Goal: Task Accomplishment & Management: Manage account settings

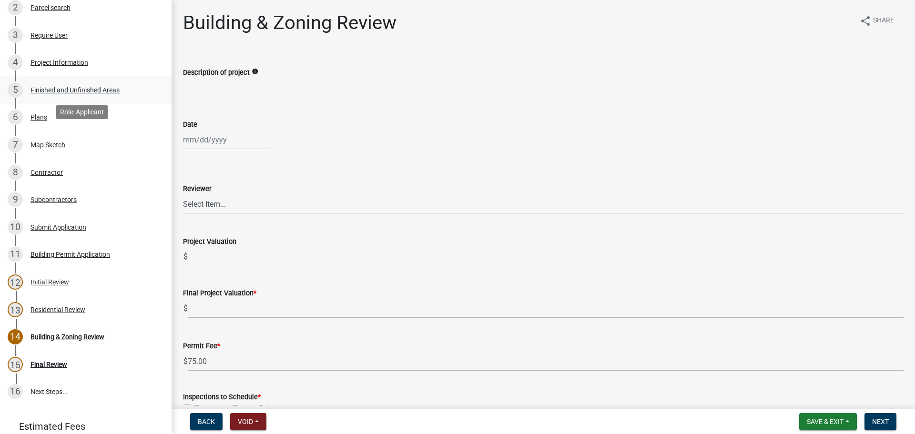
scroll to position [109, 0]
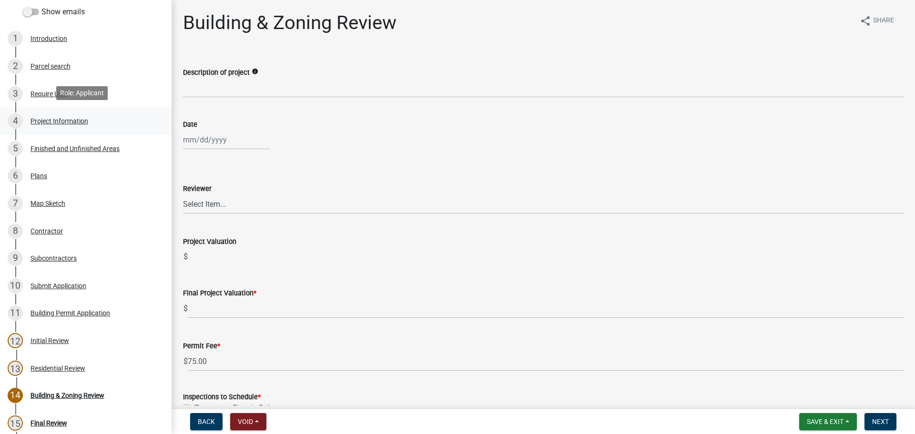
click at [70, 118] on div "Project Information" at bounding box center [59, 121] width 58 height 7
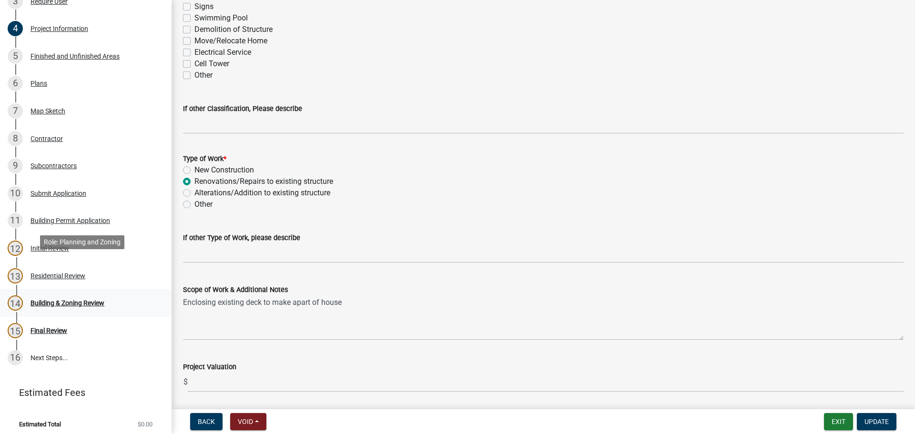
scroll to position [204, 0]
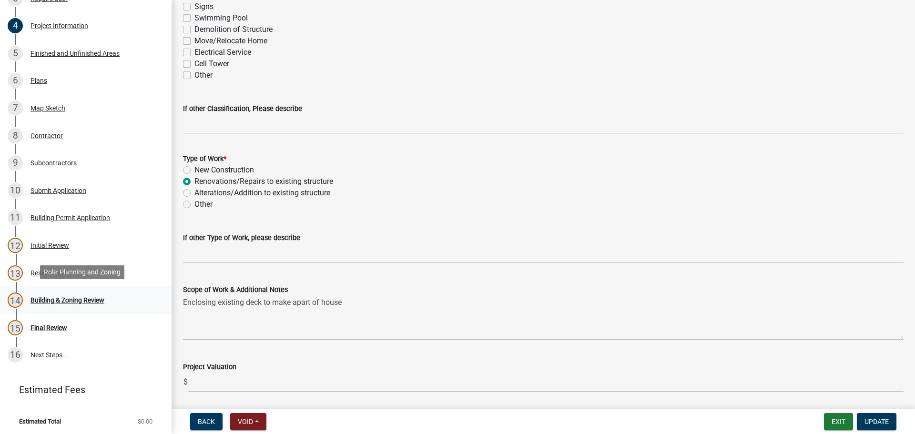
click at [66, 293] on div "14 Building & Zoning Review" at bounding box center [82, 299] width 149 height 15
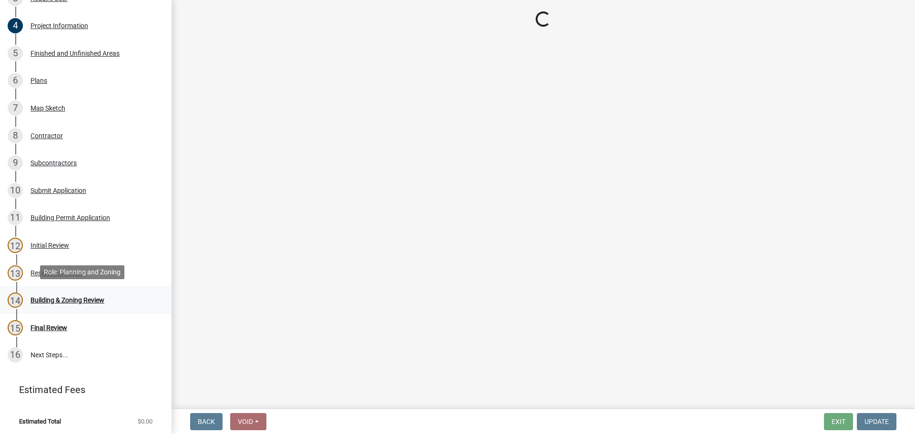
scroll to position [0, 0]
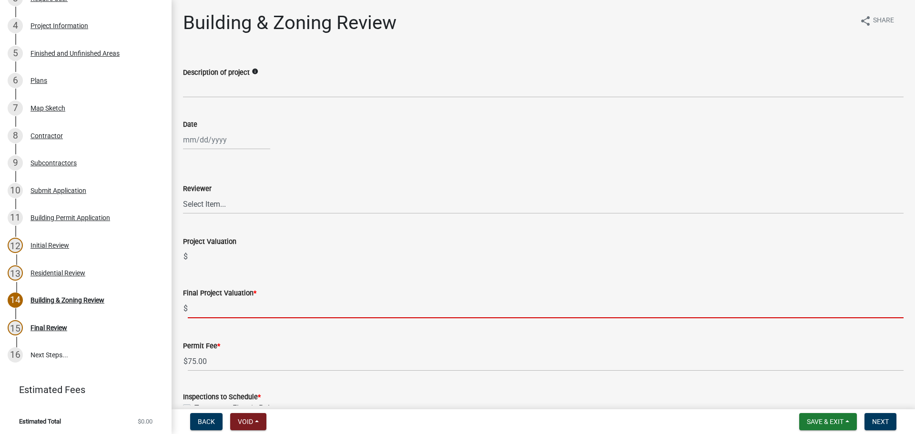
click at [211, 309] on input "text" at bounding box center [545, 309] width 715 height 20
click at [225, 303] on input "text" at bounding box center [545, 309] width 715 height 20
paste input "$29,250.00"
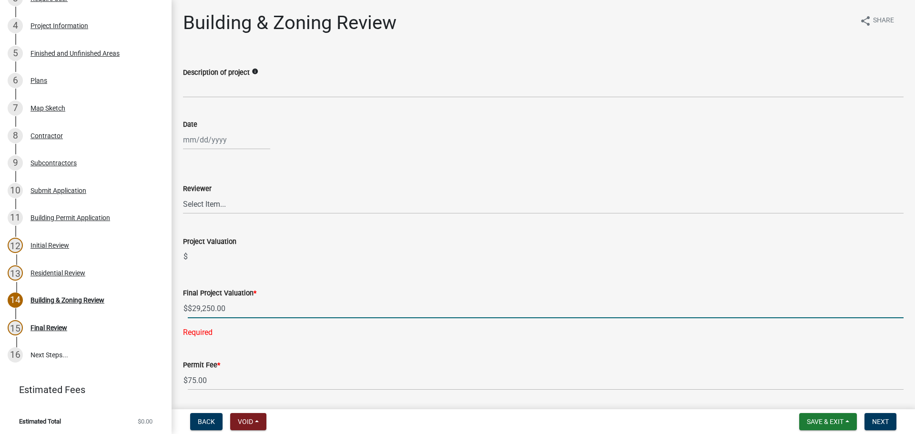
type input "29250"
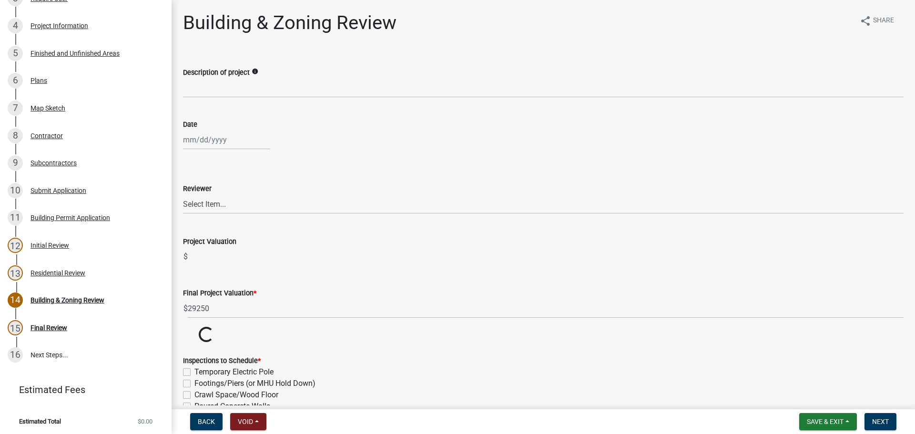
drag, startPoint x: 262, startPoint y: 274, endPoint x: 266, endPoint y: 252, distance: 22.7
click at [263, 274] on div "Final Project Valuation * $ 29250" at bounding box center [543, 296] width 720 height 44
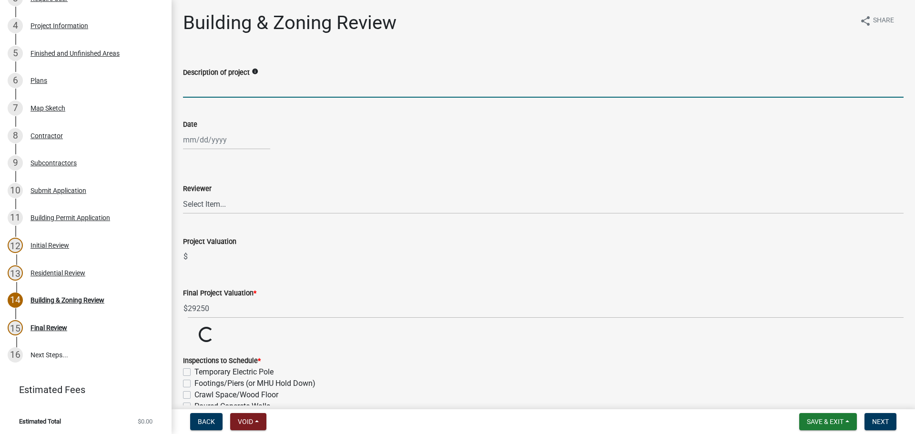
click at [231, 80] on input "Description of project" at bounding box center [543, 88] width 720 height 20
type input "a"
type input "Addition"
click at [230, 139] on div at bounding box center [226, 140] width 87 height 20
select select "9"
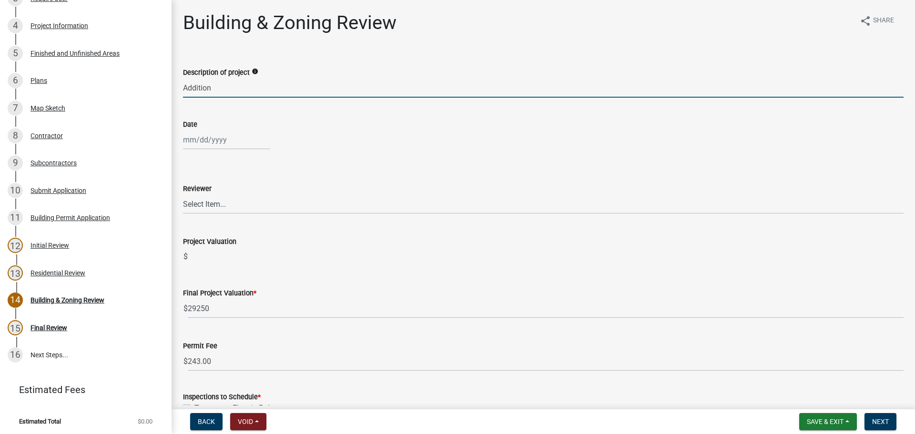
select select "2025"
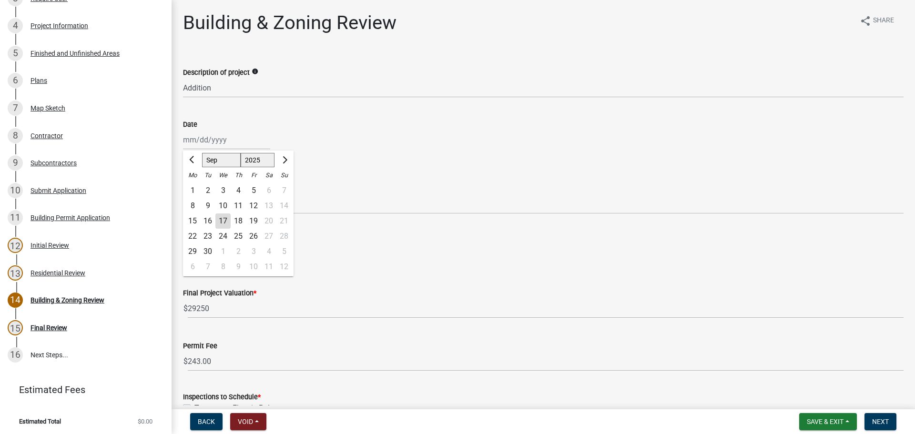
click at [225, 219] on div "17" at bounding box center [222, 220] width 15 height 15
type input "[DATE]"
click at [225, 199] on select "Select Item... [PERSON_NAME] [PERSON_NAME] [PERSON_NAME] [PERSON_NAME]" at bounding box center [543, 204] width 720 height 20
click at [183, 194] on select "Select Item... [PERSON_NAME] [PERSON_NAME] [PERSON_NAME] [PERSON_NAME]" at bounding box center [543, 204] width 720 height 20
select select "d688b2a4-394c-4e7e-bf27-4f07b97f5404"
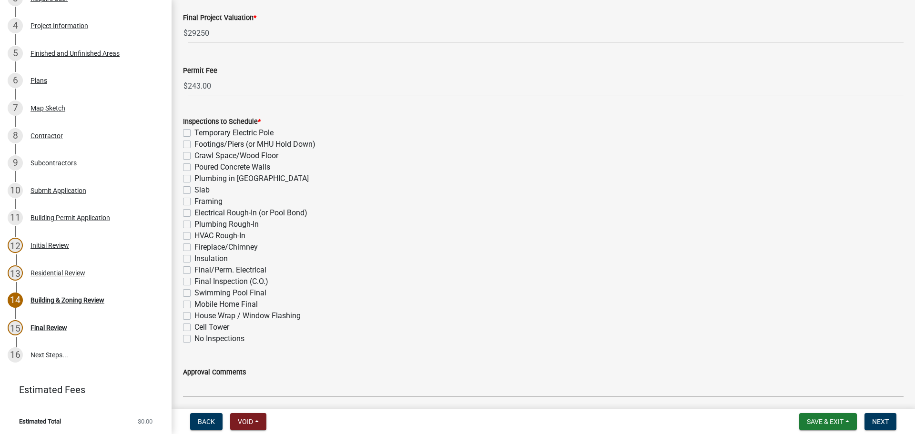
scroll to position [312, 0]
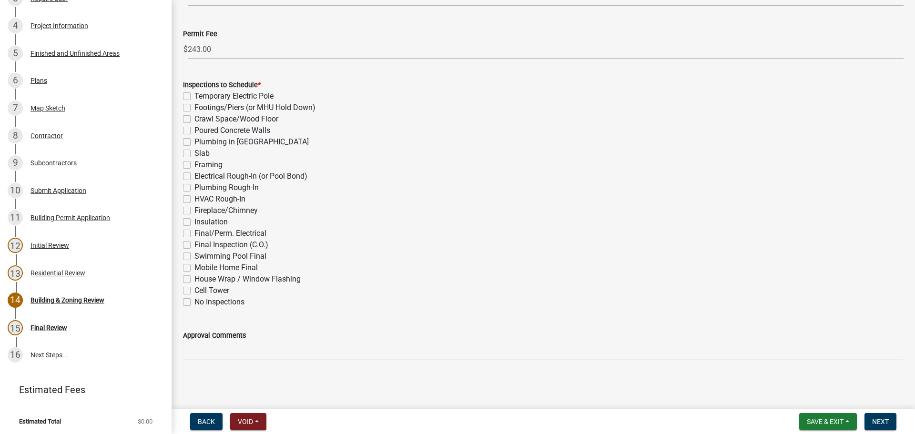
click at [194, 164] on label "Framing" at bounding box center [208, 164] width 28 height 11
click at [194, 164] on input "Framing" at bounding box center [197, 162] width 6 height 6
checkbox input "true"
checkbox input "false"
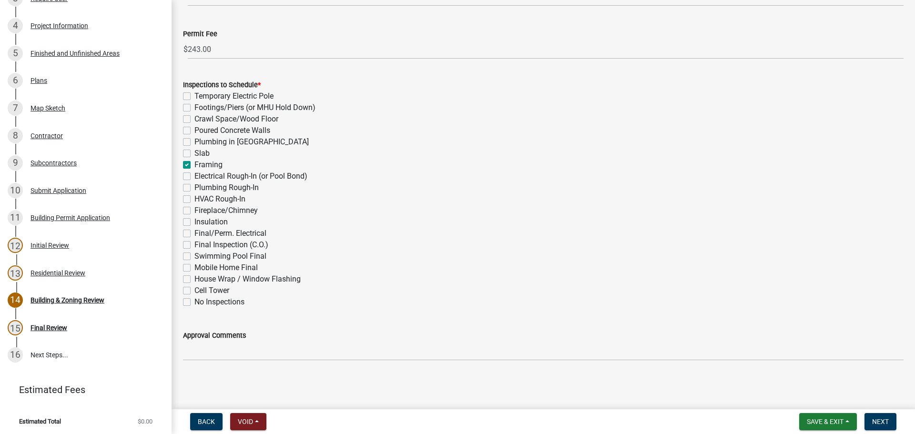
checkbox input "false"
checkbox input "true"
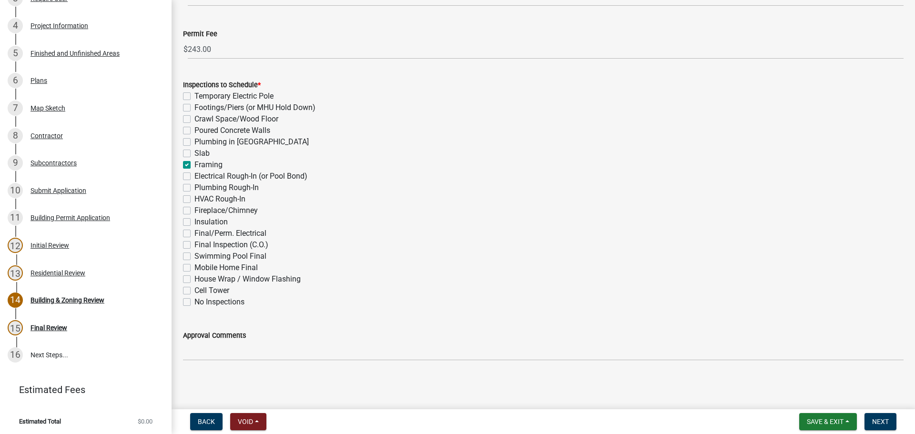
checkbox input "false"
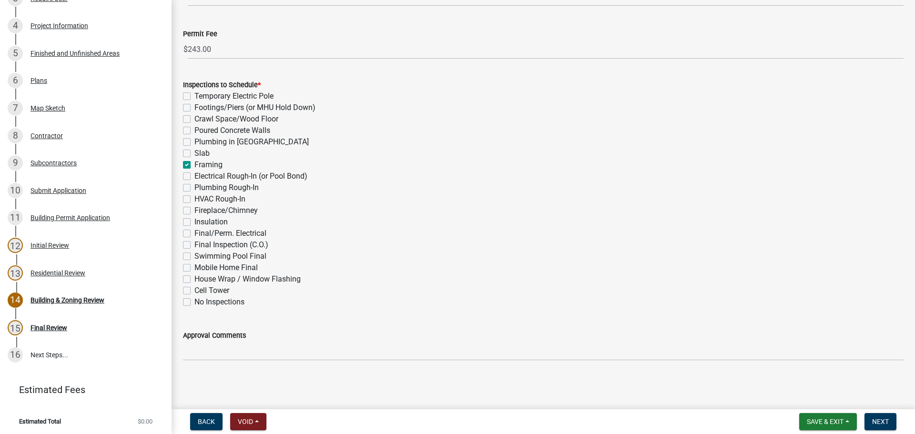
checkbox input "false"
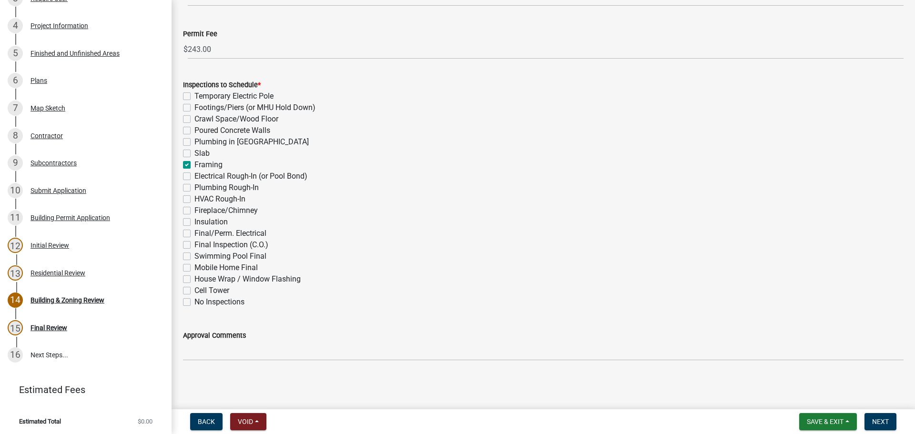
checkbox input "false"
click at [194, 176] on label "Electrical Rough-In (or Pool Bond)" at bounding box center [250, 176] width 113 height 11
click at [194, 176] on input "Electrical Rough-In (or Pool Bond)" at bounding box center [197, 174] width 6 height 6
checkbox input "true"
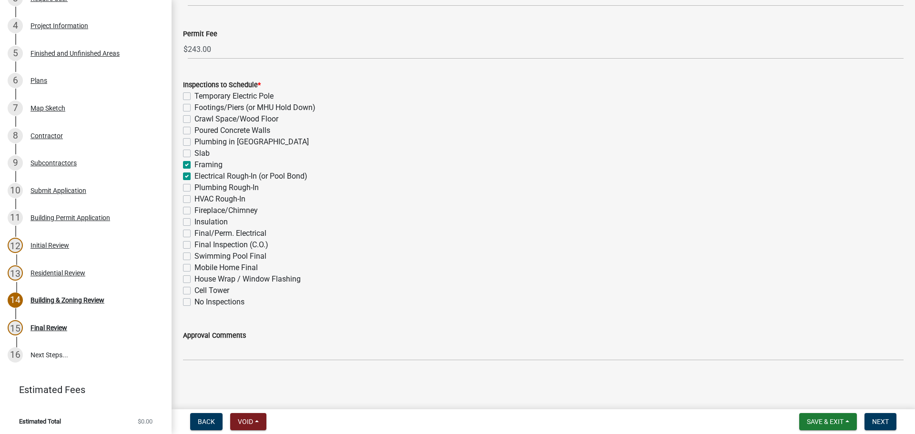
checkbox input "false"
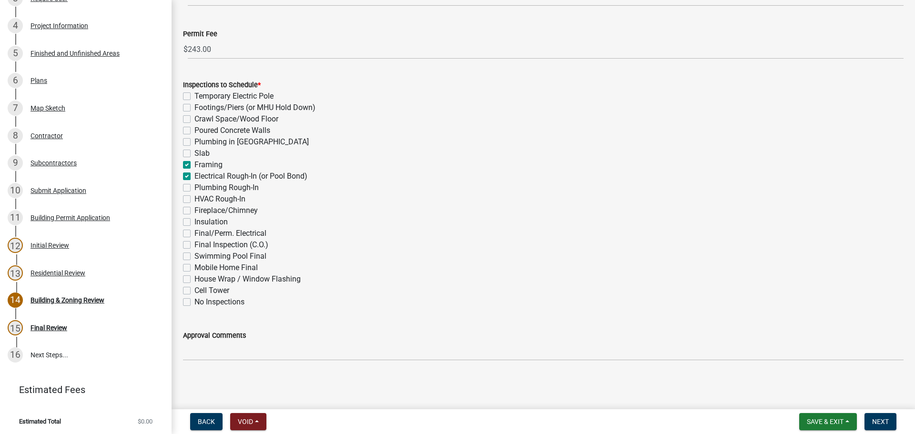
checkbox input "false"
checkbox input "true"
checkbox input "false"
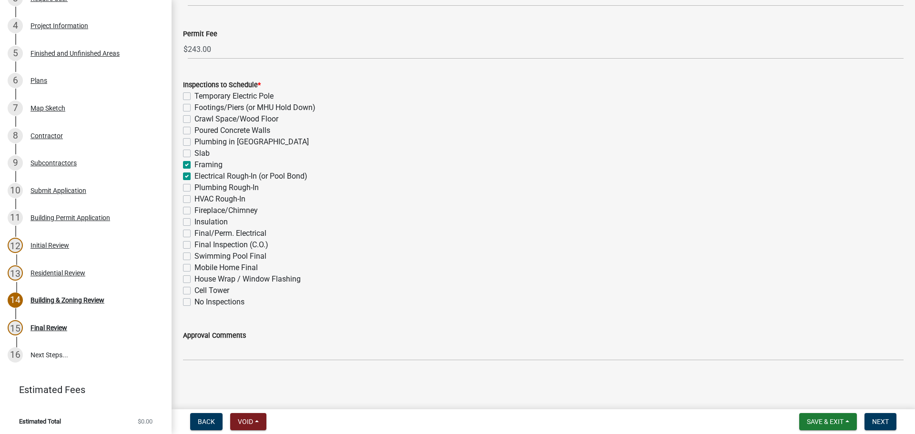
checkbox input "false"
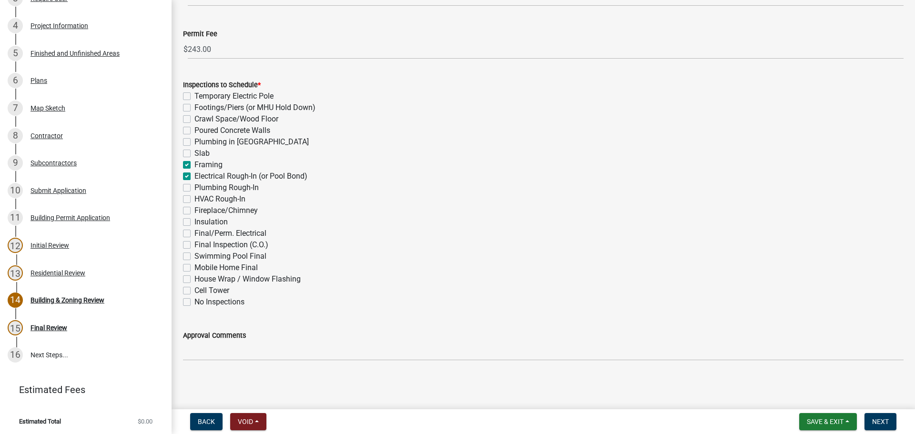
checkbox input "false"
click at [194, 184] on label "Plumbing Rough-In" at bounding box center [226, 187] width 64 height 11
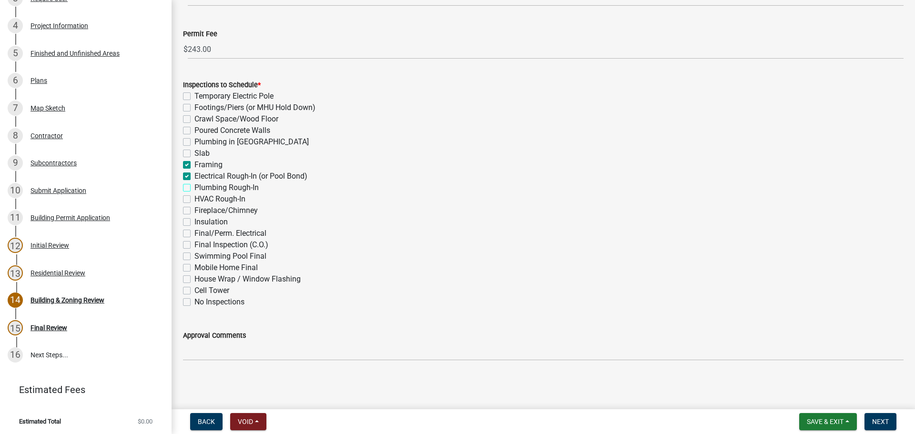
click at [194, 184] on input "Plumbing Rough-In" at bounding box center [197, 185] width 6 height 6
checkbox input "true"
checkbox input "false"
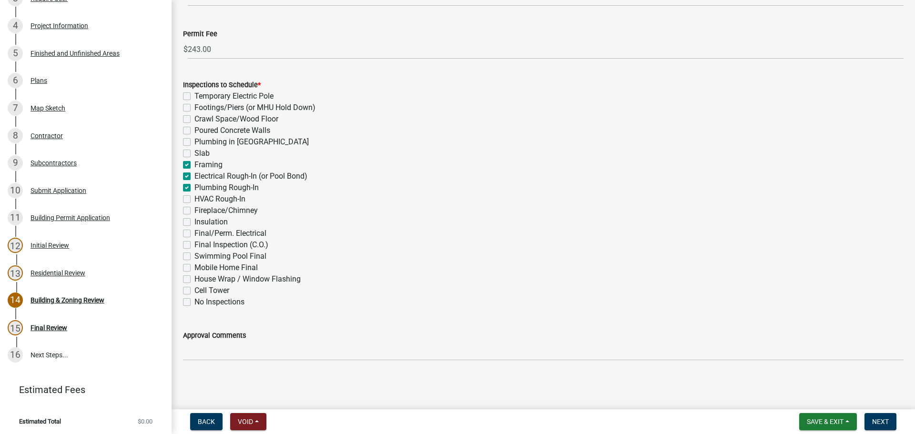
checkbox input "false"
checkbox input "true"
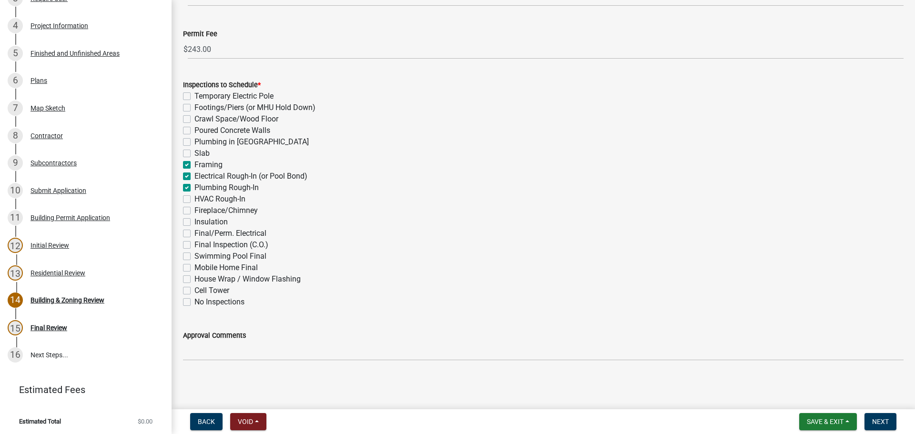
checkbox input "true"
checkbox input "false"
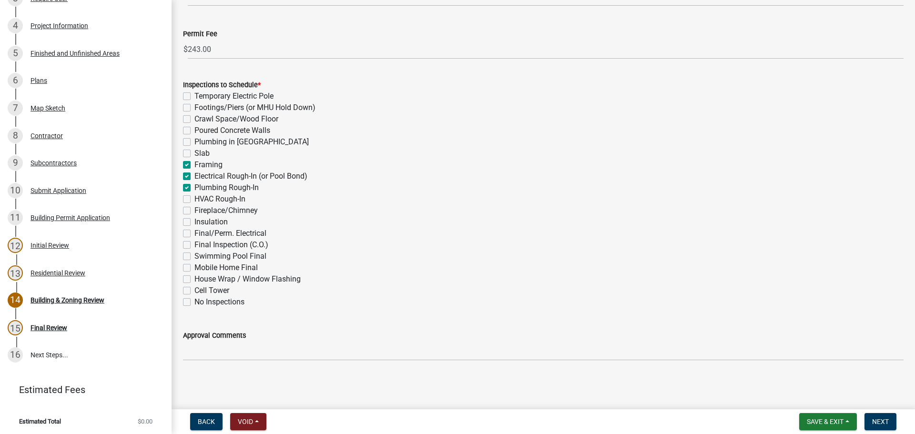
checkbox input "false"
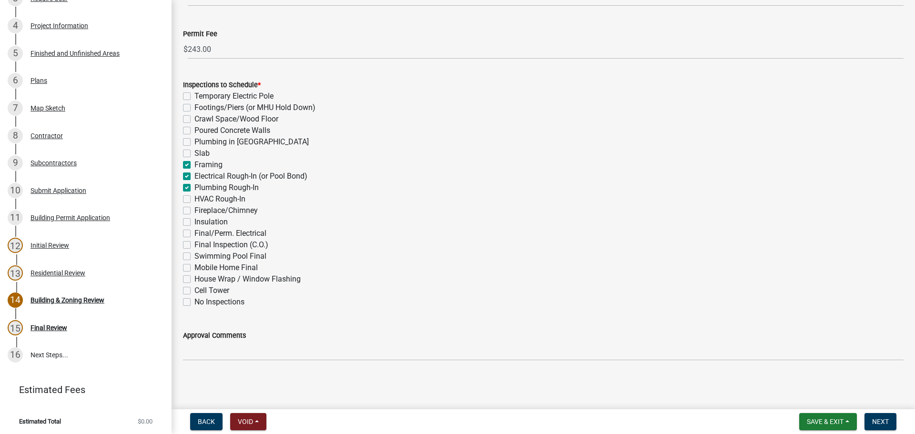
checkbox input "false"
click at [194, 200] on label "HVAC Rough-In" at bounding box center [219, 198] width 51 height 11
click at [194, 200] on input "HVAC Rough-In" at bounding box center [197, 196] width 6 height 6
checkbox input "true"
checkbox input "false"
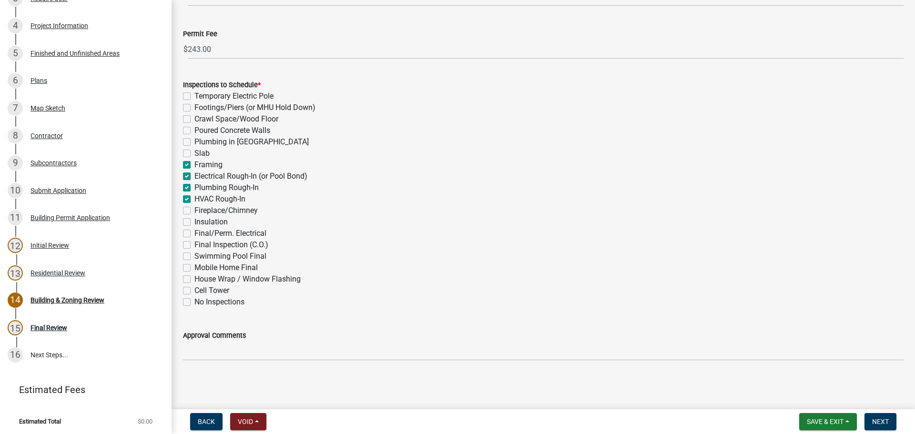
checkbox input "false"
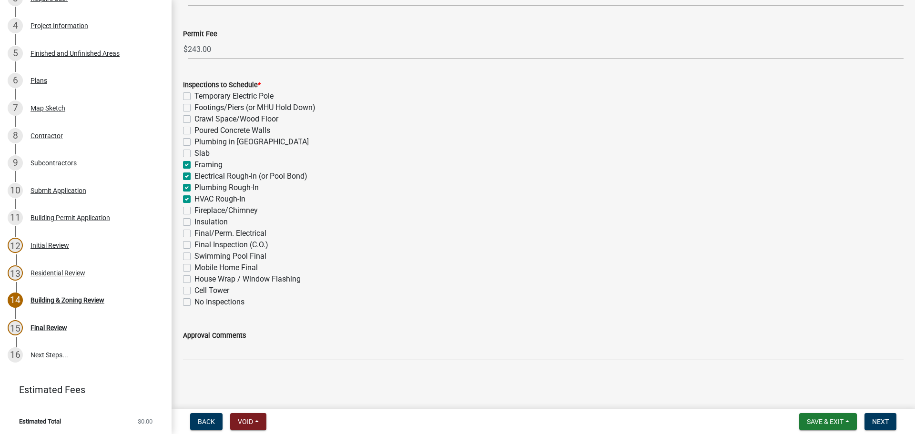
checkbox input "true"
checkbox input "false"
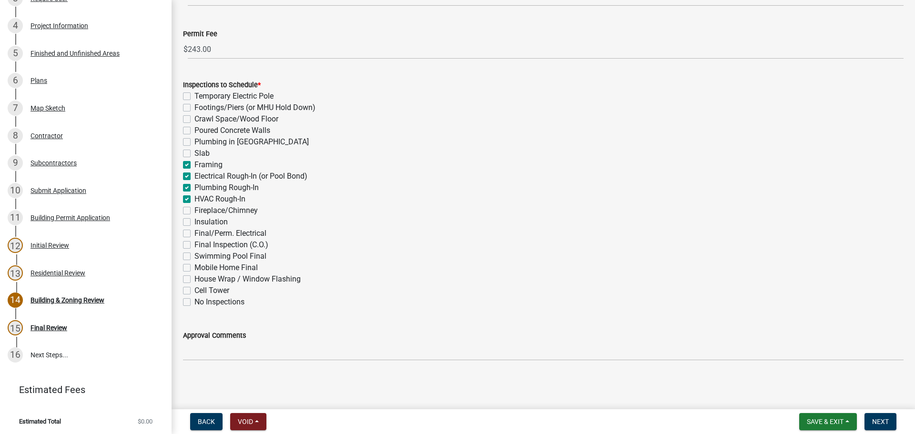
checkbox input "false"
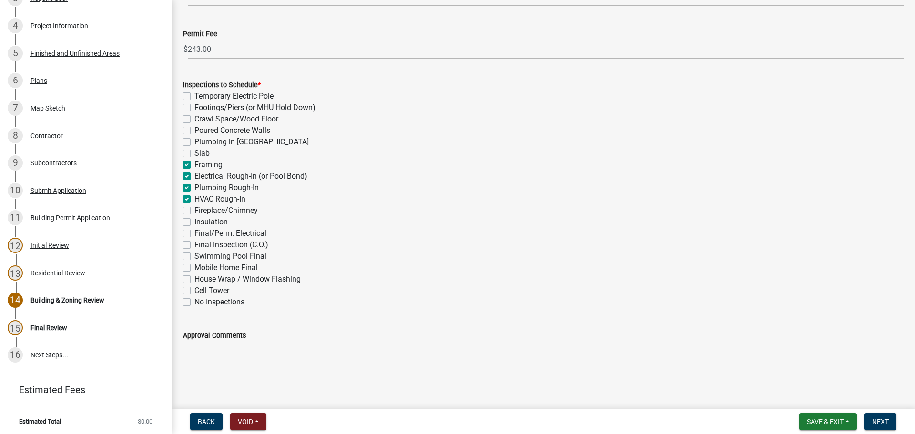
checkbox input "false"
click at [194, 222] on label "Insulation" at bounding box center [210, 221] width 33 height 11
click at [194, 222] on input "Insulation" at bounding box center [197, 219] width 6 height 6
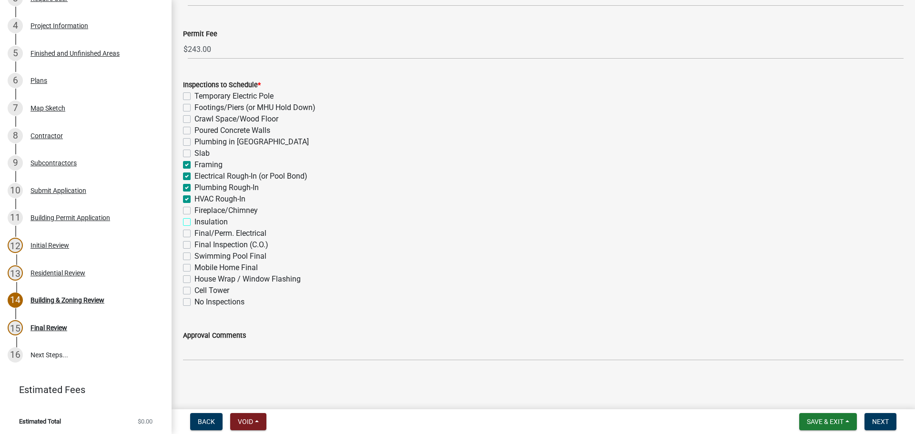
checkbox input "true"
checkbox input "false"
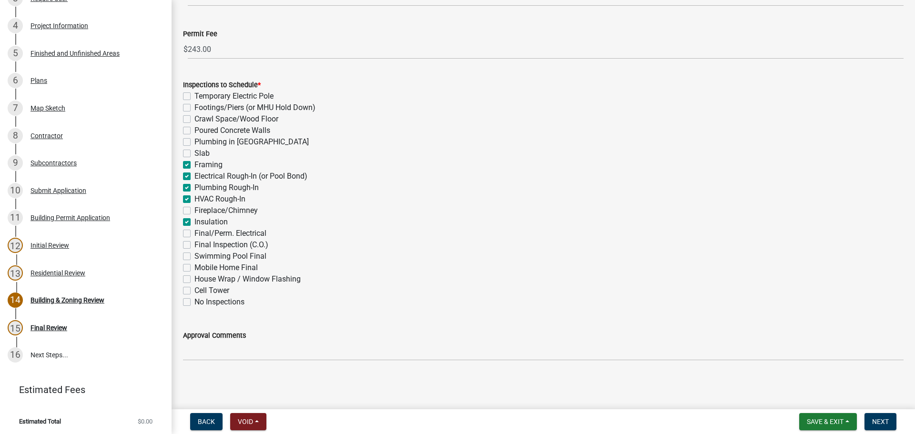
checkbox input "false"
checkbox input "true"
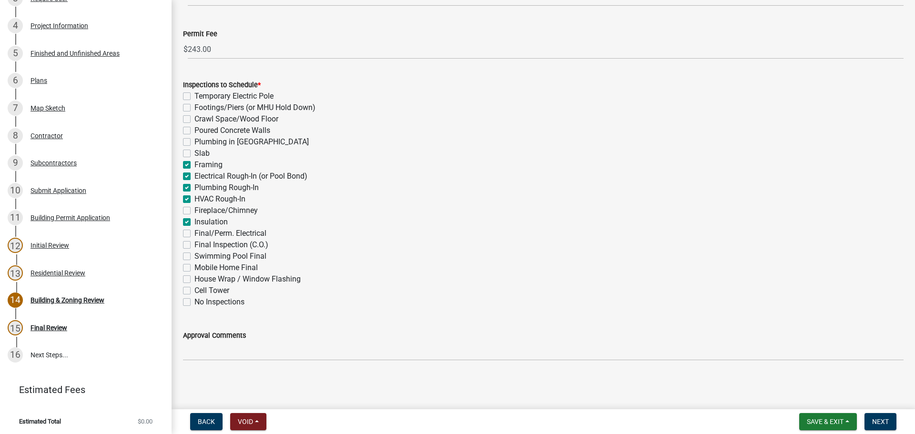
checkbox input "true"
checkbox input "false"
checkbox input "true"
checkbox input "false"
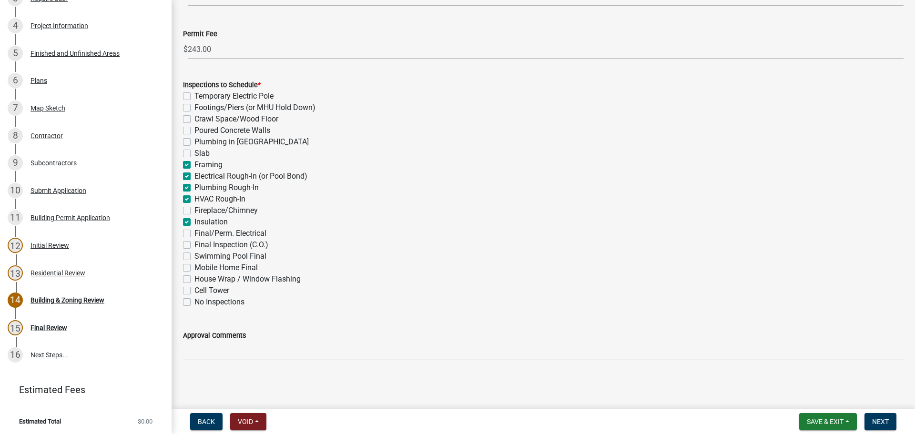
checkbox input "false"
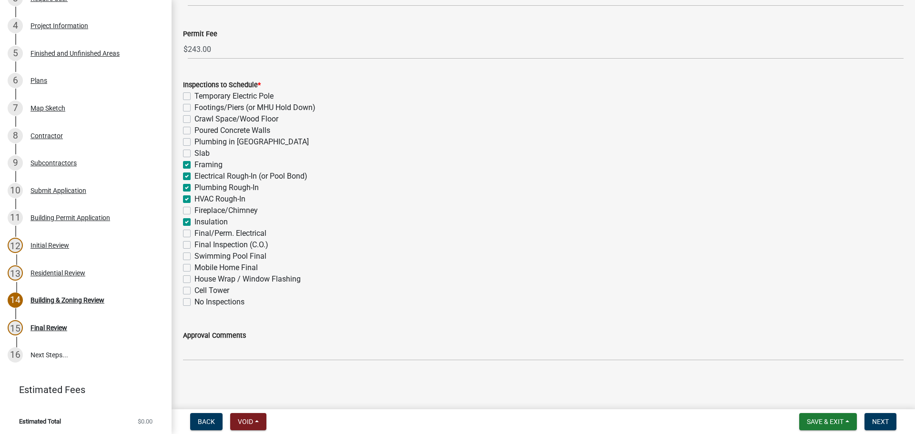
click at [194, 232] on label "Final/Perm. Electrical" at bounding box center [230, 233] width 72 height 11
click at [194, 232] on input "Final/Perm. Electrical" at bounding box center [197, 231] width 6 height 6
checkbox input "true"
checkbox input "false"
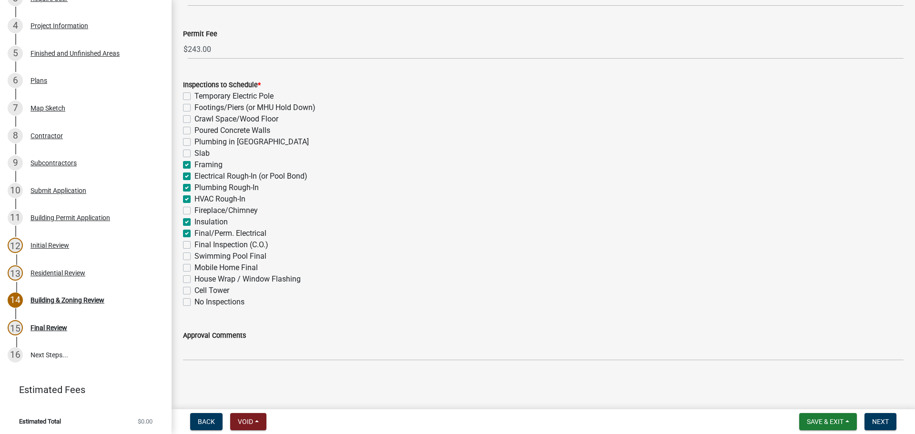
checkbox input "false"
checkbox input "true"
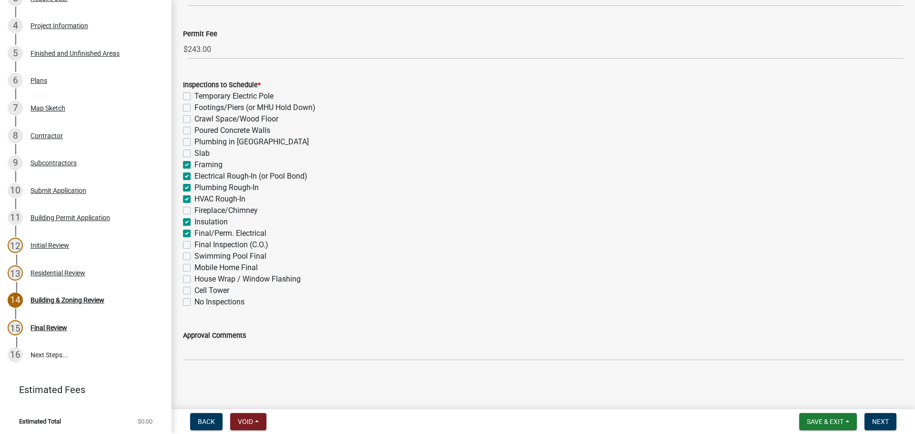
checkbox input "true"
checkbox input "false"
checkbox input "true"
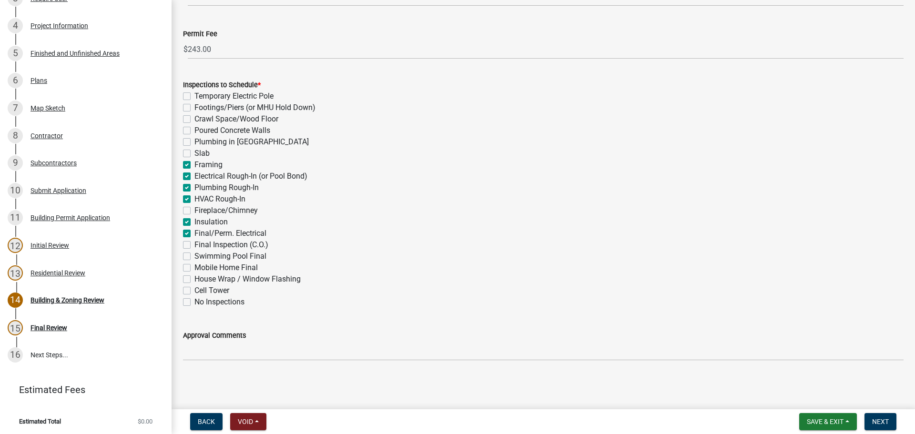
checkbox input "true"
checkbox input "false"
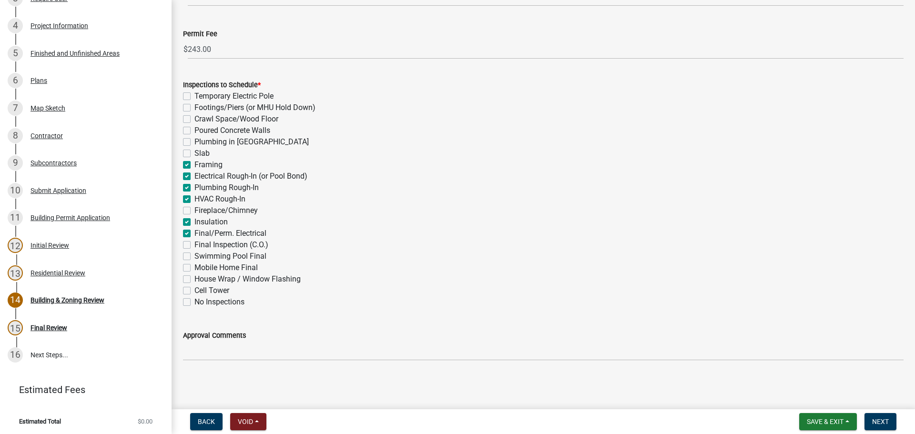
checkbox input "false"
click at [194, 242] on label "Final Inspection (C.O.)" at bounding box center [231, 244] width 74 height 11
click at [194, 242] on input "Final Inspection (C.O.)" at bounding box center [197, 242] width 6 height 6
checkbox input "true"
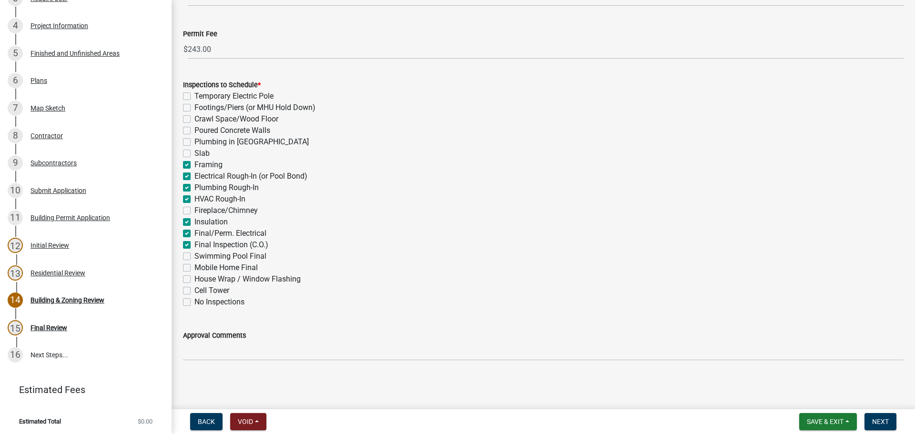
checkbox input "false"
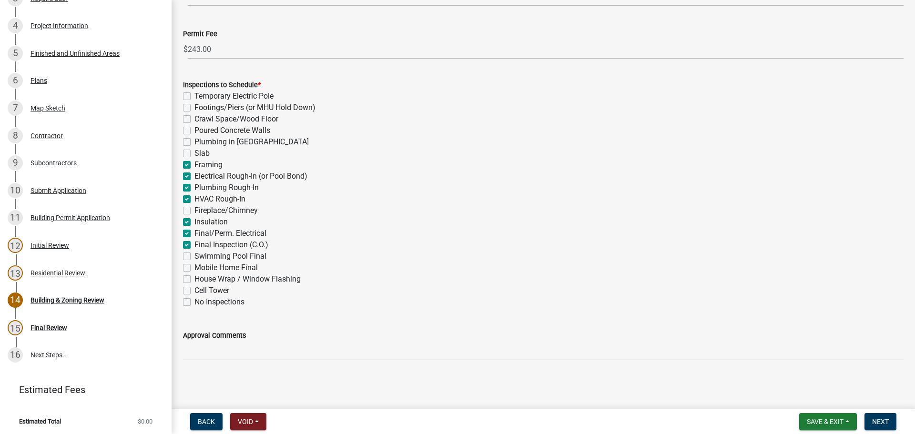
checkbox input "false"
checkbox input "true"
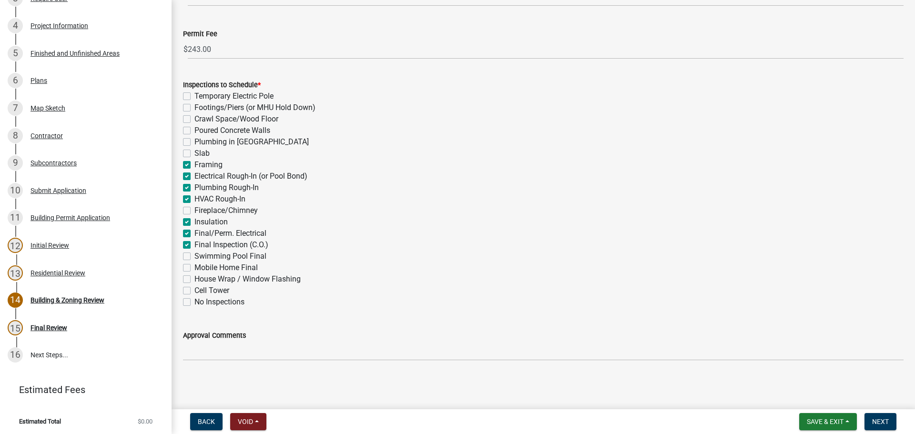
checkbox input "false"
checkbox input "true"
checkbox input "false"
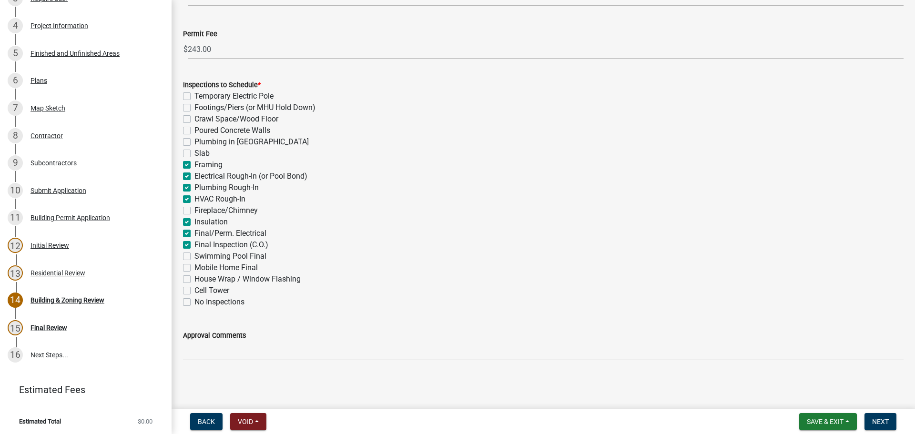
checkbox input "false"
click at [194, 277] on label "House Wrap / Window Flashing" at bounding box center [247, 278] width 106 height 11
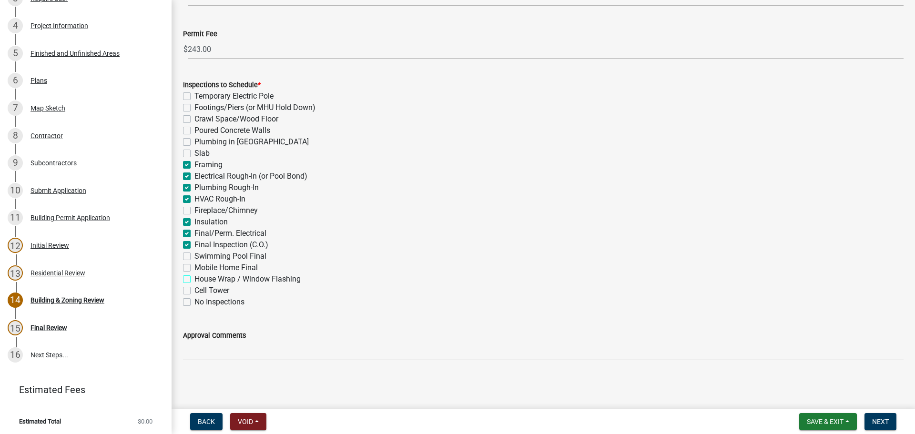
click at [194, 277] on input "House Wrap / Window Flashing" at bounding box center [197, 276] width 6 height 6
checkbox input "true"
checkbox input "false"
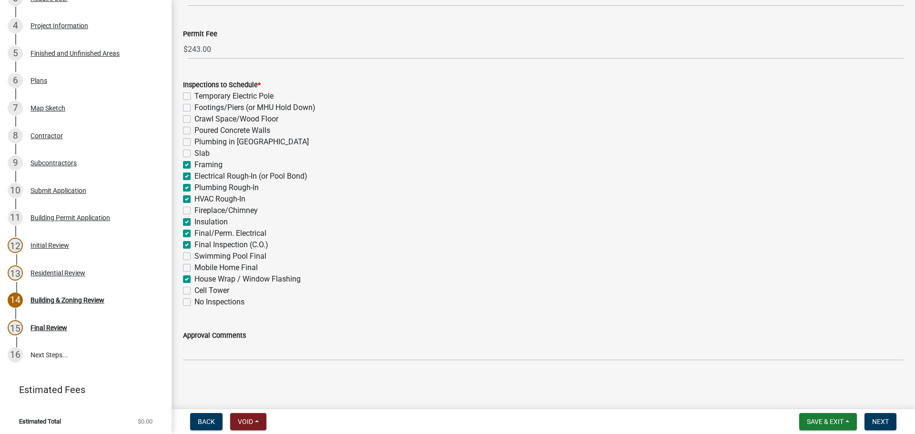
checkbox input "false"
checkbox input "true"
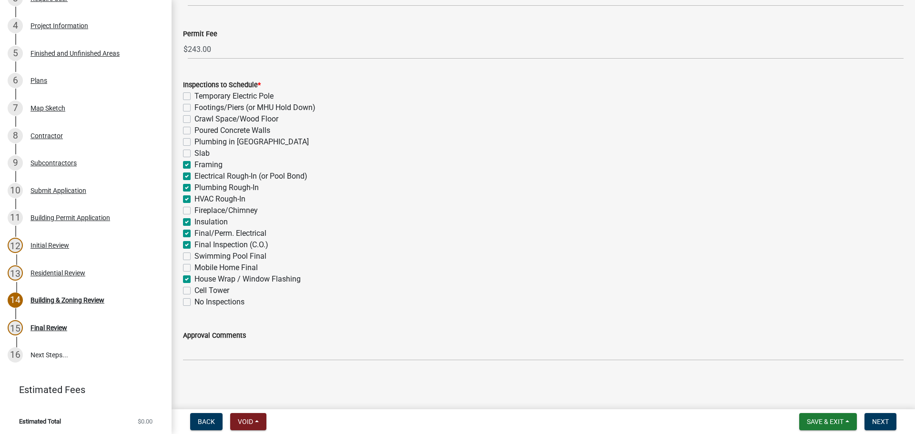
checkbox input "true"
checkbox input "false"
checkbox input "true"
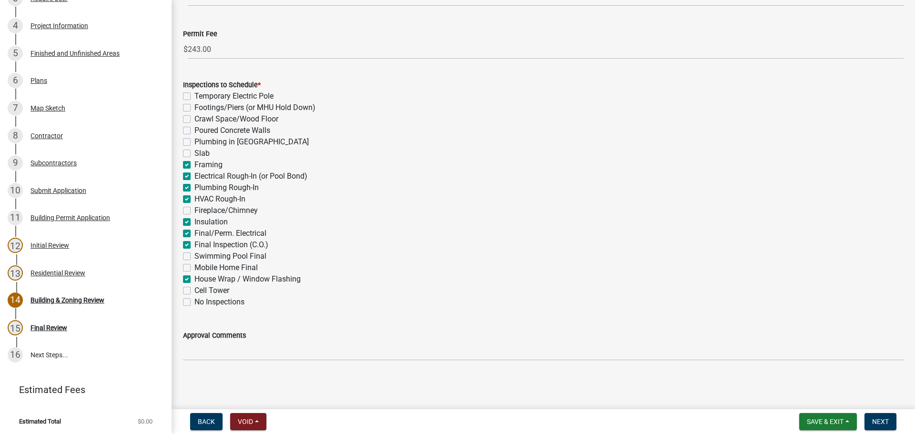
checkbox input "true"
checkbox input "false"
checkbox input "true"
checkbox input "false"
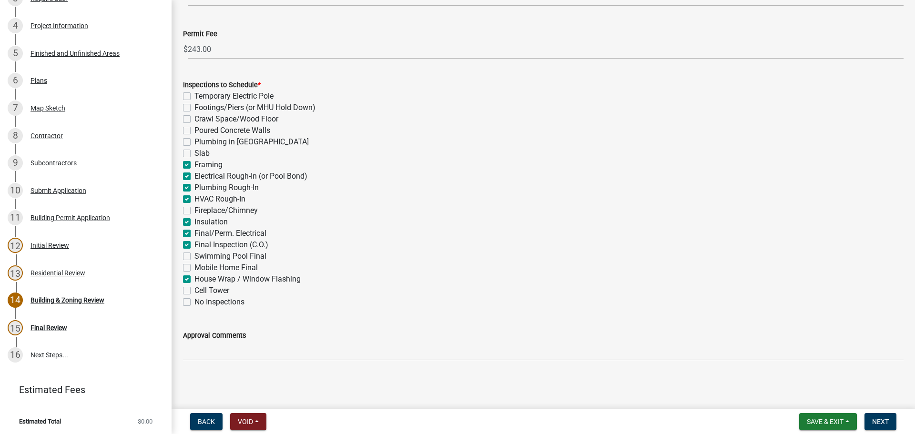
checkbox input "false"
click at [877, 424] on span "Next" at bounding box center [880, 422] width 17 height 8
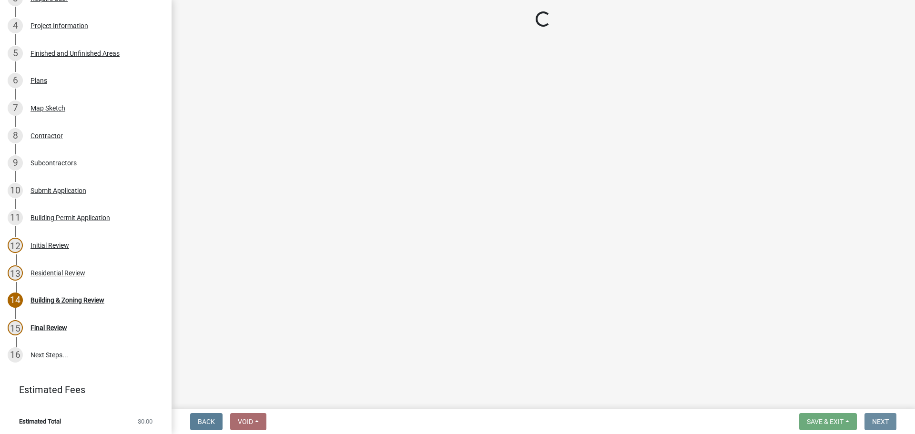
scroll to position [0, 0]
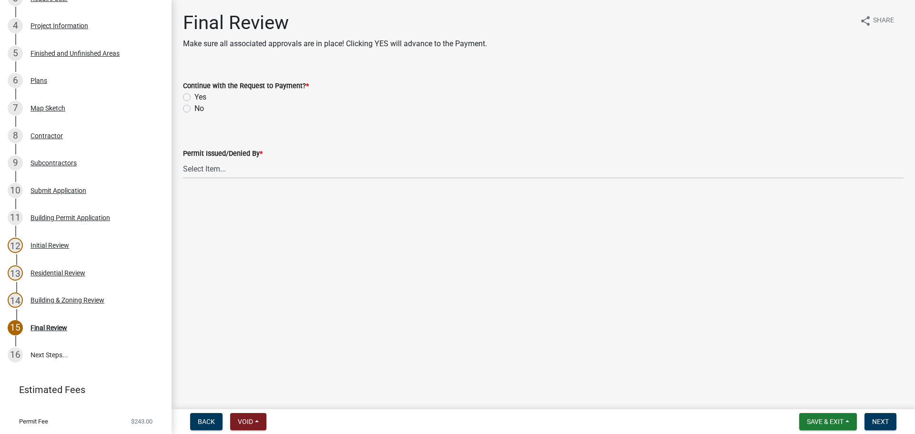
click at [194, 99] on label "Yes" at bounding box center [200, 96] width 12 height 11
click at [194, 98] on input "Yes" at bounding box center [197, 94] width 6 height 6
radio input "true"
click at [216, 172] on select "Select Item... Douglas Richardson James Lorimer Thrailkill Jr Keanua Patterson …" at bounding box center [543, 169] width 720 height 20
click at [183, 159] on select "Select Item... Douglas Richardson James Lorimer Thrailkill Jr Keanua Patterson …" at bounding box center [543, 169] width 720 height 20
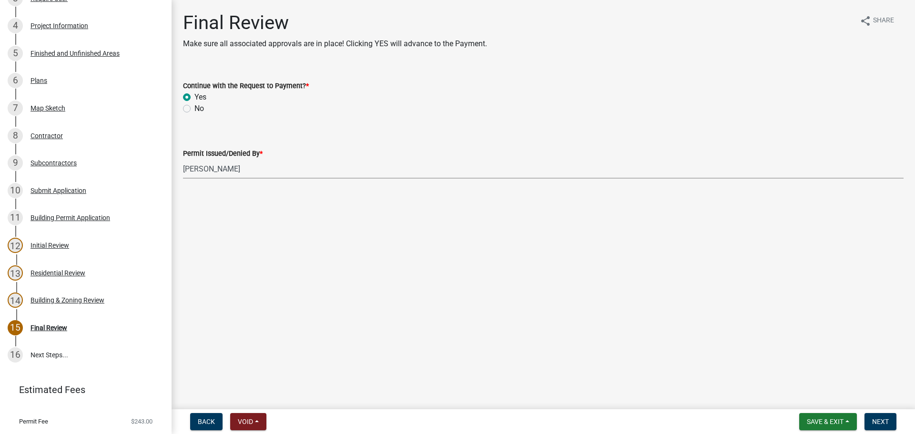
select select "d688b2a4-394c-4e7e-bf27-4f07b97f5404"
click at [870, 417] on button "Next" at bounding box center [880, 421] width 32 height 17
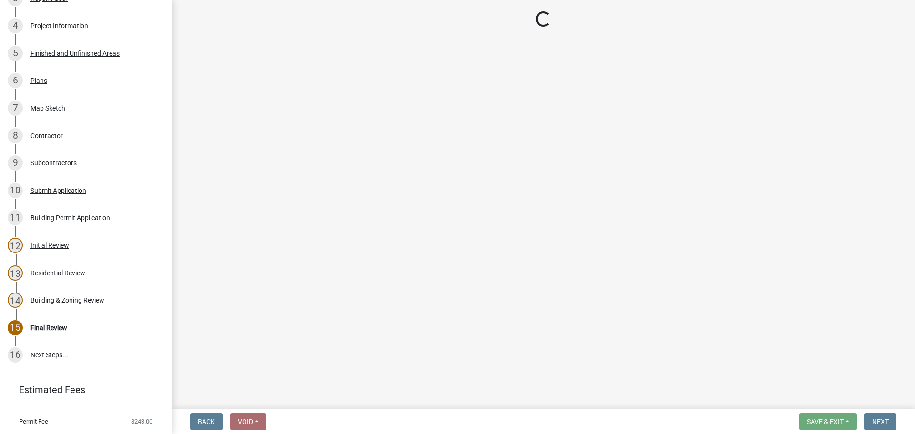
select select "3: 3"
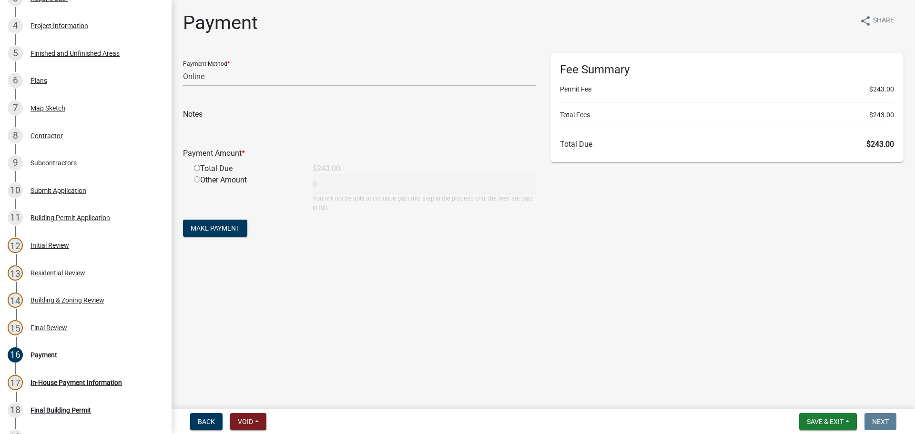
scroll to position [972, 0]
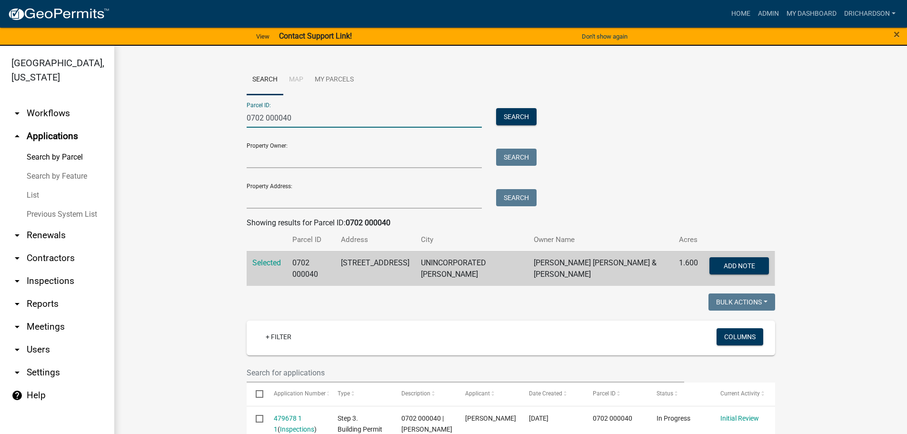
drag, startPoint x: 302, startPoint y: 115, endPoint x: 180, endPoint y: 131, distance: 123.0
click at [180, 131] on wm-workflow-application-search-view "Search Map My Parcels Parcel ID: 0702 000040 Search Property Owner: Search Prop…" at bounding box center [510, 381] width 755 height 633
paste input "140 000040B"
click at [515, 121] on button "Search" at bounding box center [516, 116] width 40 height 17
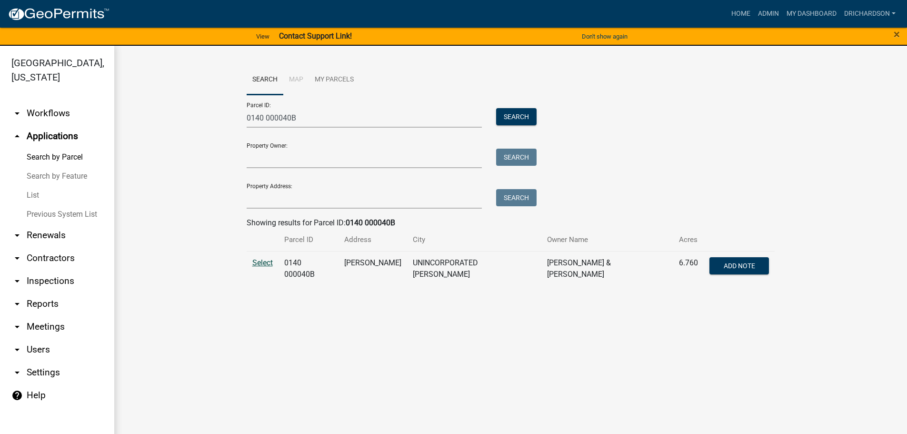
click at [260, 261] on span "Select" at bounding box center [262, 262] width 20 height 9
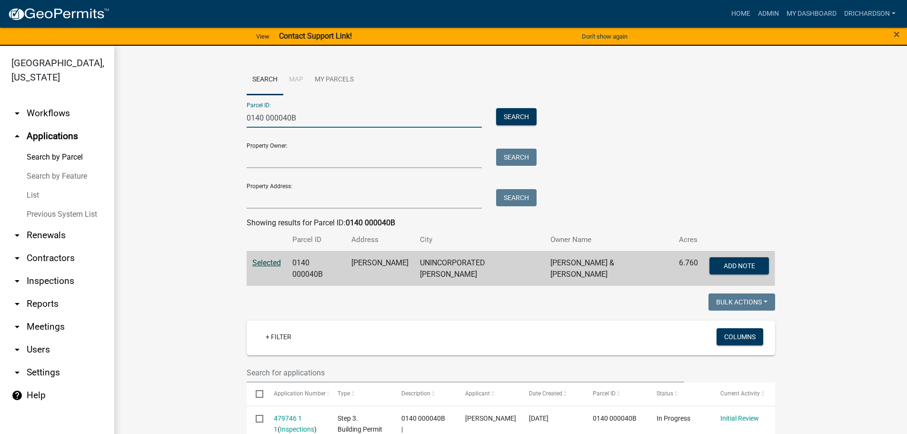
paste input "320 000075"
type input "0320 000075B"
click at [522, 117] on button "Search" at bounding box center [516, 116] width 40 height 17
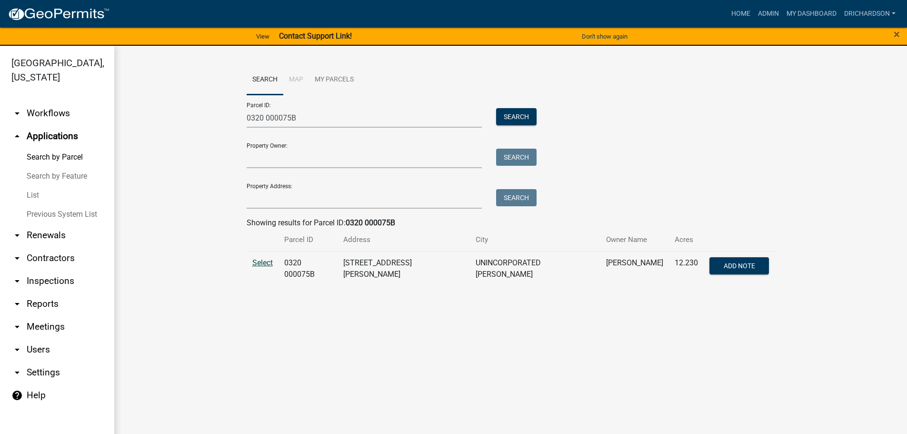
click at [264, 260] on span "Select" at bounding box center [262, 262] width 20 height 9
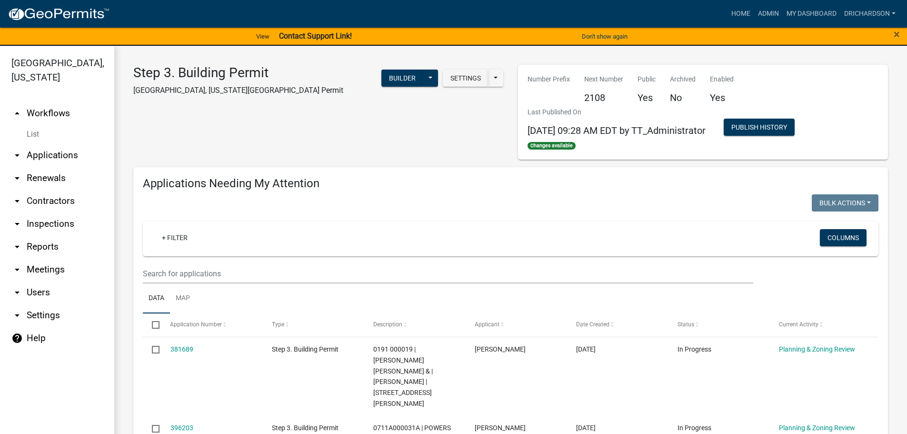
select select "1: 25"
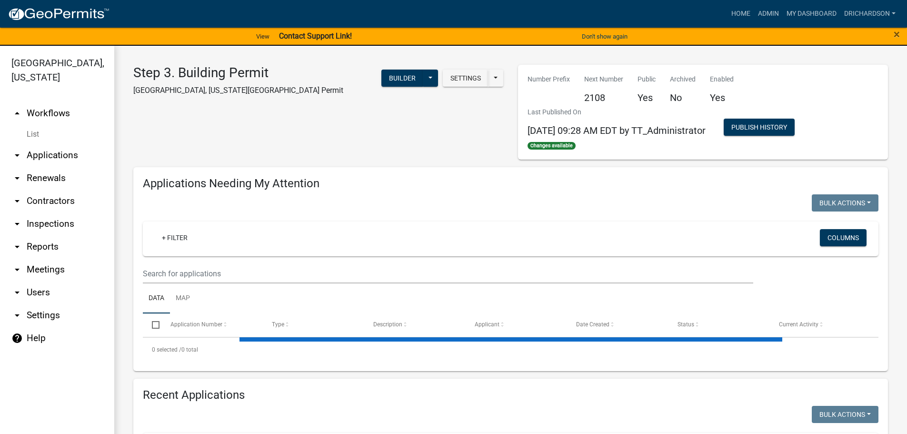
select select "1: 25"
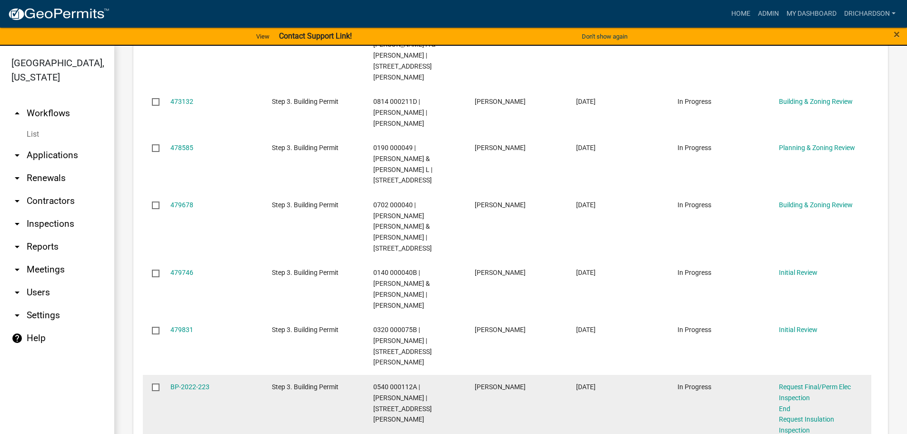
scroll to position [953, 0]
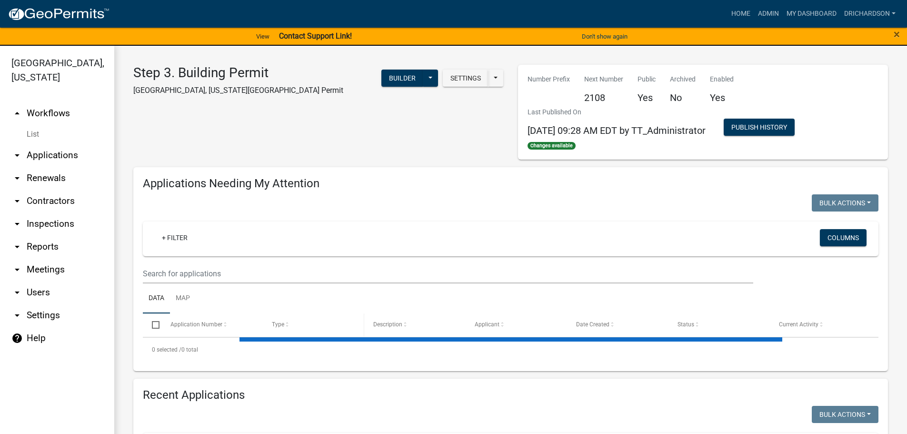
select select "1: 25"
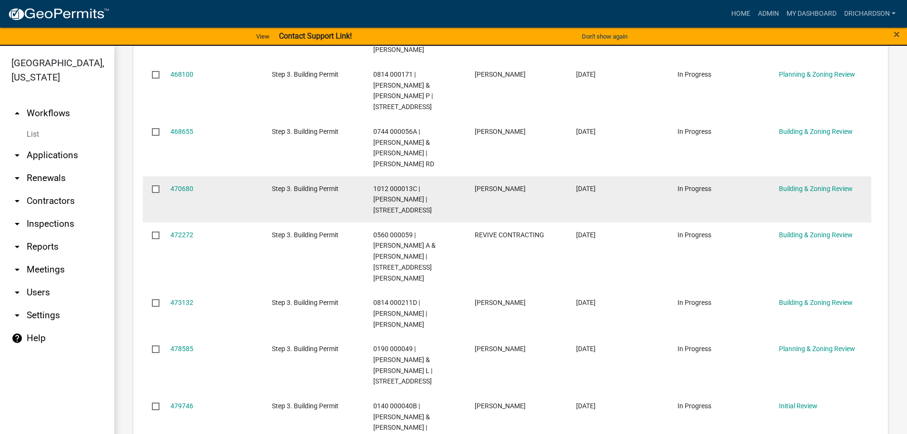
scroll to position [810, 0]
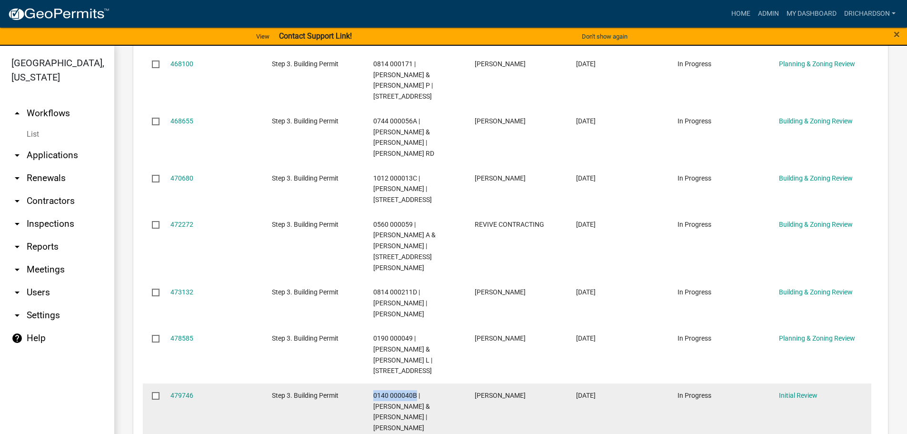
drag, startPoint x: 373, startPoint y: 277, endPoint x: 415, endPoint y: 274, distance: 41.6
click at [415, 392] on span "0140 000040B | WHITLOW JOHN H & KAYLEIGH R WHITLOW | STOVALL RD" at bounding box center [401, 412] width 57 height 40
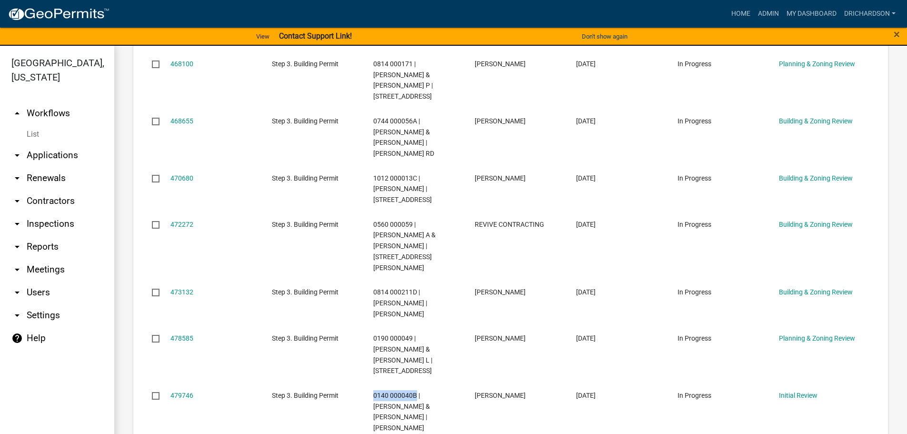
copy span "0140 000040B"
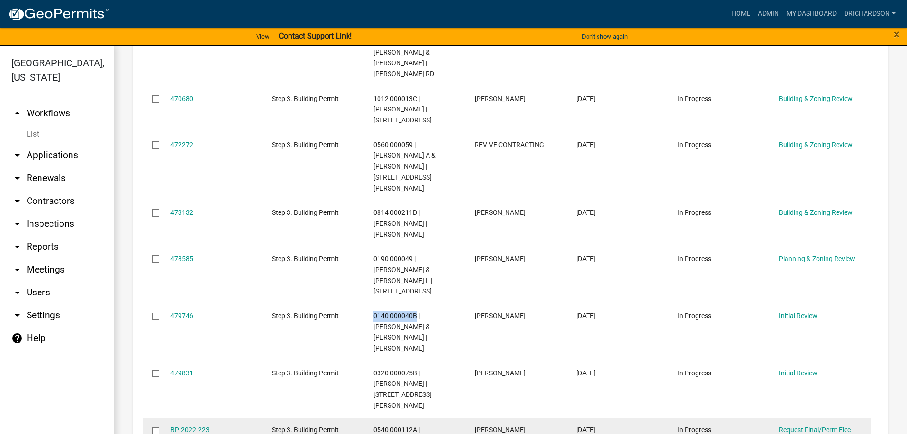
scroll to position [905, 0]
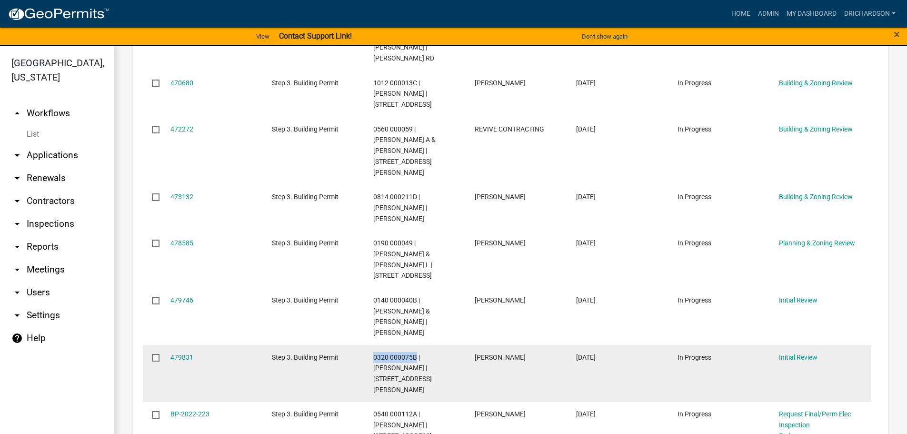
drag, startPoint x: 372, startPoint y: 227, endPoint x: 415, endPoint y: 225, distance: 42.9
click at [415, 345] on datatable-body-cell "0320 000075B | THOMPSON RAY E JR | 355 TUCKER RD" at bounding box center [414, 373] width 101 height 57
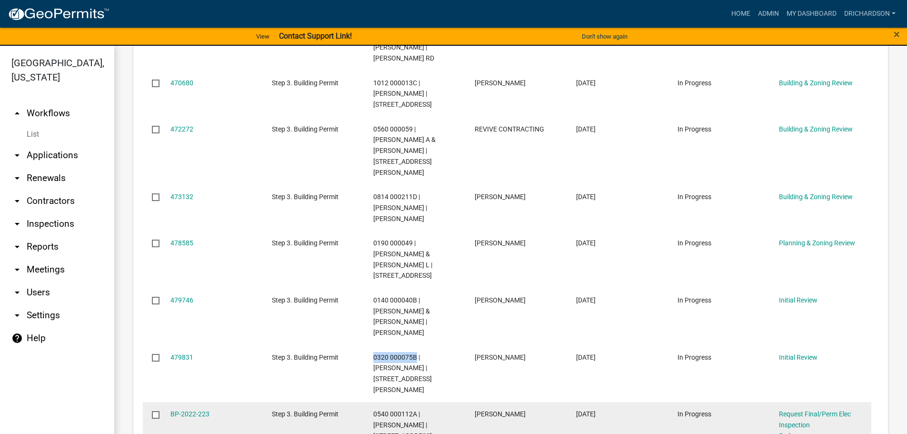
copy span "0320 000075B"
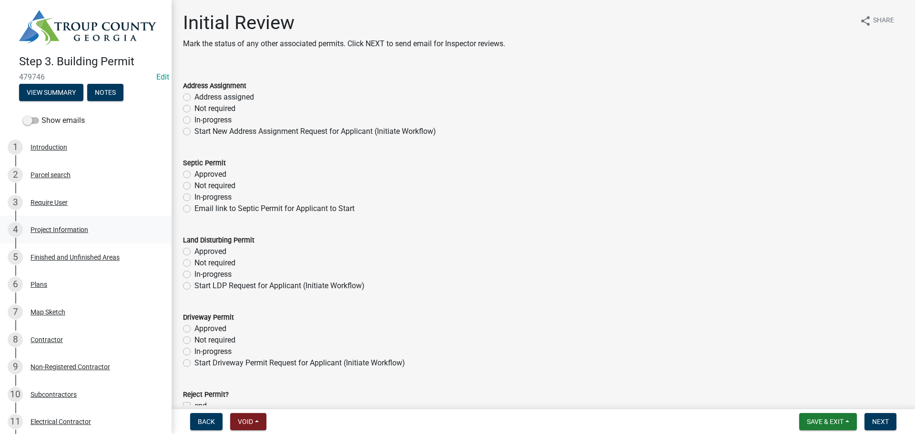
click at [61, 218] on link "4 Project Information" at bounding box center [85, 230] width 171 height 28
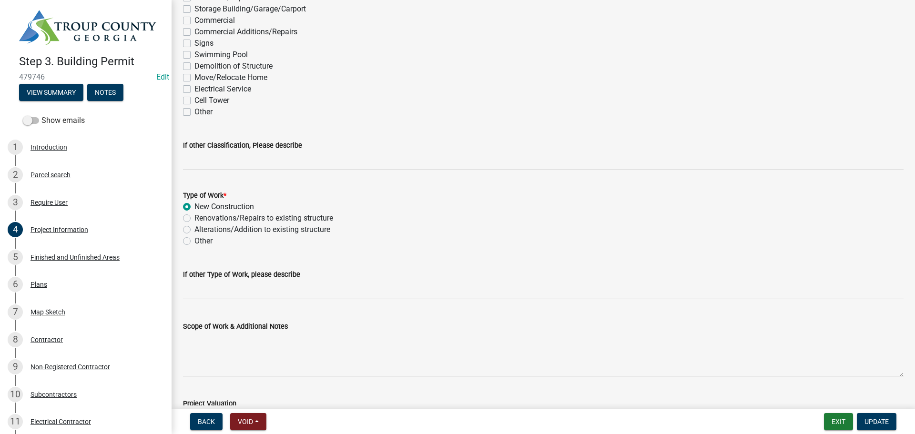
scroll to position [890, 0]
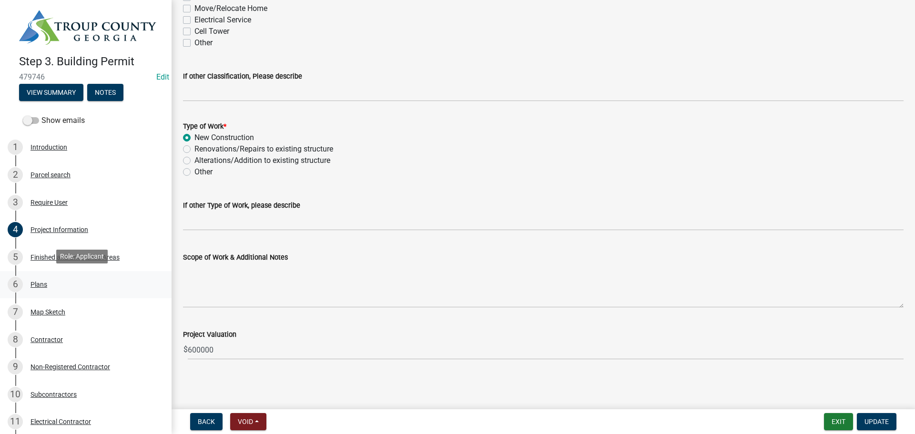
click at [46, 281] on div "Plans" at bounding box center [38, 284] width 17 height 7
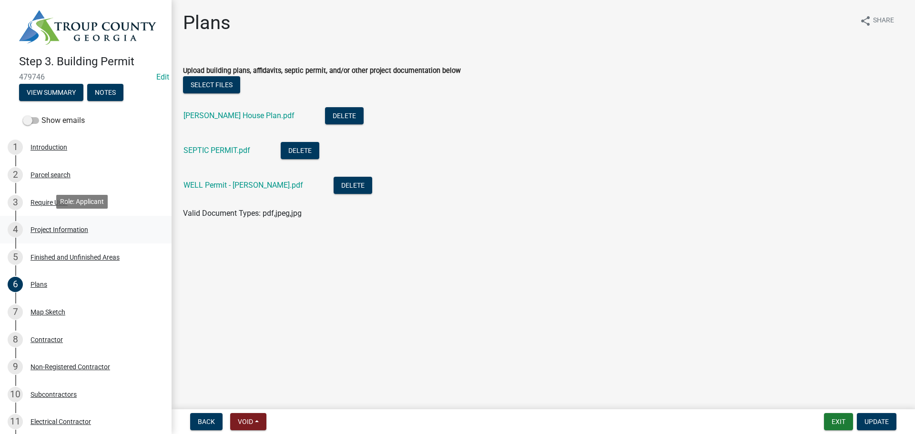
click at [54, 234] on div "4 Project Information" at bounding box center [82, 229] width 149 height 15
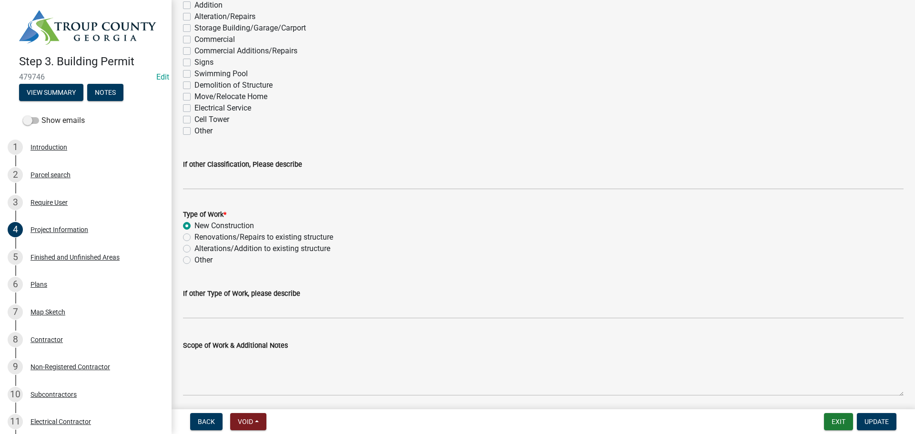
scroll to position [810, 0]
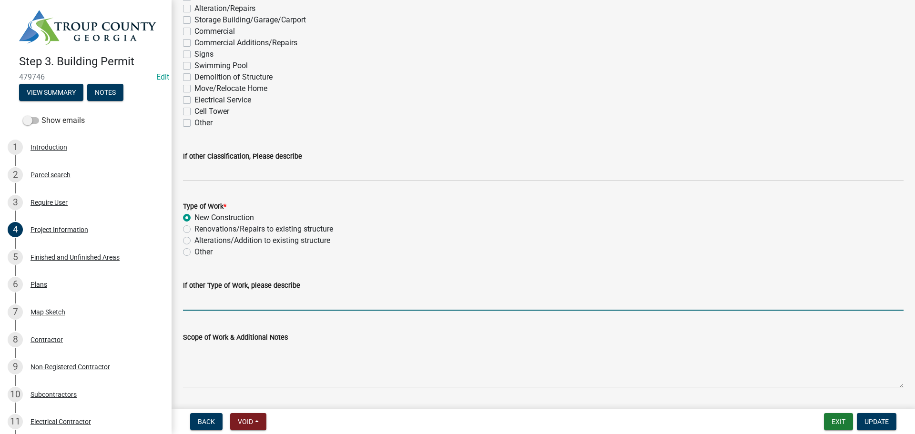
click at [203, 300] on input "If other Type of Work, please describe" at bounding box center [543, 301] width 720 height 20
type input "S"
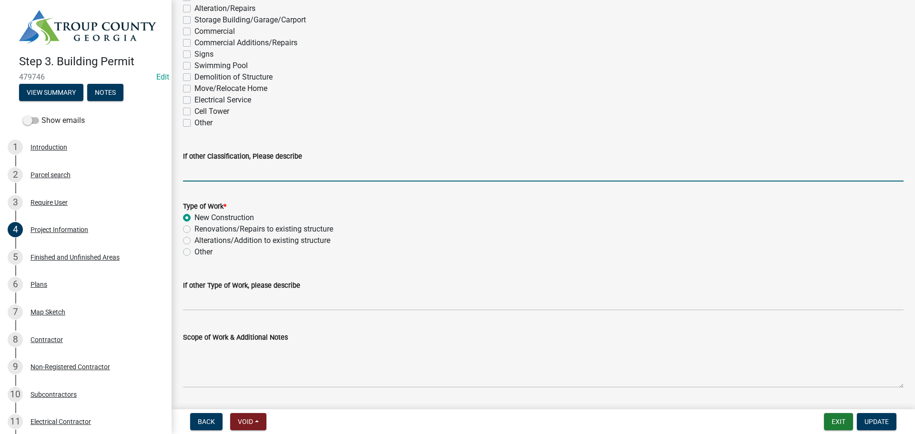
click at [211, 168] on input "If other Classification, Please describe" at bounding box center [543, 172] width 720 height 20
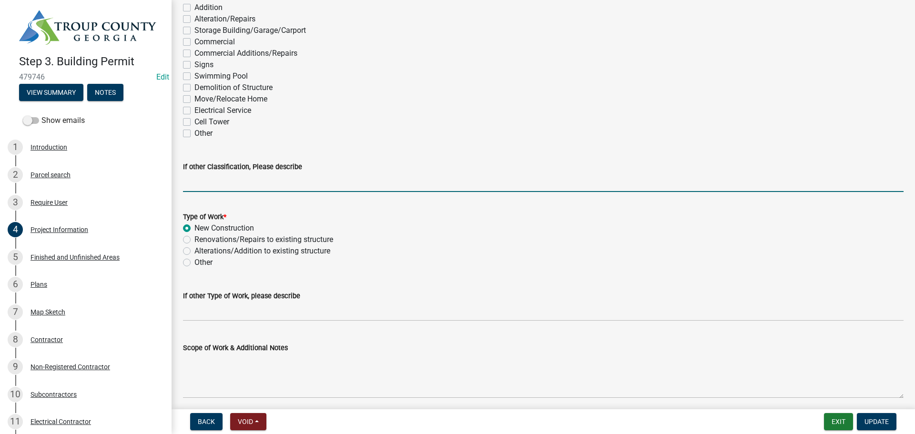
scroll to position [857, 0]
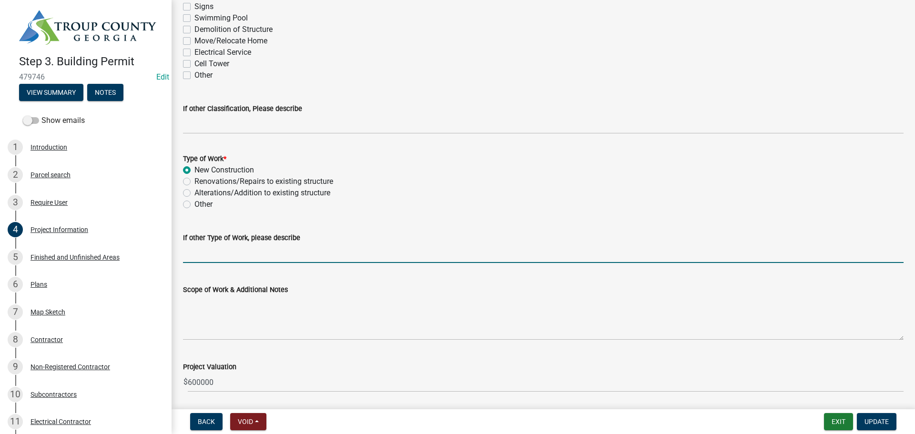
click at [214, 256] on input "If other Type of Work, please describe" at bounding box center [543, 253] width 720 height 20
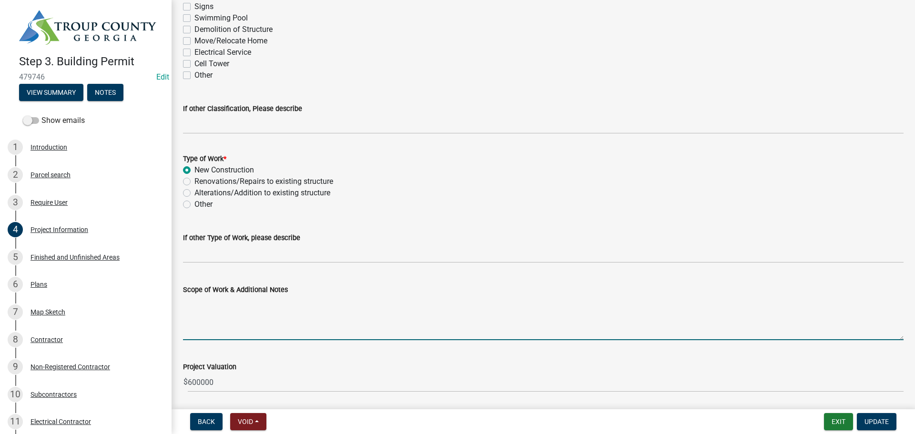
click at [208, 332] on textarea "Scope of Work & Additional Notes" at bounding box center [543, 317] width 720 height 45
type textarea "Single Family Dwelling"
click at [877, 422] on span "Update" at bounding box center [876, 422] width 24 height 8
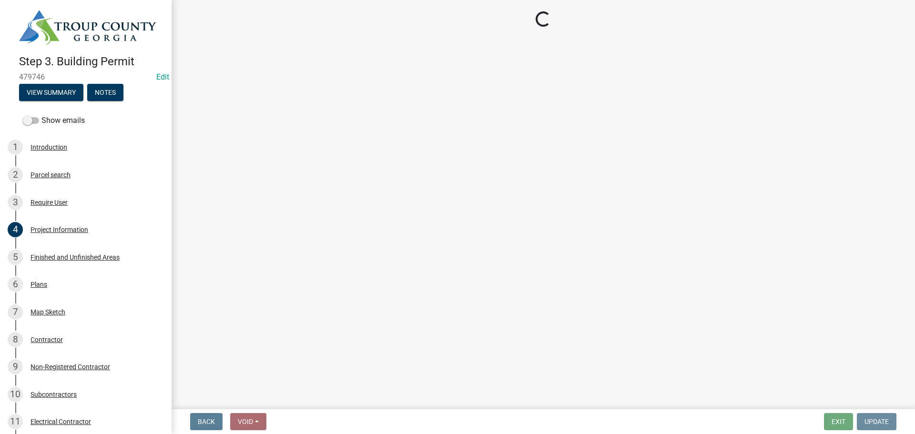
scroll to position [0, 0]
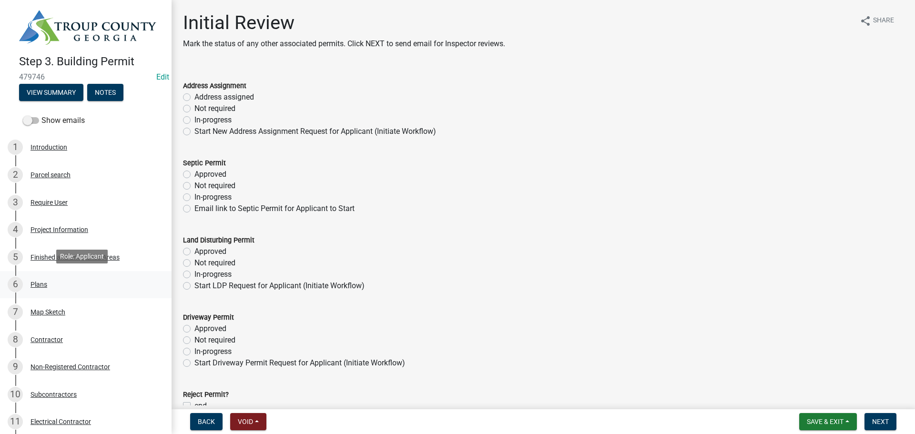
click at [50, 285] on div "6 Plans" at bounding box center [82, 284] width 149 height 15
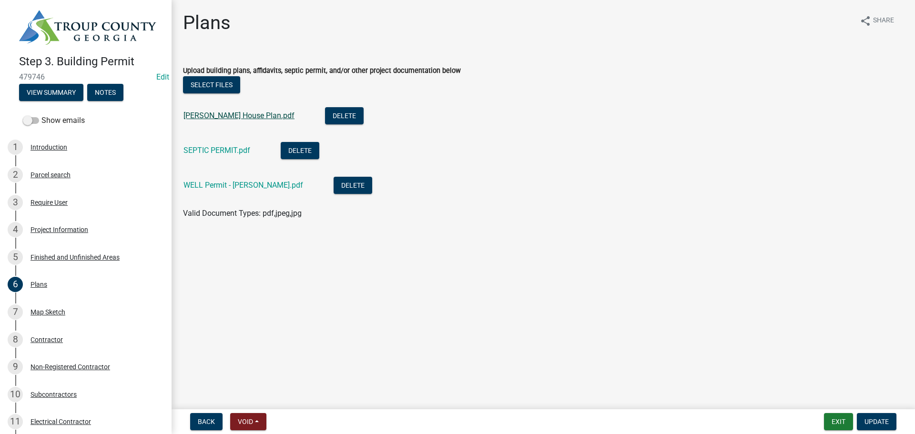
click at [210, 117] on link "[PERSON_NAME] House Plan.pdf" at bounding box center [238, 115] width 111 height 9
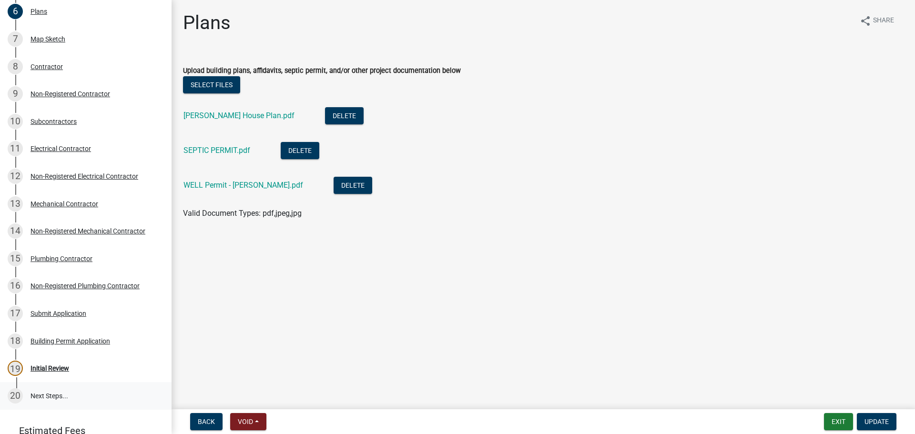
scroll to position [314, 0]
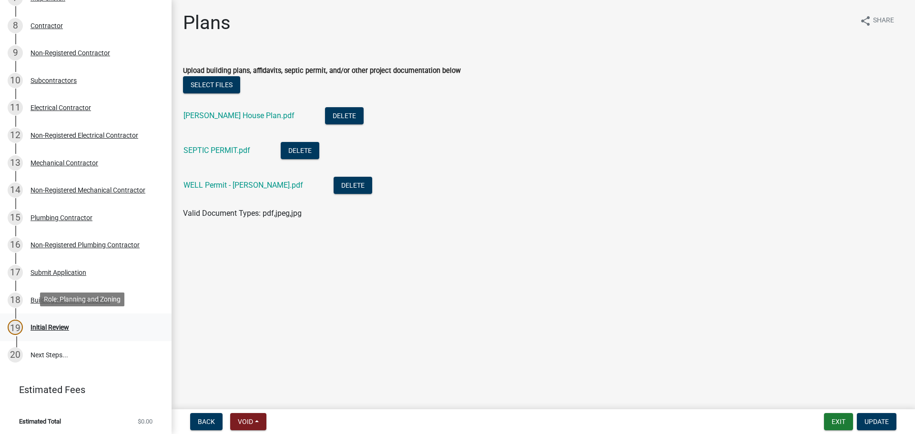
click at [49, 324] on div "Initial Review" at bounding box center [49, 327] width 39 height 7
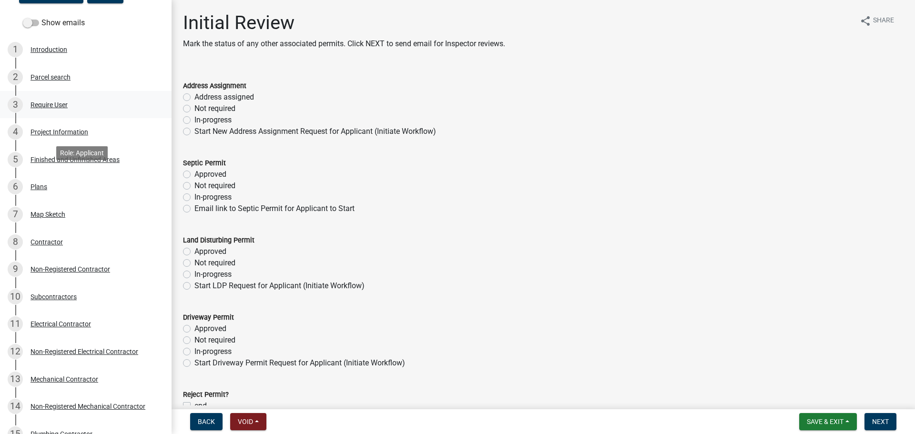
scroll to position [76, 0]
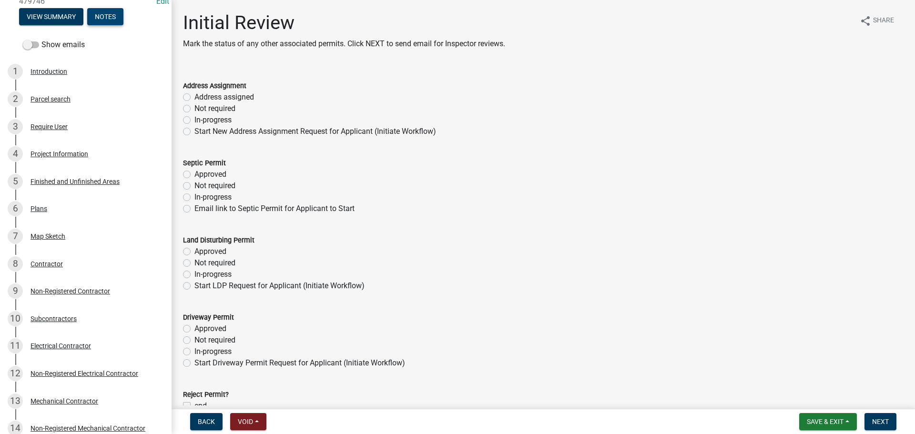
click at [98, 13] on button "Notes" at bounding box center [105, 16] width 36 height 17
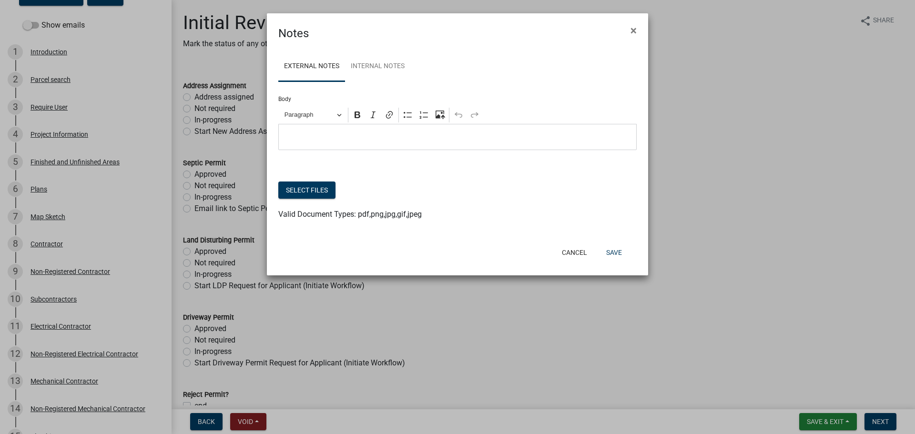
scroll to position [58, 0]
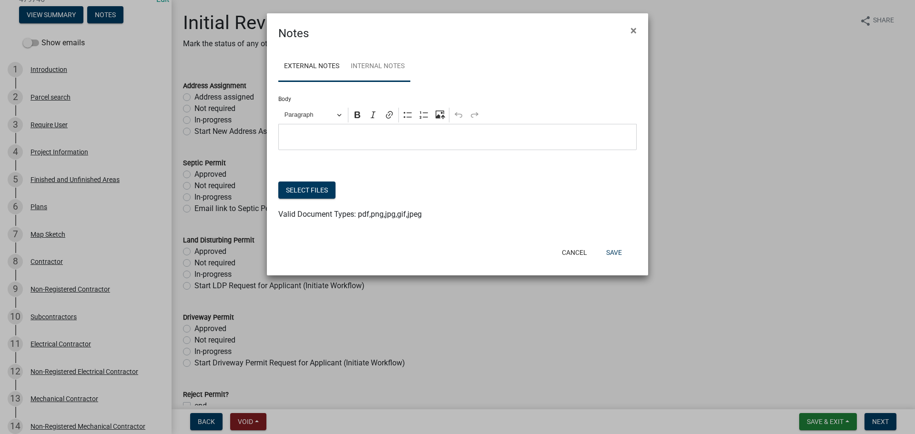
click at [383, 62] on link "Internal Notes" at bounding box center [377, 66] width 65 height 30
click at [319, 144] on div "Editor editing area: main. Press Alt+0 for help." at bounding box center [457, 137] width 358 height 26
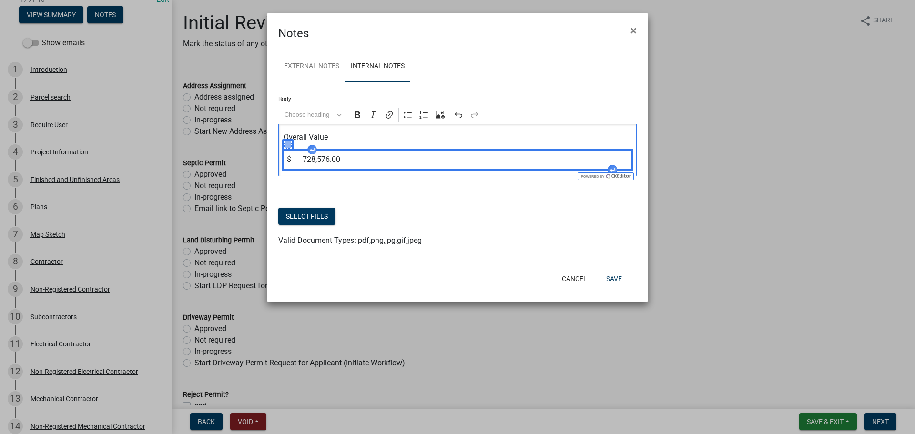
click at [407, 199] on div at bounding box center [457, 201] width 358 height 11
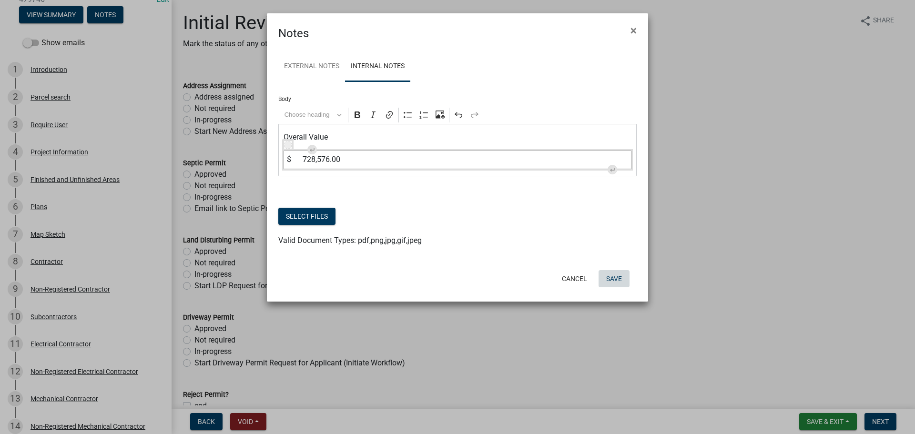
click at [613, 280] on button "Save" at bounding box center [613, 278] width 31 height 17
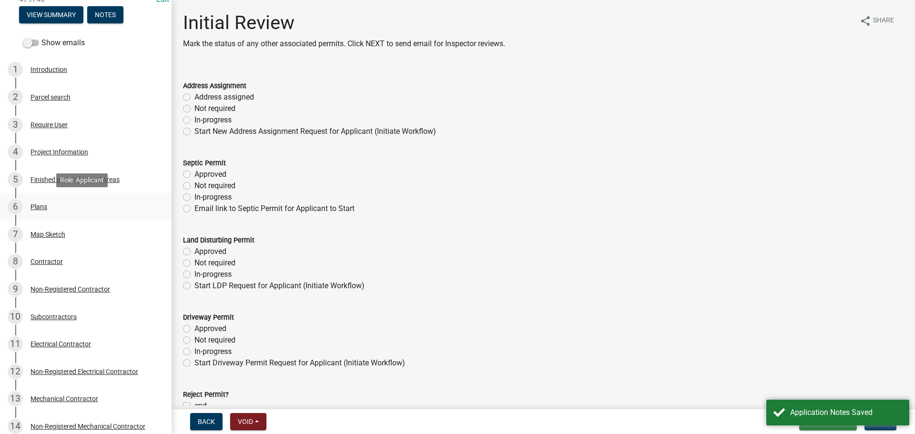
click at [48, 203] on div "6 Plans" at bounding box center [82, 206] width 149 height 15
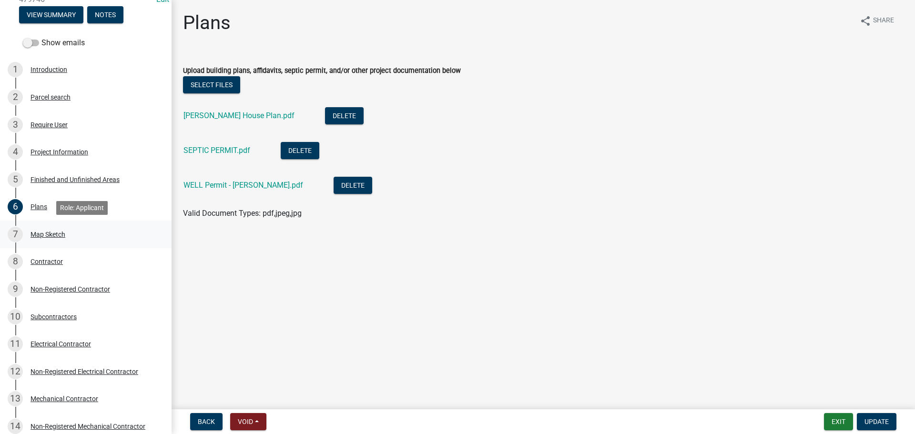
click at [54, 227] on div "7 Map Sketch" at bounding box center [82, 234] width 149 height 15
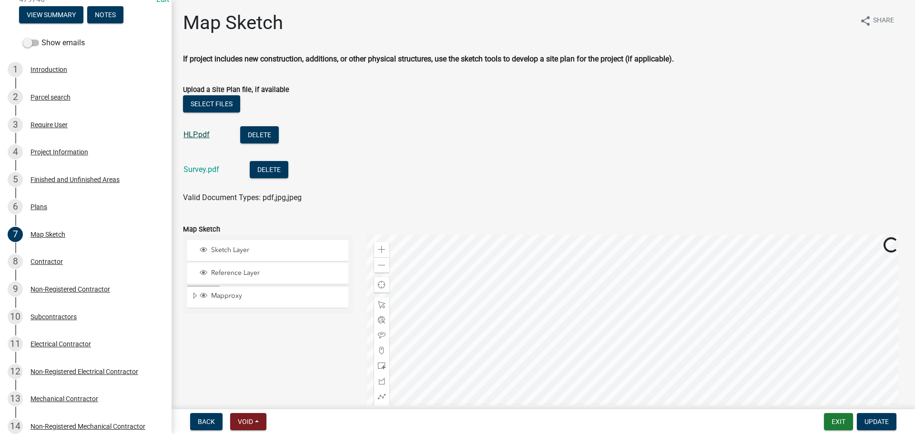
click at [202, 133] on link "HLP.pdf" at bounding box center [196, 134] width 26 height 9
click at [207, 171] on link "Survey.pdf" at bounding box center [201, 169] width 36 height 9
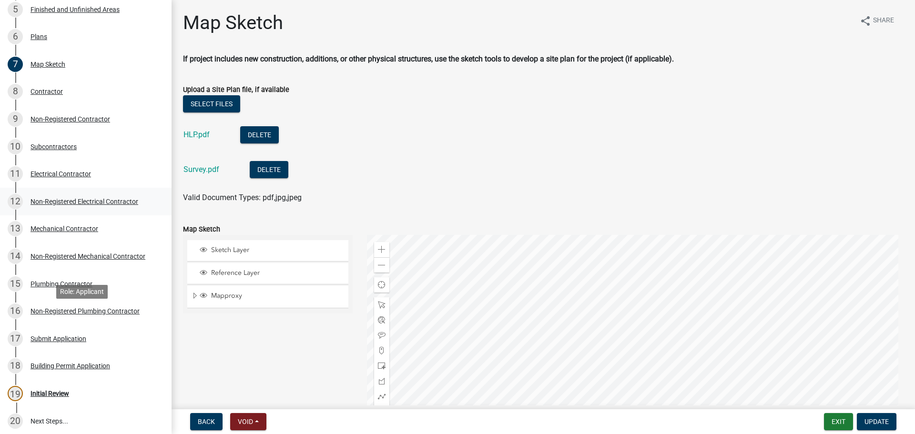
scroll to position [249, 0]
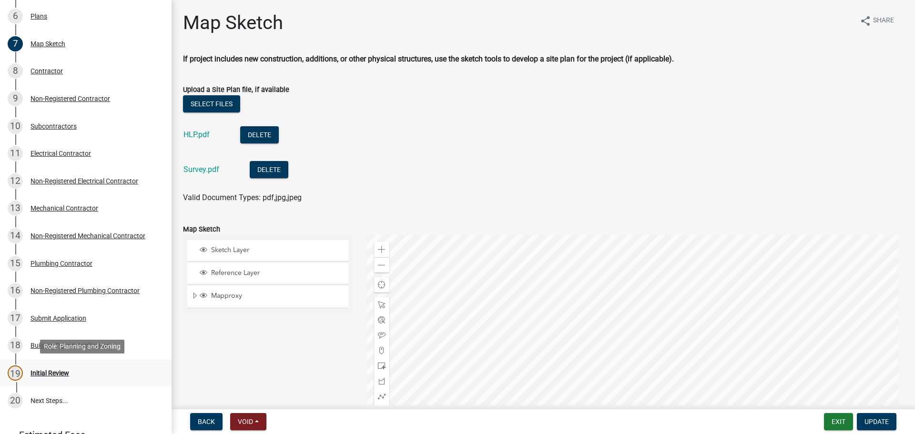
click at [63, 371] on div "Initial Review" at bounding box center [49, 373] width 39 height 7
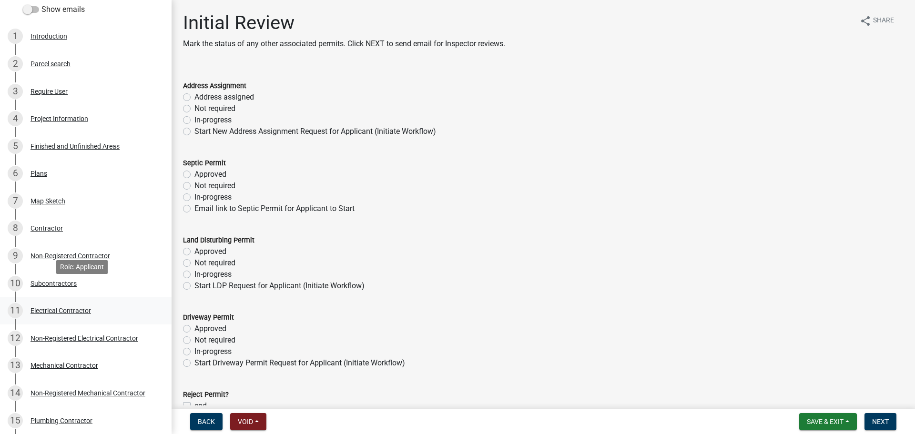
scroll to position [0, 0]
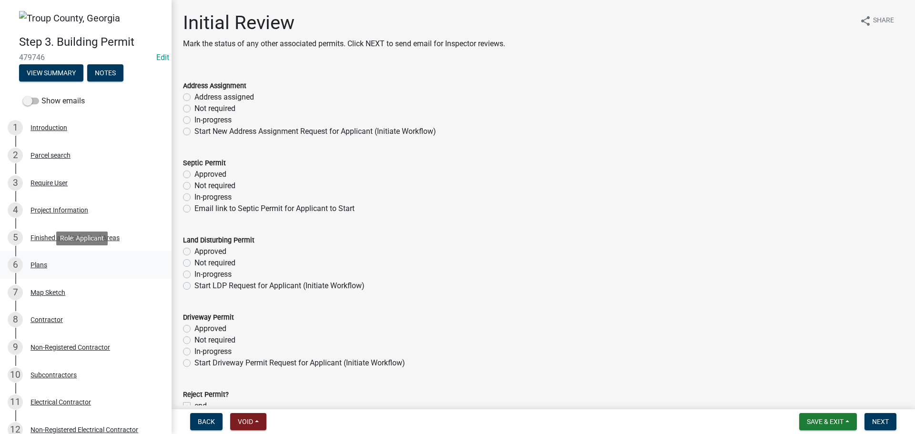
click at [53, 271] on div "6 Plans" at bounding box center [82, 264] width 149 height 15
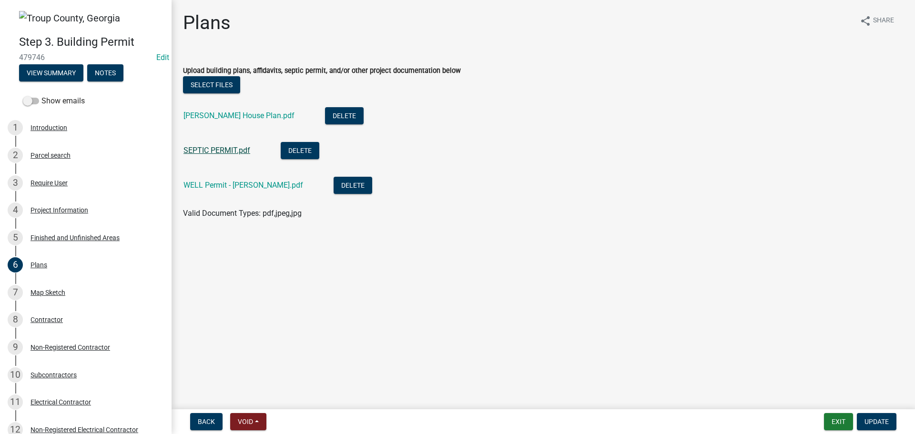
click at [229, 148] on link "SEPTIC PERMIT.pdf" at bounding box center [216, 150] width 67 height 9
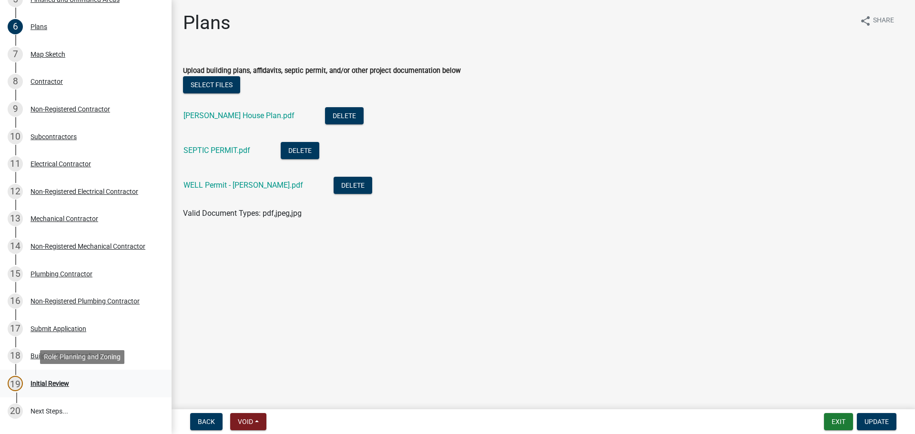
click at [60, 383] on div "Initial Review" at bounding box center [49, 383] width 39 height 7
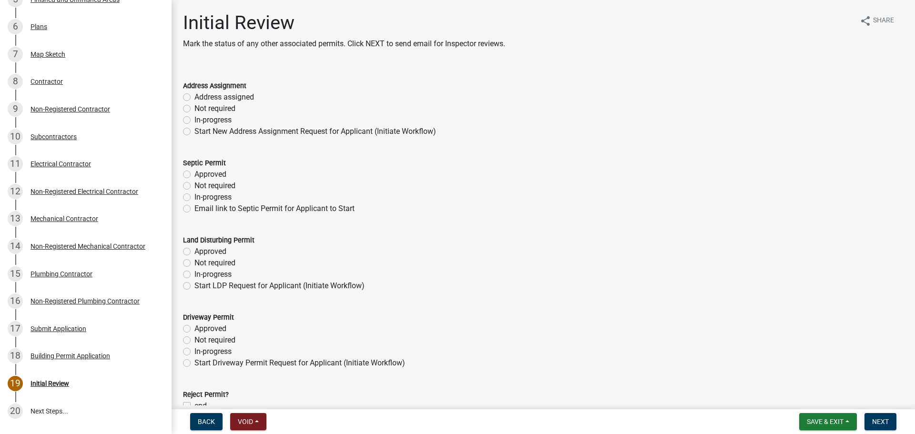
click at [194, 118] on label "In-progress" at bounding box center [212, 119] width 37 height 11
click at [194, 118] on input "In-progress" at bounding box center [197, 117] width 6 height 6
radio input "true"
click at [194, 173] on label "Approved" at bounding box center [210, 174] width 32 height 11
click at [194, 173] on input "Approved" at bounding box center [197, 172] width 6 height 6
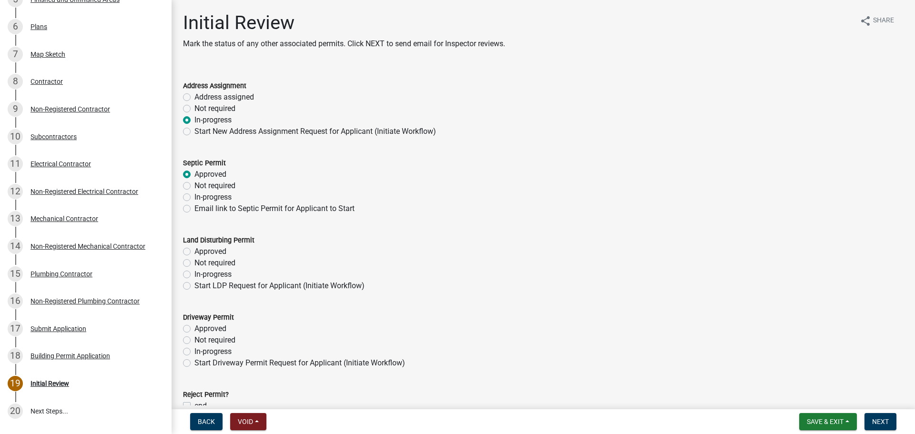
radio input "true"
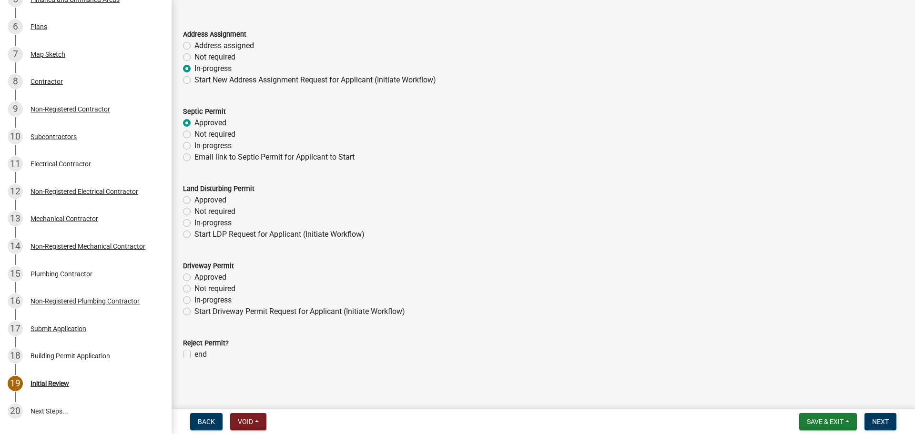
scroll to position [52, 0]
click at [194, 223] on label "In-progress" at bounding box center [212, 222] width 37 height 11
click at [194, 223] on input "In-progress" at bounding box center [197, 220] width 6 height 6
radio input "true"
click at [194, 300] on label "In-progress" at bounding box center [212, 299] width 37 height 11
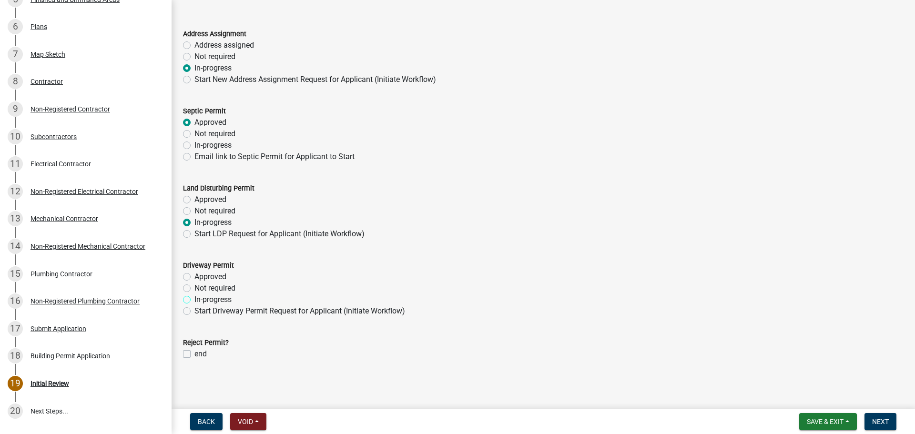
click at [194, 300] on input "In-progress" at bounding box center [197, 297] width 6 height 6
radio input "true"
click at [883, 415] on button "Next" at bounding box center [880, 421] width 32 height 17
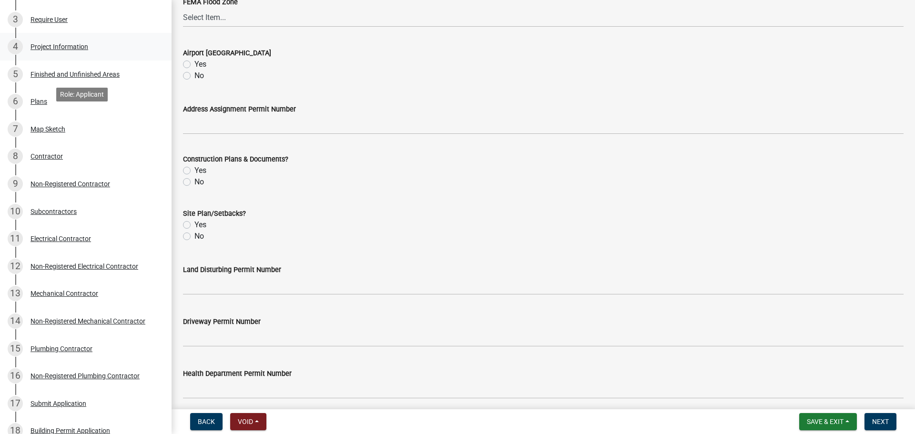
scroll to position [0, 0]
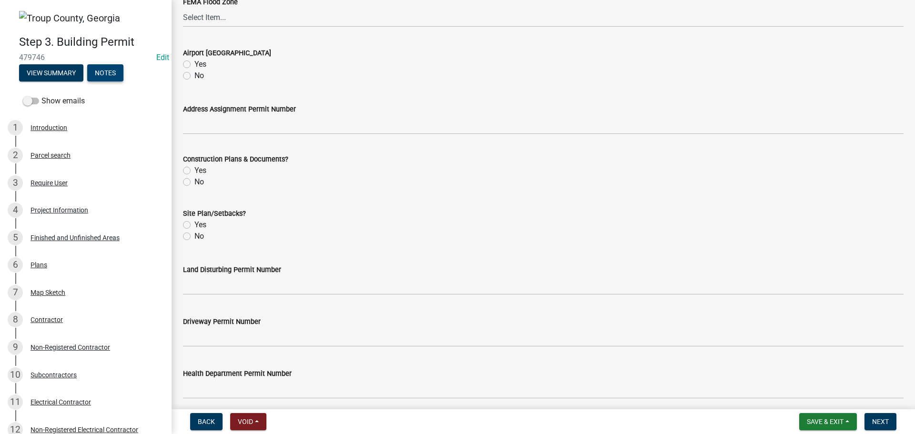
click at [101, 71] on button "Notes" at bounding box center [105, 72] width 36 height 17
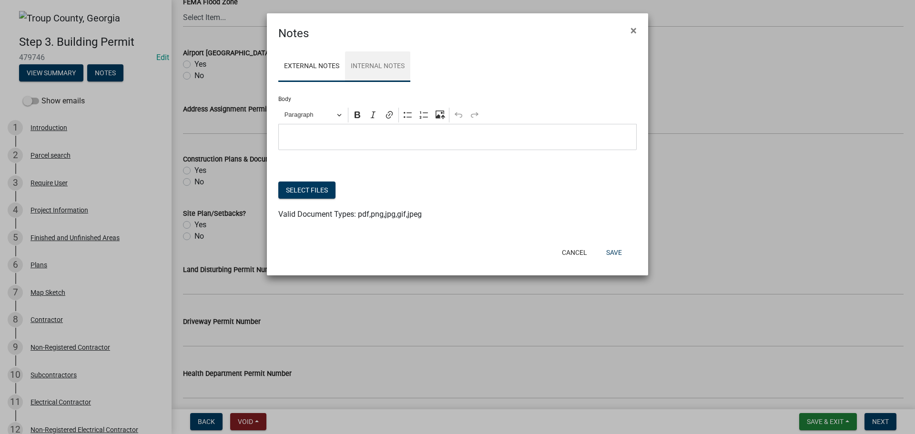
click at [364, 70] on link "Internal Notes" at bounding box center [377, 66] width 65 height 30
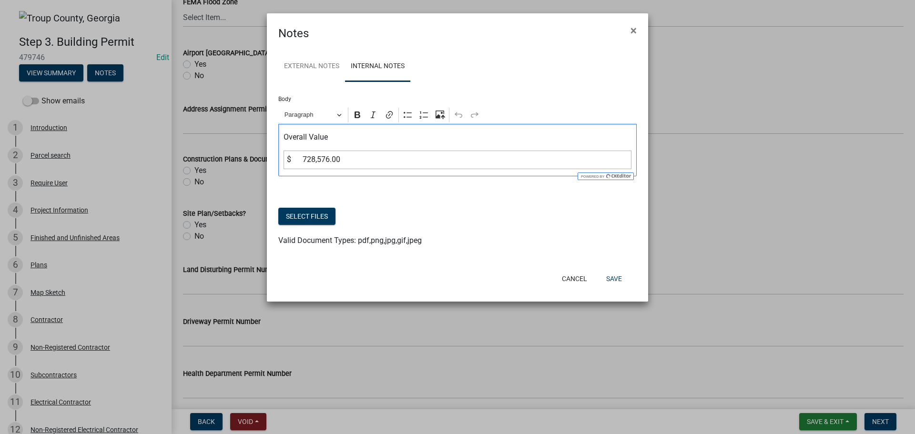
click at [631, 146] on div "Overall Value $ 728,576.00" at bounding box center [457, 150] width 358 height 52
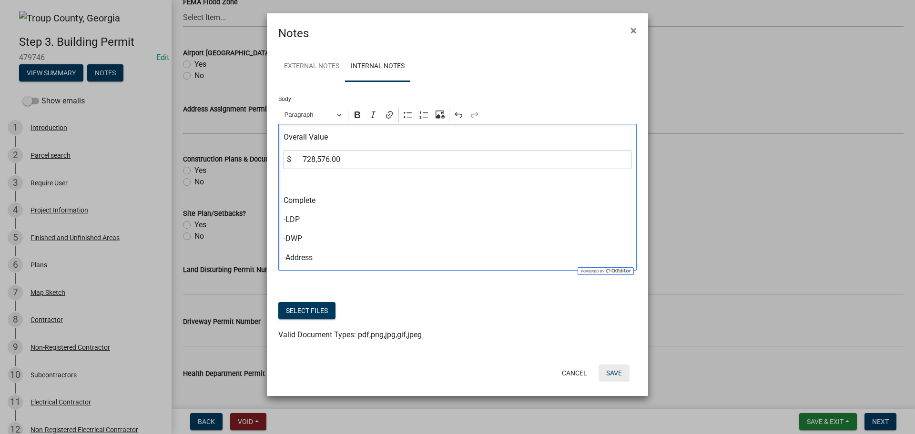
click at [617, 373] on button "Save" at bounding box center [613, 372] width 31 height 17
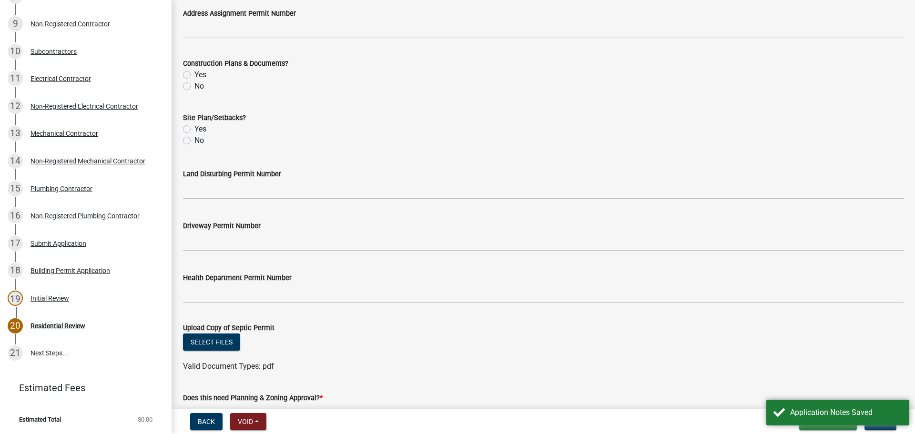
scroll to position [353, 0]
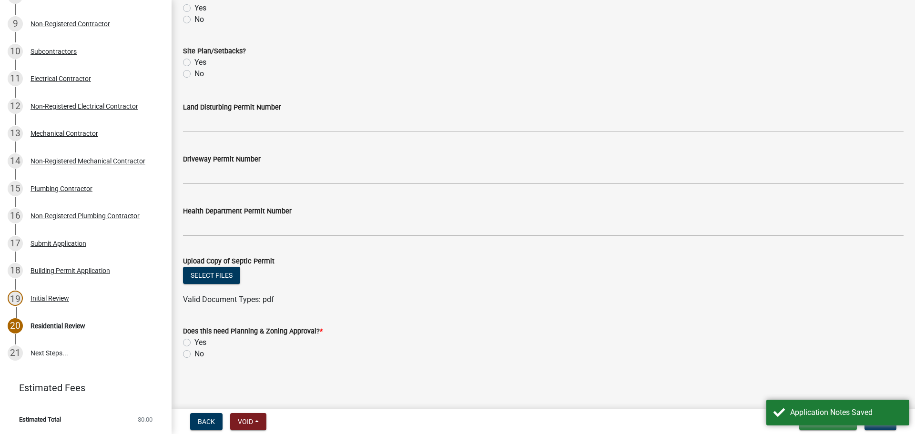
click at [194, 356] on label "No" at bounding box center [199, 353] width 10 height 11
click at [194, 354] on input "No" at bounding box center [197, 351] width 6 height 6
radio input "true"
click at [879, 427] on button "Next" at bounding box center [880, 421] width 32 height 17
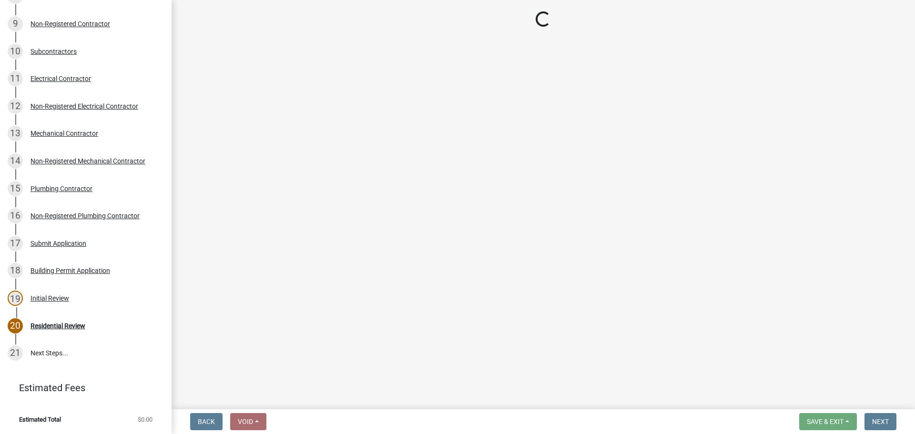
scroll to position [378, 0]
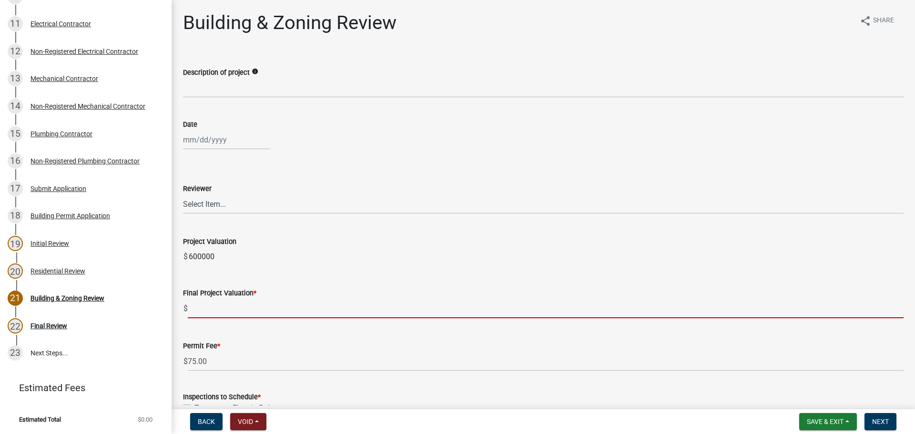
click at [233, 305] on input "text" at bounding box center [545, 309] width 715 height 20
paste input "$728,576.00"
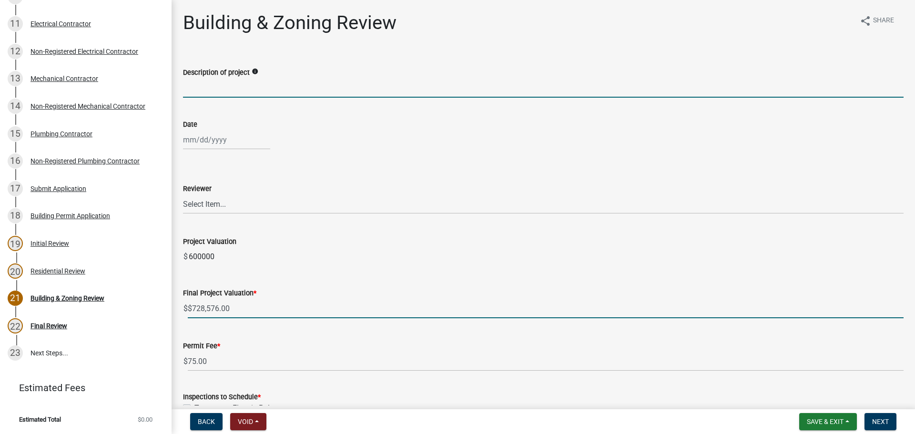
type input "728576"
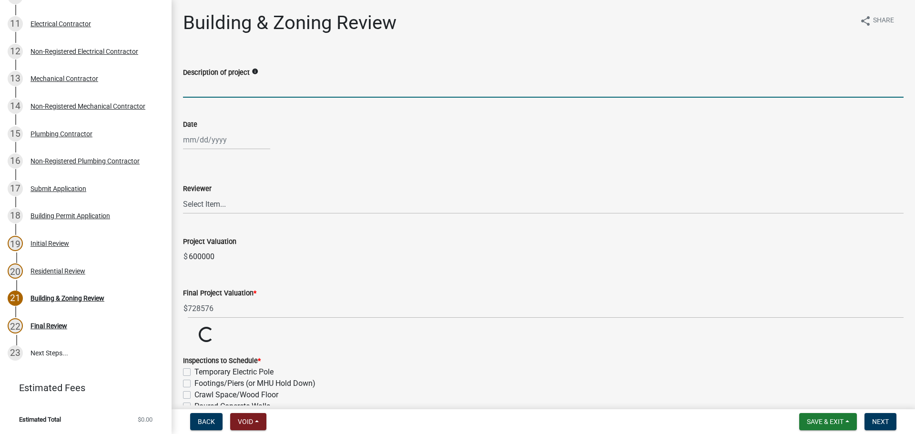
click at [213, 89] on input "Description of project" at bounding box center [543, 88] width 720 height 20
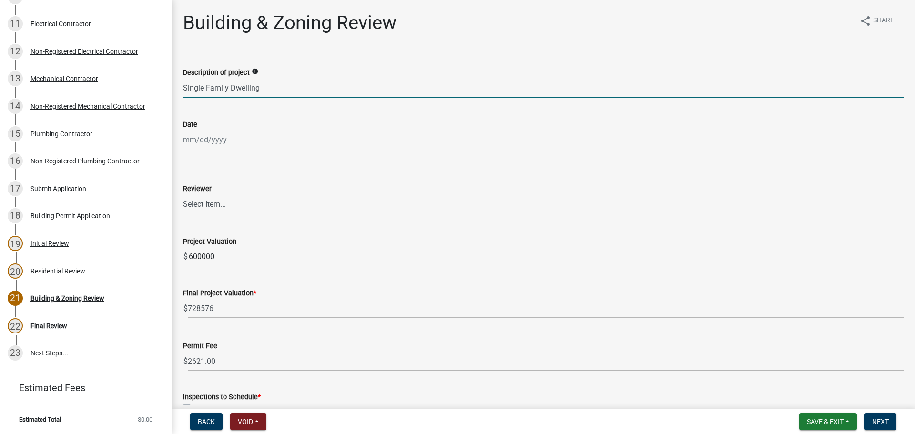
type input "Single Family Dwelling"
select select "9"
select select "2025"
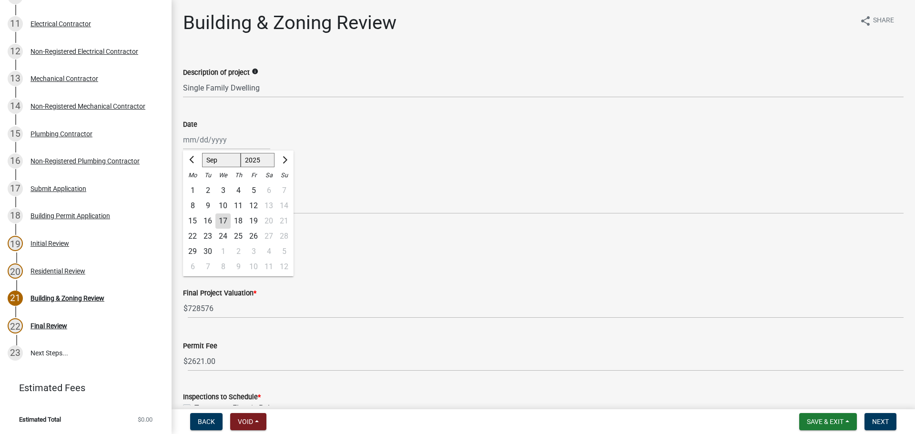
click at [222, 141] on div "Jan Feb Mar Apr May Jun Jul Aug Sep Oct Nov Dec 1525 1526 1527 1528 1529 1530 1…" at bounding box center [226, 140] width 87 height 20
click at [221, 220] on div "17" at bounding box center [222, 220] width 15 height 15
type input "09/17/2025"
click at [212, 201] on select "Select Item... Douglas Richardson James Lorimer Thrailkill Jr Keanua Patterson …" at bounding box center [543, 204] width 720 height 20
click at [183, 194] on select "Select Item... Douglas Richardson James Lorimer Thrailkill Jr Keanua Patterson …" at bounding box center [543, 204] width 720 height 20
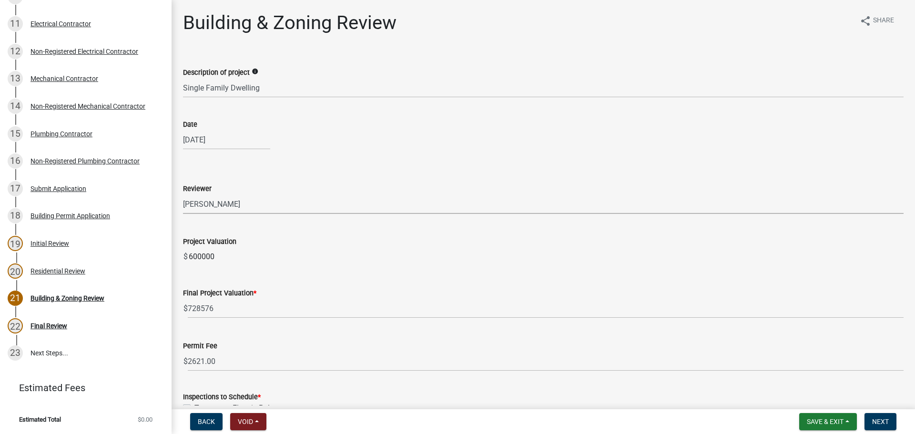
select select "d688b2a4-394c-4e7e-bf27-4f07b97f5404"
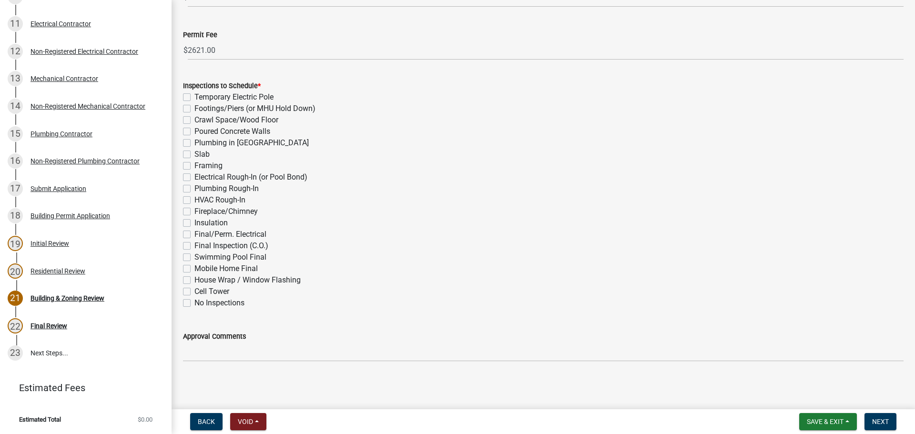
scroll to position [312, 0]
click at [851, 421] on button "Save & Exit" at bounding box center [828, 421] width 58 height 17
click at [816, 377] on button "Save" at bounding box center [818, 373] width 76 height 23
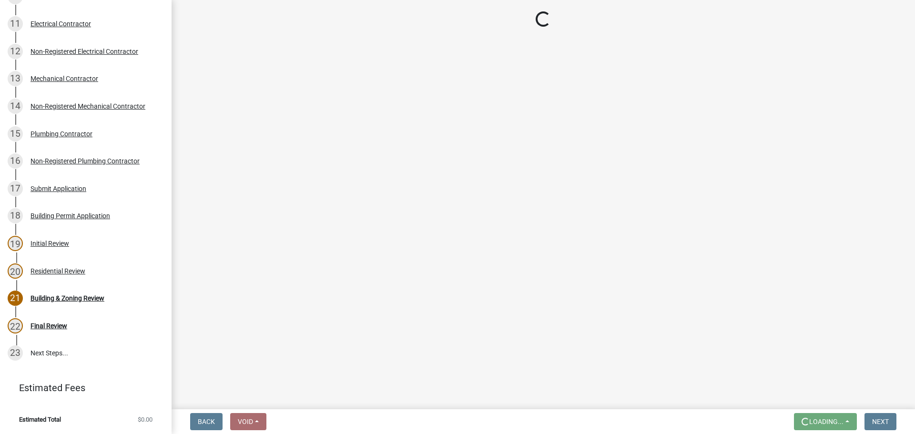
scroll to position [0, 0]
select select "d688b2a4-394c-4e7e-bf27-4f07b97f5404"
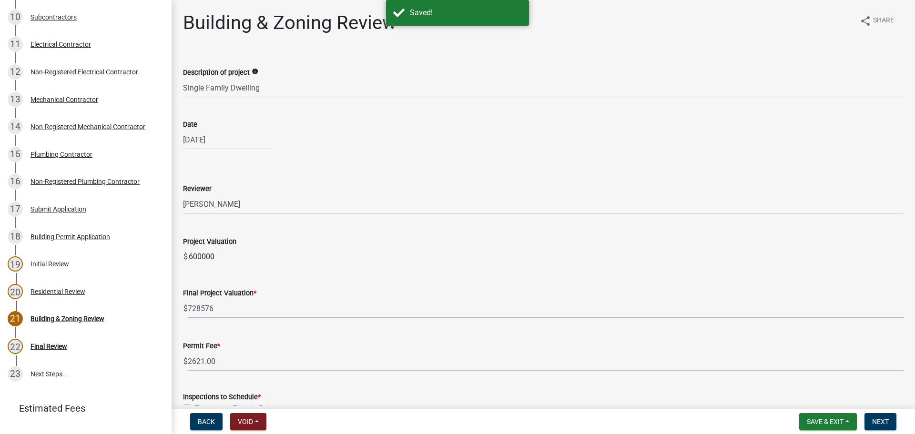
scroll to position [396, 0]
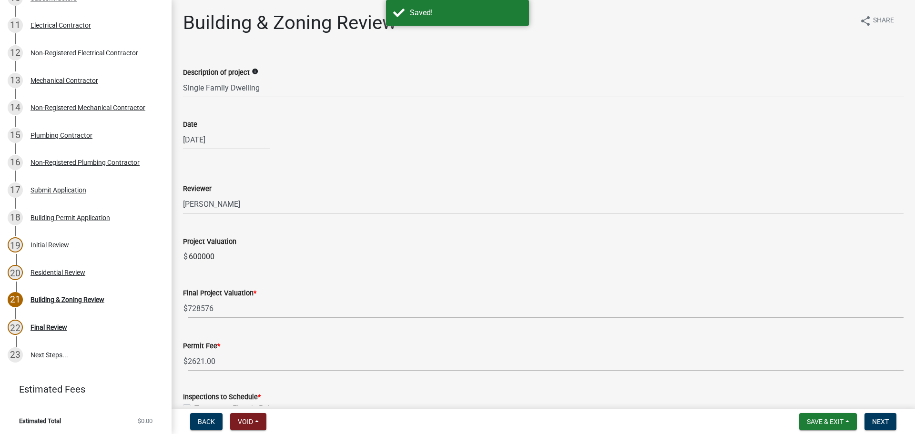
select select "9"
select select "2025"
click at [230, 138] on div "09/17/2025 Jan Feb Mar Apr May Jun Jul Aug Sep Oct Nov Dec 1525 1526 1527 1528 …" at bounding box center [226, 140] width 87 height 20
click at [376, 158] on div "Reviewer Select Item... Douglas Richardson James Lorimer Thrailkill Jr Keanua P…" at bounding box center [543, 186] width 720 height 56
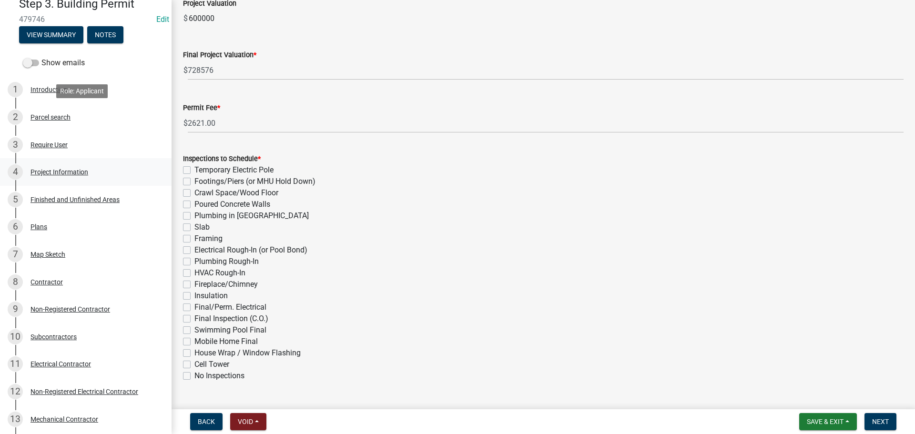
scroll to position [0, 0]
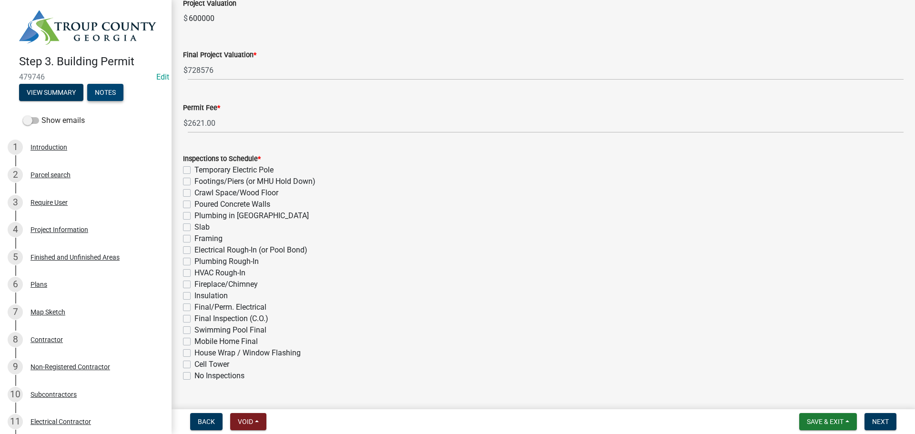
click at [107, 86] on button "Notes" at bounding box center [105, 92] width 36 height 17
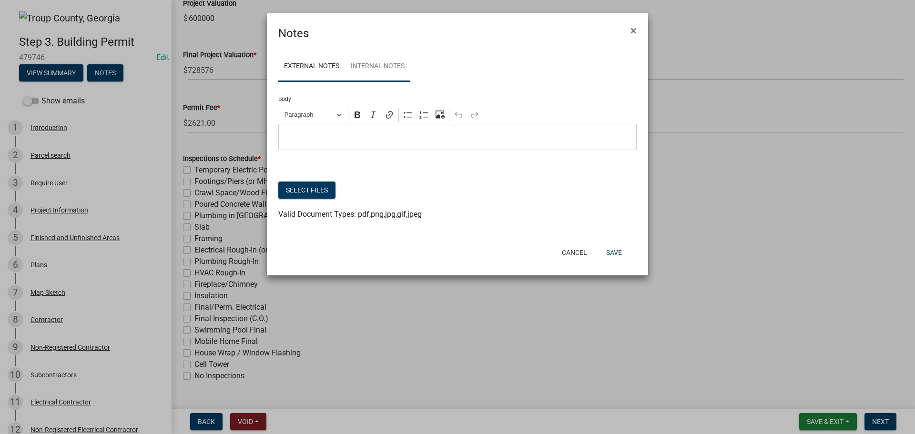
click at [382, 60] on link "Internal Notes" at bounding box center [377, 66] width 65 height 30
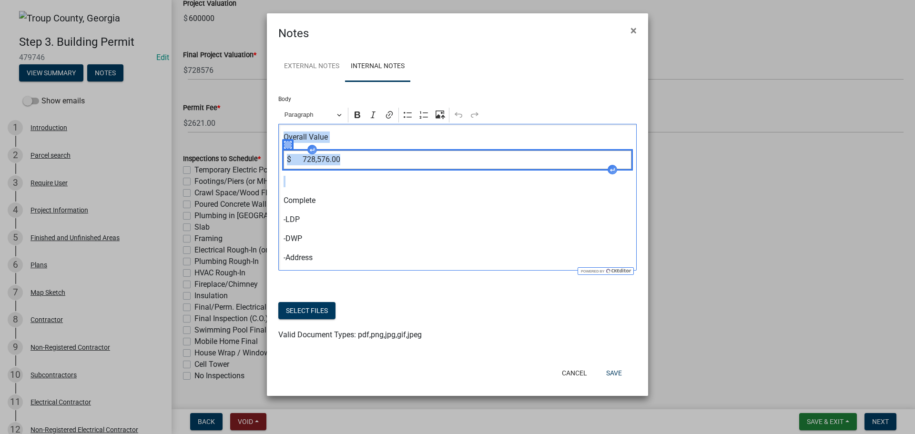
drag, startPoint x: 313, startPoint y: 183, endPoint x: 272, endPoint y: 127, distance: 69.8
click at [272, 127] on div "External Notes Internal Notes Body Rich Text Editor Paragraph Bold Italic Link …" at bounding box center [457, 201] width 381 height 319
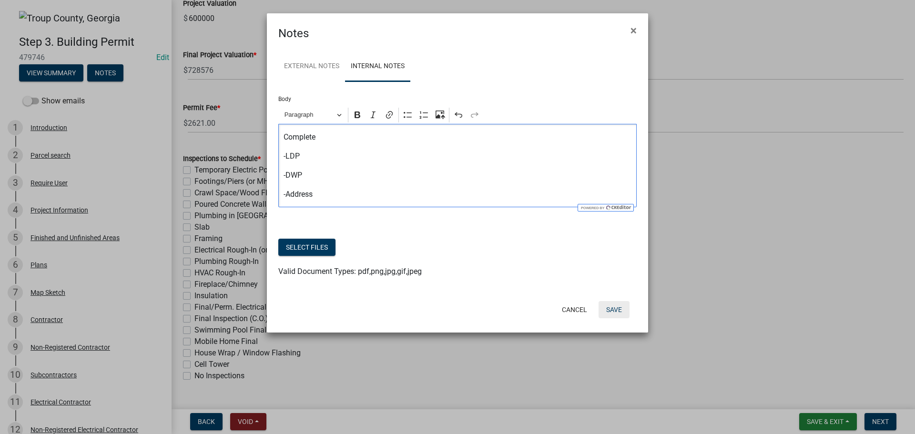
click at [609, 302] on button "Save" at bounding box center [613, 309] width 31 height 17
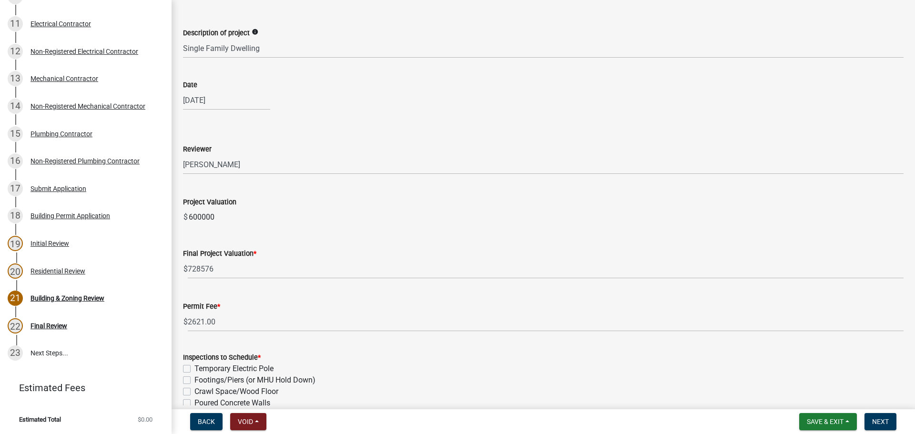
scroll to position [26, 0]
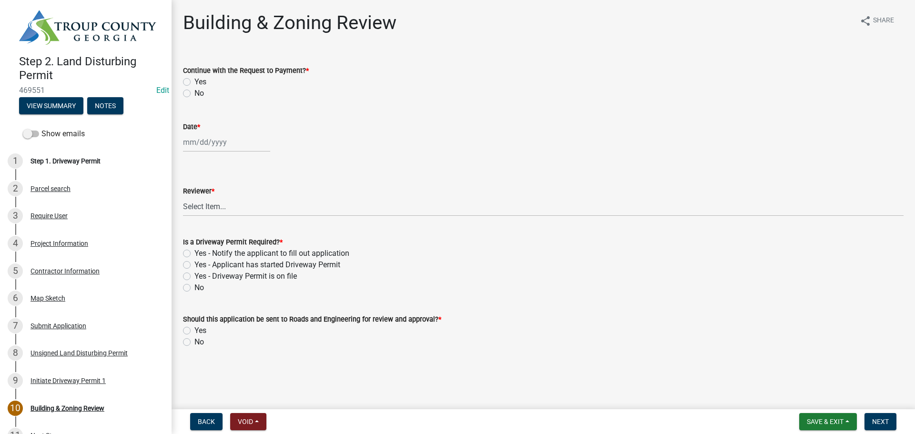
click at [194, 80] on label "Yes" at bounding box center [200, 81] width 12 height 11
click at [194, 80] on input "Yes" at bounding box center [197, 79] width 6 height 6
radio input "true"
select select "9"
select select "2025"
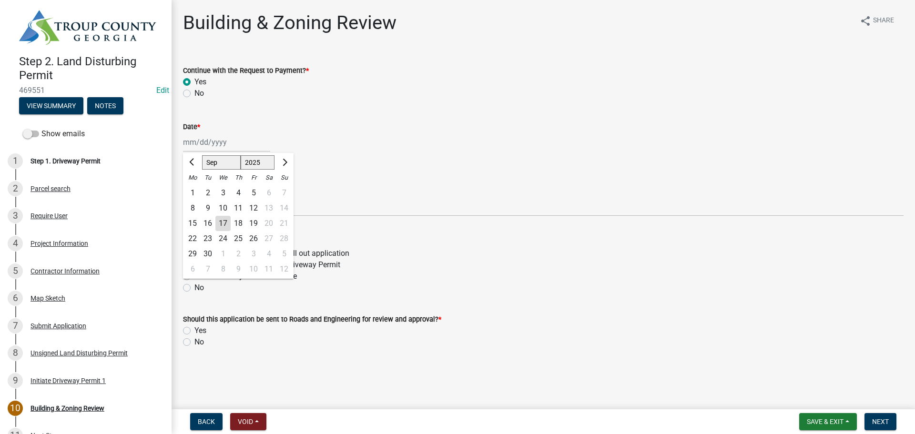
drag, startPoint x: 195, startPoint y: 142, endPoint x: 201, endPoint y: 153, distance: 11.7
click at [195, 142] on div "[PERSON_NAME] Feb Mar Apr [PERSON_NAME][DATE] Oct Nov [DATE] 1526 1527 1528 152…" at bounding box center [226, 142] width 87 height 20
click at [224, 221] on div "17" at bounding box center [222, 223] width 15 height 15
type input "[DATE]"
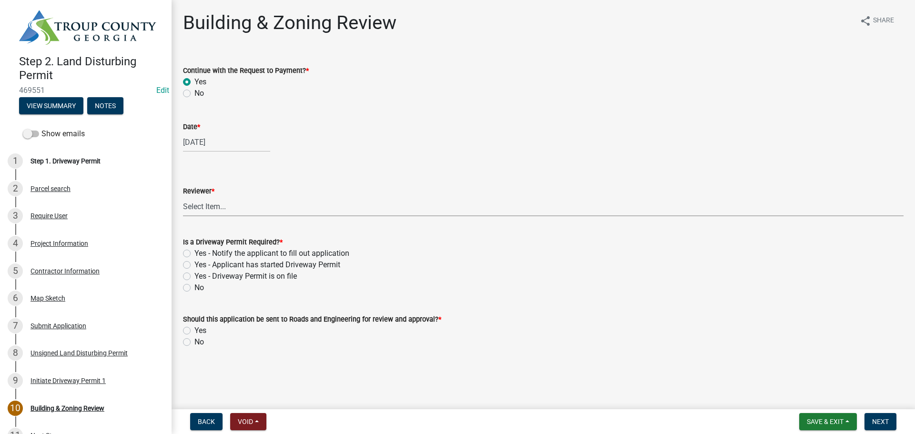
click at [200, 201] on select "Select Item... [PERSON_NAME] [PERSON_NAME] [PERSON_NAME] [PERSON_NAME]" at bounding box center [543, 207] width 720 height 20
click at [183, 197] on select "Select Item... [PERSON_NAME] [PERSON_NAME] [PERSON_NAME] [PERSON_NAME]" at bounding box center [543, 207] width 720 height 20
select select "d688b2a4-394c-4e7e-bf27-4f07b97f5404"
click at [194, 274] on label "Yes - Driveway Permit is on file" at bounding box center [245, 276] width 102 height 11
click at [194, 274] on input "Yes - Driveway Permit is on file" at bounding box center [197, 274] width 6 height 6
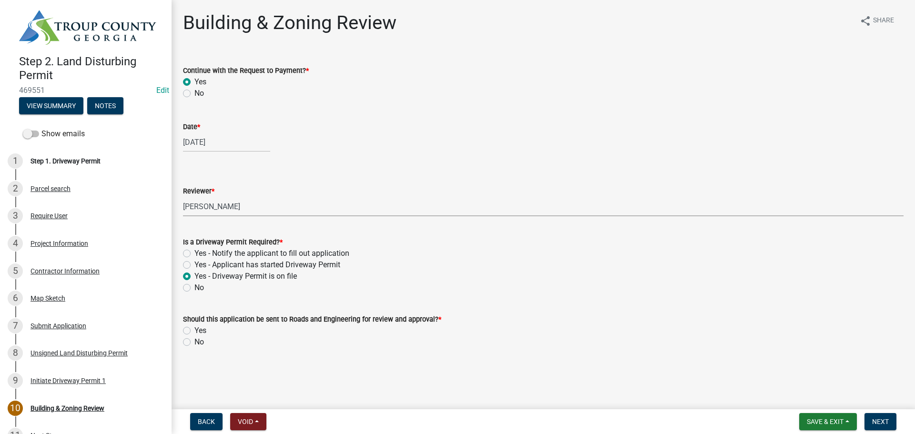
radio input "true"
click at [194, 266] on label "Yes - Applicant has started Driveway Permit" at bounding box center [267, 264] width 146 height 11
click at [194, 265] on input "Yes - Applicant has started Driveway Permit" at bounding box center [197, 262] width 6 height 6
radio input "true"
click at [194, 332] on label "Yes" at bounding box center [200, 330] width 12 height 11
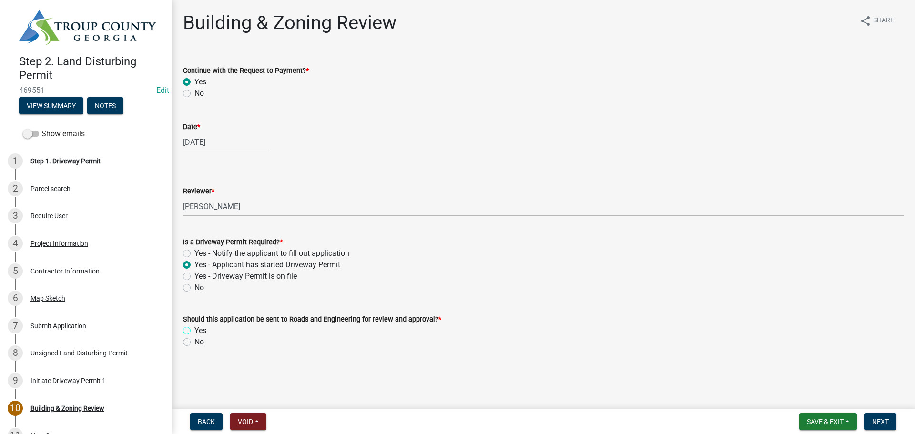
click at [194, 331] on input "Yes" at bounding box center [197, 328] width 6 height 6
radio input "true"
click at [876, 422] on span "Next" at bounding box center [880, 422] width 17 height 8
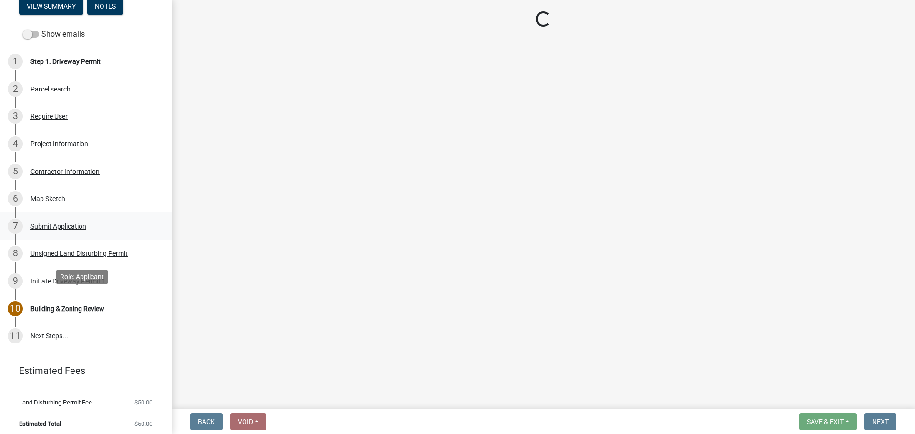
select select "3: 3"
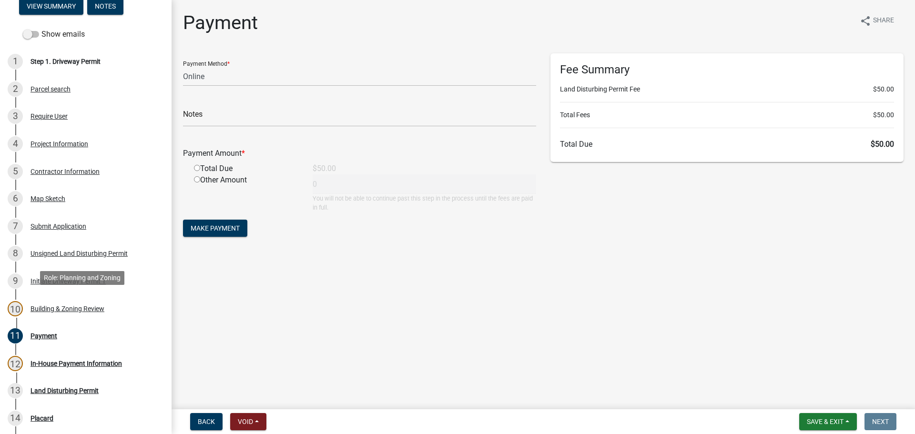
scroll to position [102, 0]
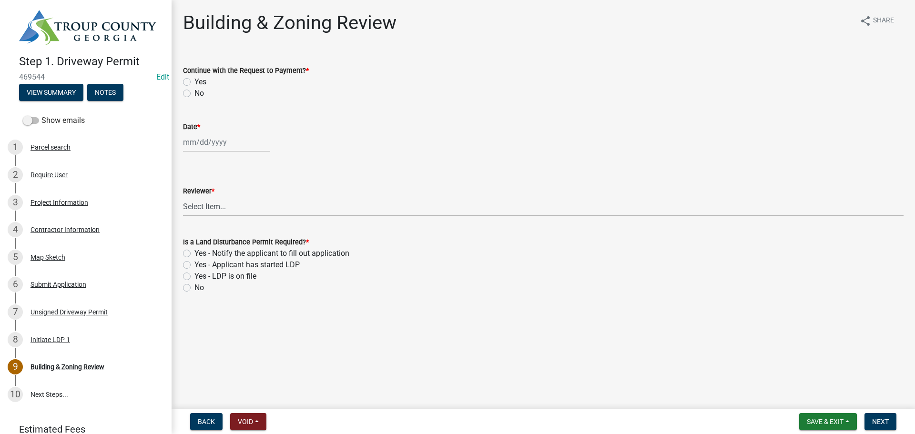
click at [194, 82] on label "Yes" at bounding box center [200, 81] width 12 height 11
click at [194, 82] on input "Yes" at bounding box center [197, 79] width 6 height 6
radio input "true"
click at [197, 141] on div at bounding box center [226, 142] width 87 height 20
select select "9"
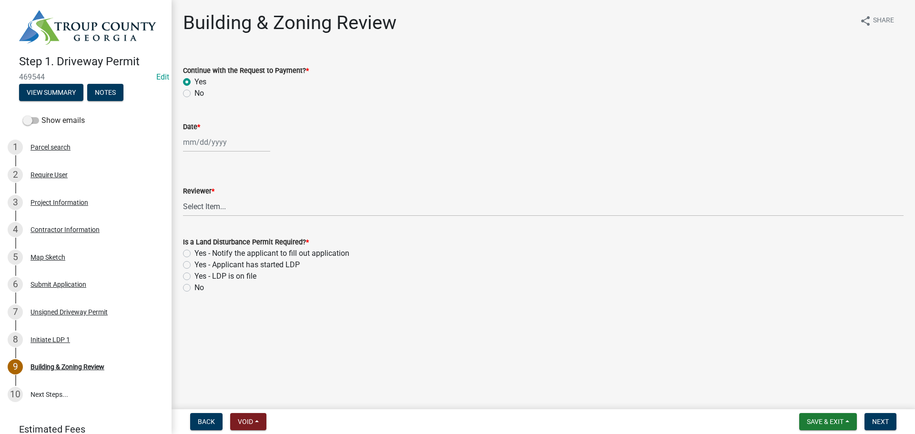
select select "2025"
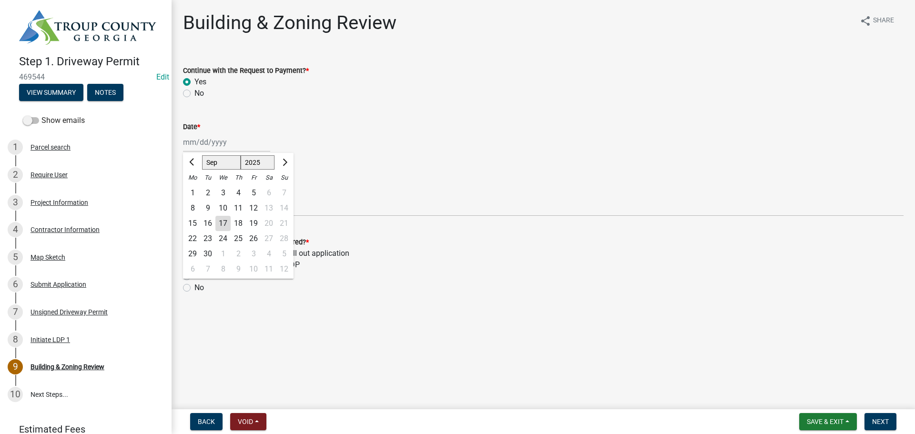
click at [222, 223] on div "17" at bounding box center [222, 223] width 15 height 15
type input "[DATE]"
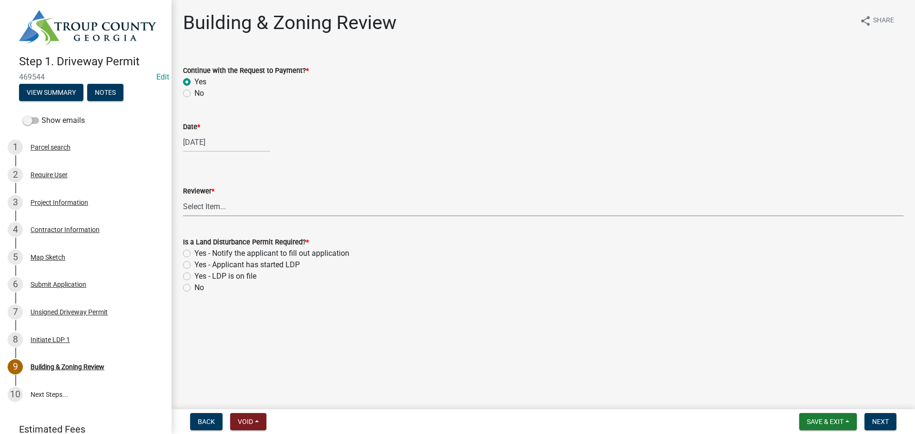
click at [215, 210] on select "Select Item... [PERSON_NAME] [PERSON_NAME] [PERSON_NAME] [PERSON_NAME]" at bounding box center [543, 207] width 720 height 20
click at [183, 197] on select "Select Item... [PERSON_NAME] [PERSON_NAME] [PERSON_NAME] [PERSON_NAME]" at bounding box center [543, 207] width 720 height 20
select select "d688b2a4-394c-4e7e-bf27-4f07b97f5404"
click at [194, 276] on label "Yes - LDP is on file" at bounding box center [225, 276] width 62 height 11
click at [194, 276] on input "Yes - LDP is on file" at bounding box center [197, 274] width 6 height 6
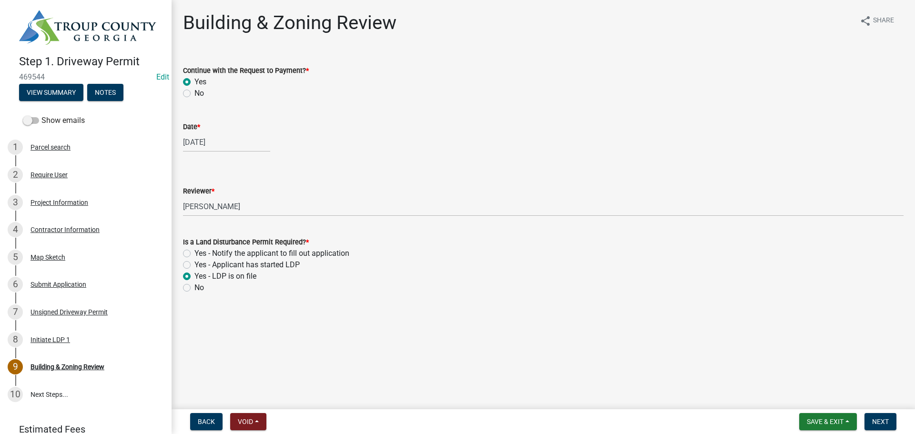
radio input "true"
click at [194, 266] on label "Yes - Applicant has started LDP" at bounding box center [246, 264] width 105 height 11
click at [194, 265] on input "Yes - Applicant has started LDP" at bounding box center [197, 262] width 6 height 6
radio input "true"
click at [871, 422] on button "Next" at bounding box center [880, 421] width 32 height 17
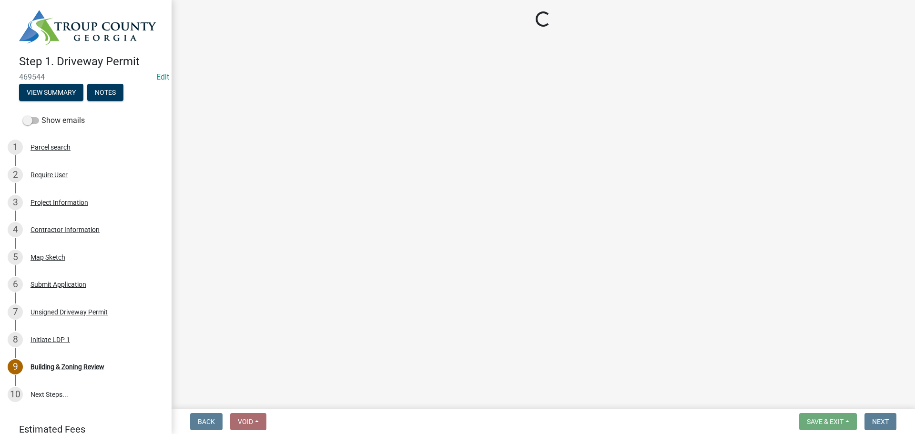
select select "3: 3"
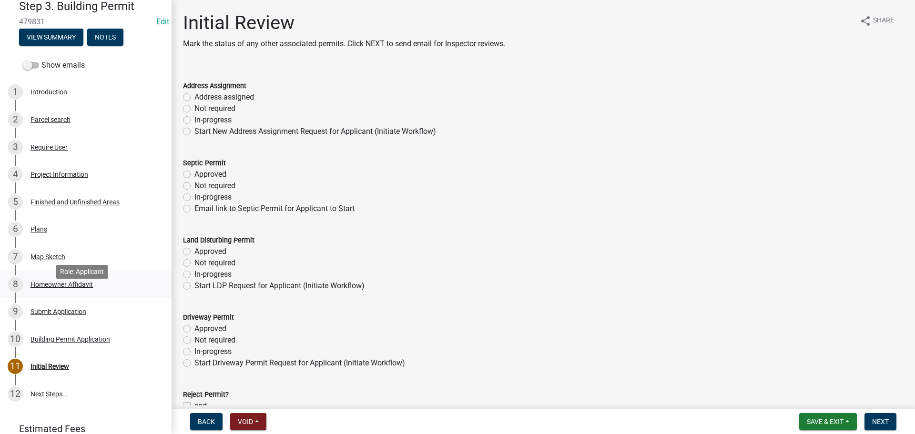
scroll to position [94, 0]
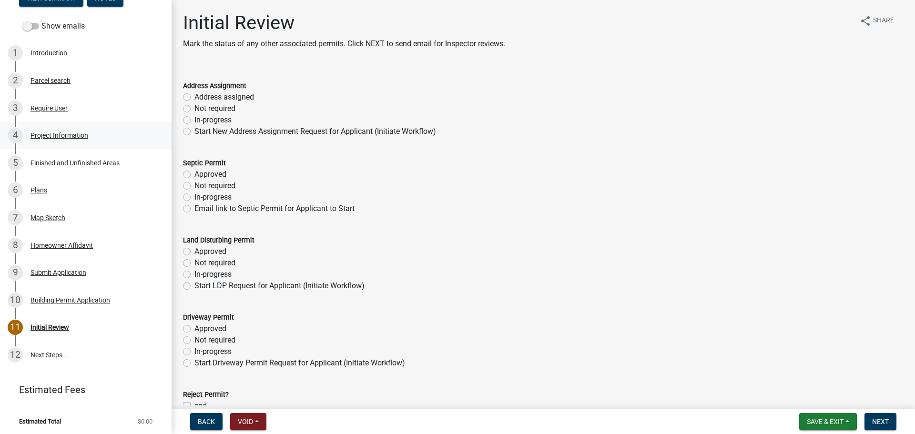
click at [56, 133] on div "Project Information" at bounding box center [59, 135] width 58 height 7
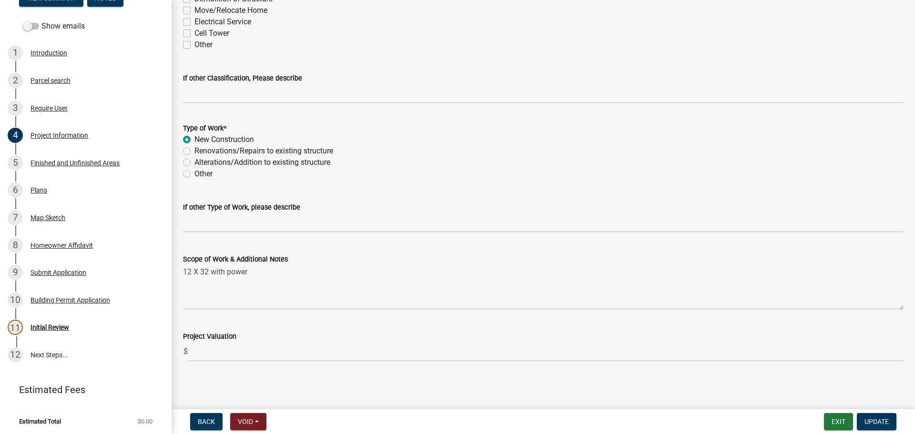
scroll to position [890, 0]
click at [48, 194] on div "6 Plans" at bounding box center [82, 189] width 149 height 15
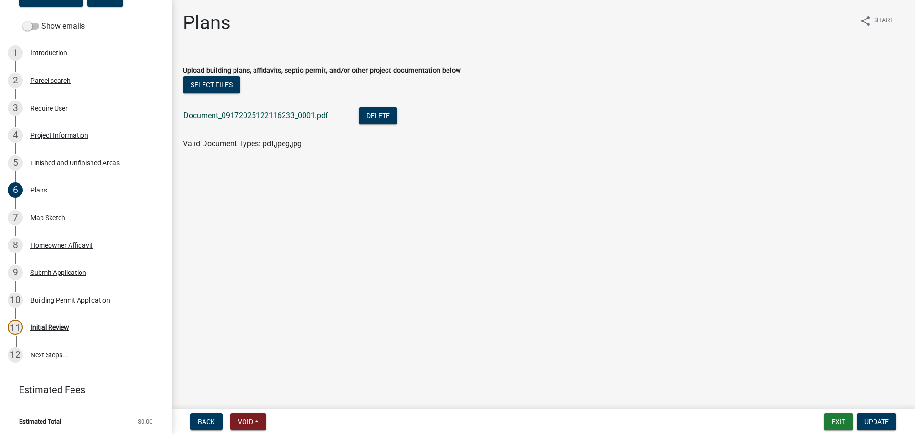
click at [235, 111] on link "Document_09172025122116233_0001.pdf" at bounding box center [255, 115] width 145 height 9
click at [51, 211] on div "7 Map Sketch" at bounding box center [82, 217] width 149 height 15
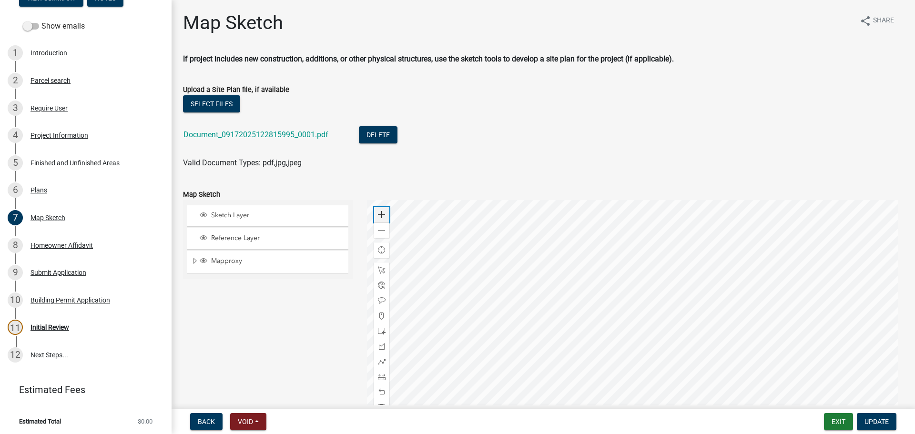
click at [378, 213] on span at bounding box center [382, 215] width 8 height 8
click at [380, 212] on span at bounding box center [382, 215] width 8 height 8
click at [380, 234] on span at bounding box center [382, 231] width 8 height 8
click at [306, 133] on link "Document_09172025122815995_0001.pdf" at bounding box center [255, 134] width 145 height 9
click at [60, 325] on div "Initial Review" at bounding box center [49, 327] width 39 height 7
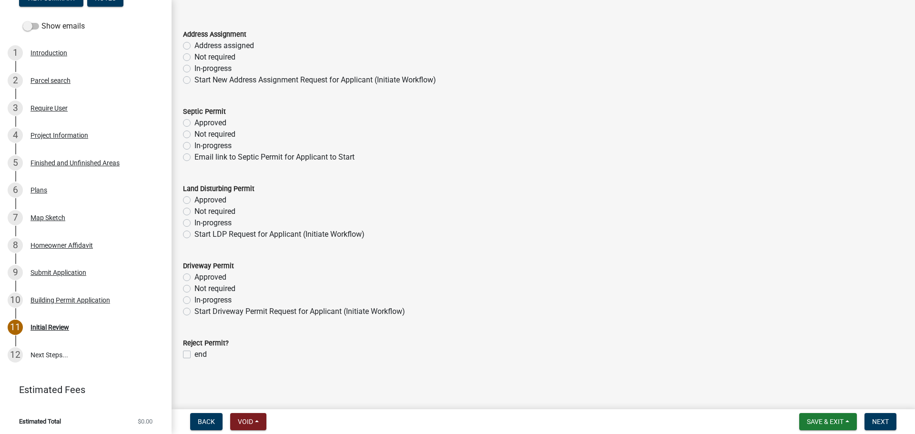
scroll to position [52, 0]
click at [194, 44] on label "Address assigned" at bounding box center [224, 45] width 60 height 11
click at [194, 44] on input "Address assigned" at bounding box center [197, 43] width 6 height 6
radio input "true"
click at [194, 136] on label "Not required" at bounding box center [214, 133] width 41 height 11
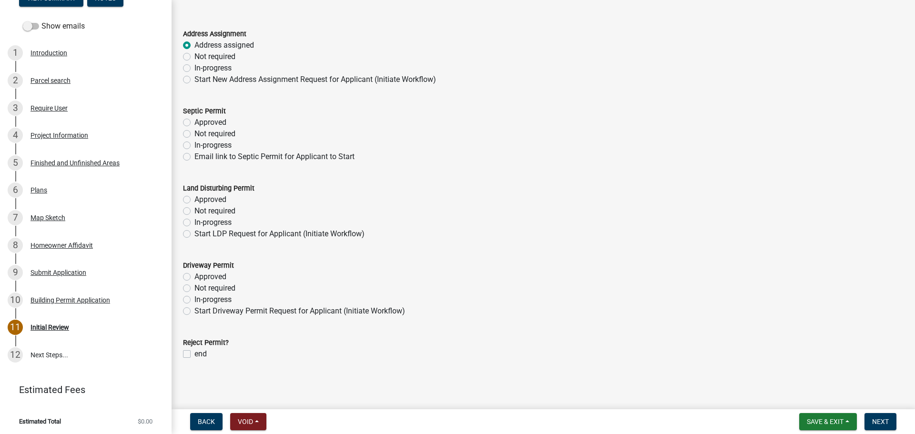
click at [194, 134] on input "Not required" at bounding box center [197, 131] width 6 height 6
radio input "true"
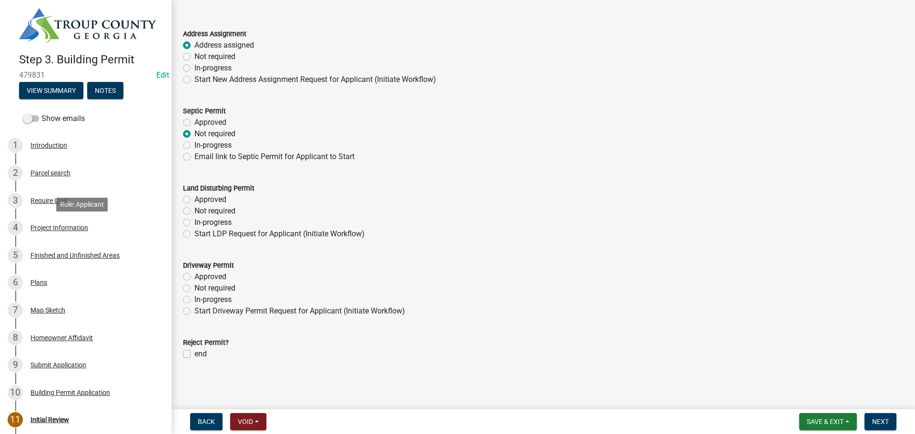
scroll to position [0, 0]
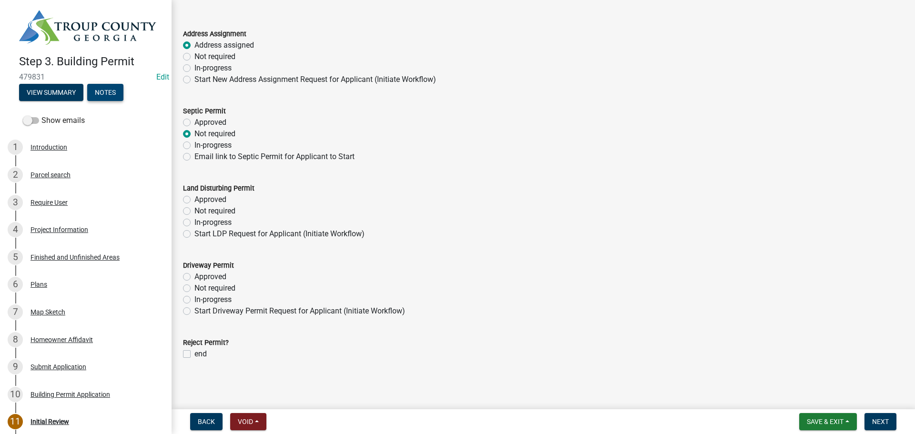
click at [114, 96] on button "Notes" at bounding box center [105, 92] width 36 height 17
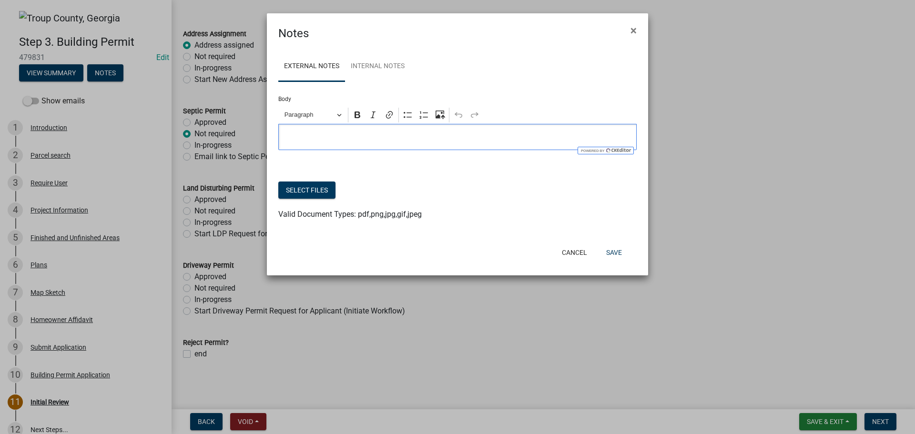
click at [328, 135] on p "Editor editing area: main. Press Alt+0 for help." at bounding box center [457, 136] width 348 height 11
click at [367, 50] on div "External Notes Internal Notes Body Rich Text Editor Paragraph Bold Italic Link …" at bounding box center [457, 141] width 381 height 198
click at [376, 68] on link "Internal Notes" at bounding box center [377, 66] width 65 height 30
click at [315, 146] on div "Editor editing area: main. Press Alt+0 for help." at bounding box center [457, 137] width 358 height 26
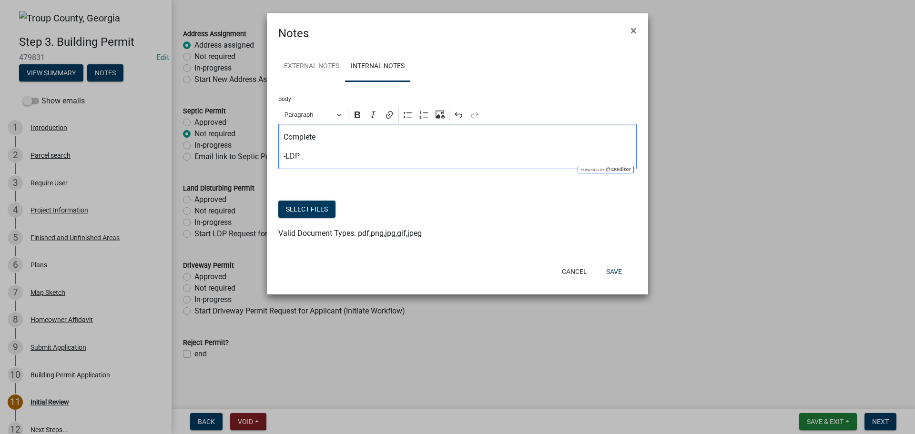
click at [628, 260] on form "Notes × External Notes Internal Notes Body Rich Text Editor Paragraph Bold Ital…" at bounding box center [457, 149] width 381 height 272
click at [620, 271] on button "Save" at bounding box center [613, 271] width 31 height 17
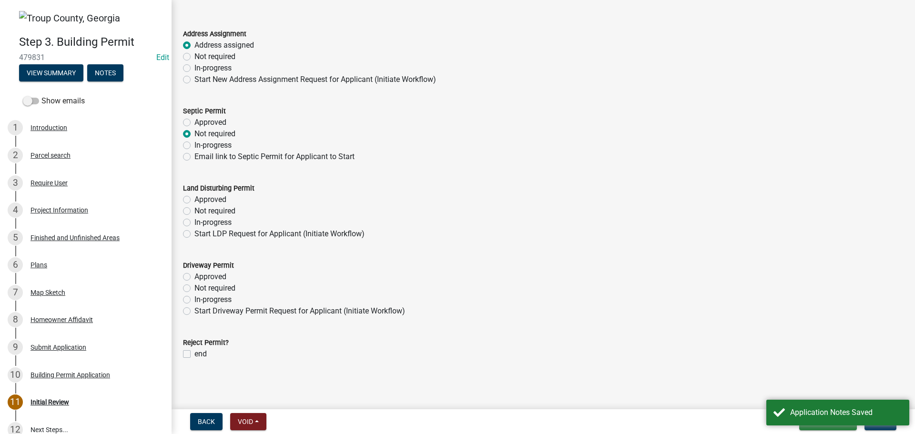
click at [194, 221] on label "In-progress" at bounding box center [212, 222] width 37 height 11
click at [194, 221] on input "In-progress" at bounding box center [197, 220] width 6 height 6
radio input "true"
click at [194, 289] on label "Not required" at bounding box center [214, 287] width 41 height 11
click at [194, 289] on input "Not required" at bounding box center [197, 285] width 6 height 6
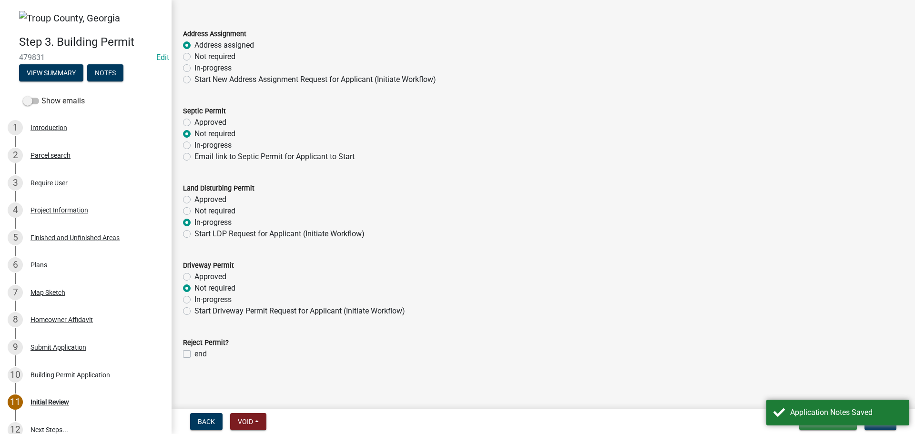
radio input "true"
click at [872, 428] on button "Next" at bounding box center [880, 421] width 32 height 17
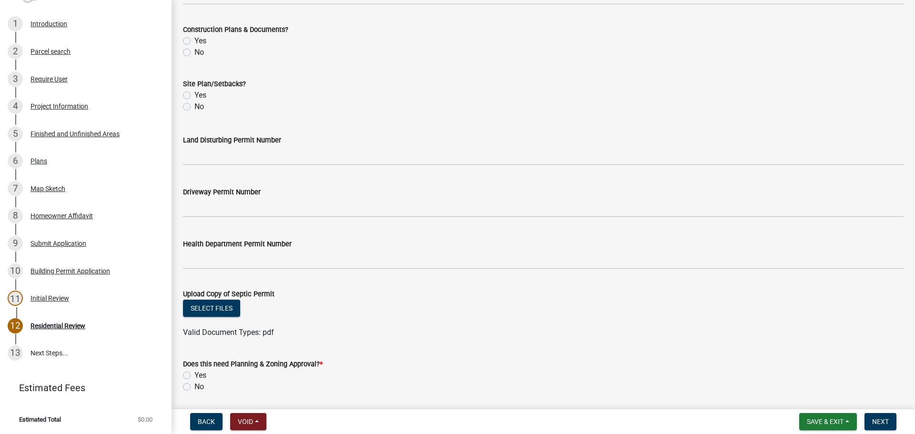
scroll to position [353, 0]
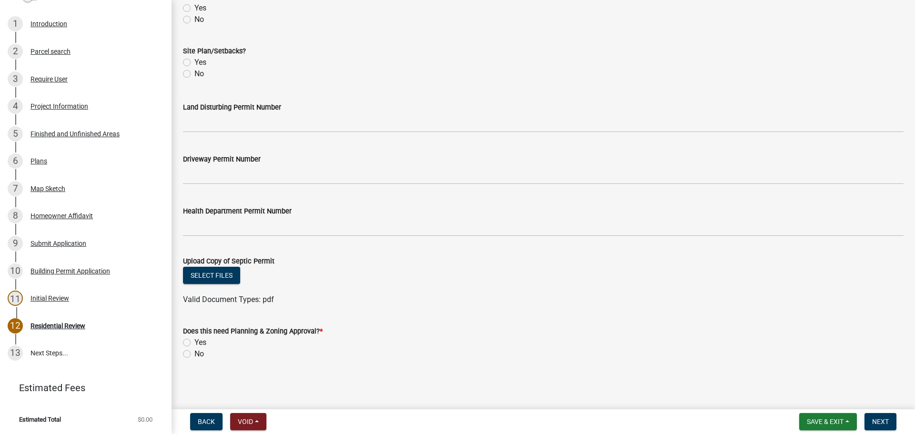
click at [194, 340] on label "Yes" at bounding box center [200, 342] width 12 height 11
click at [194, 340] on input "Yes" at bounding box center [197, 340] width 6 height 6
radio input "true"
click at [880, 420] on span "Next" at bounding box center [880, 422] width 17 height 8
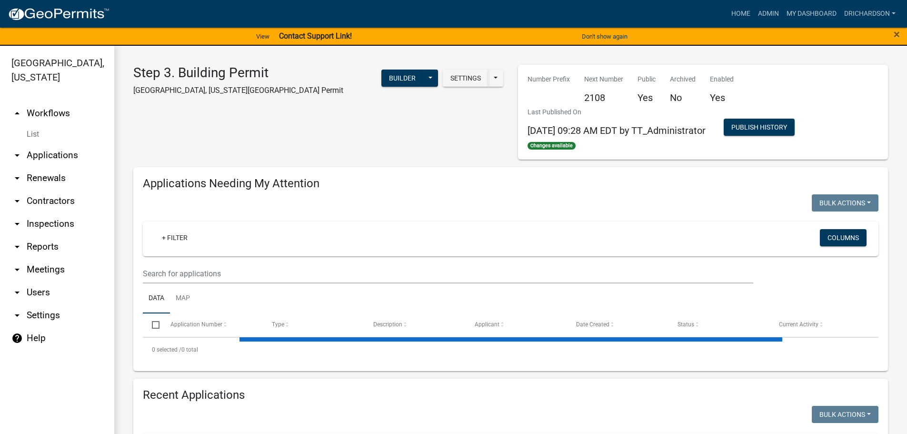
select select "1: 25"
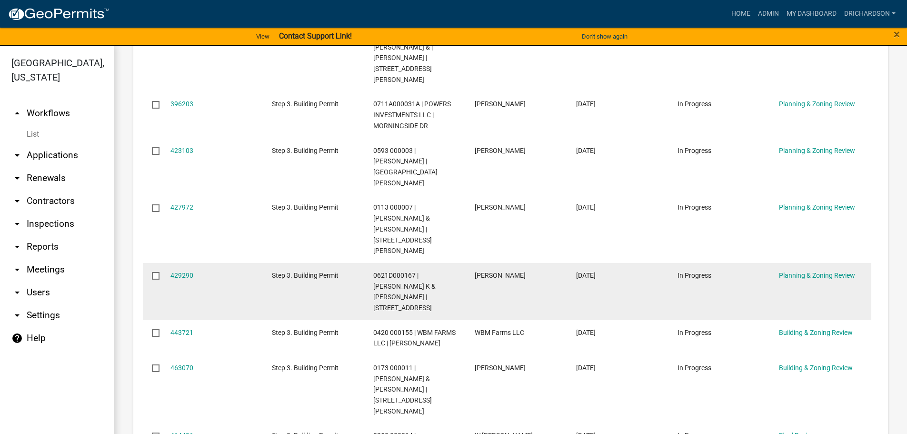
scroll to position [333, 0]
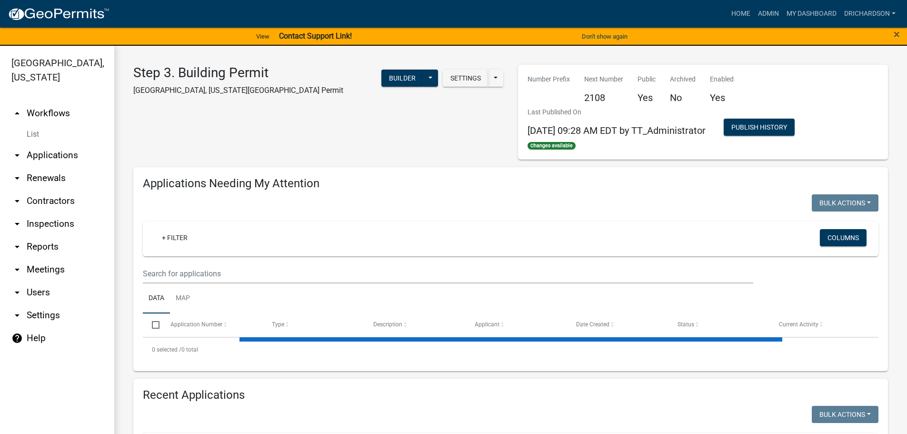
select select "1: 25"
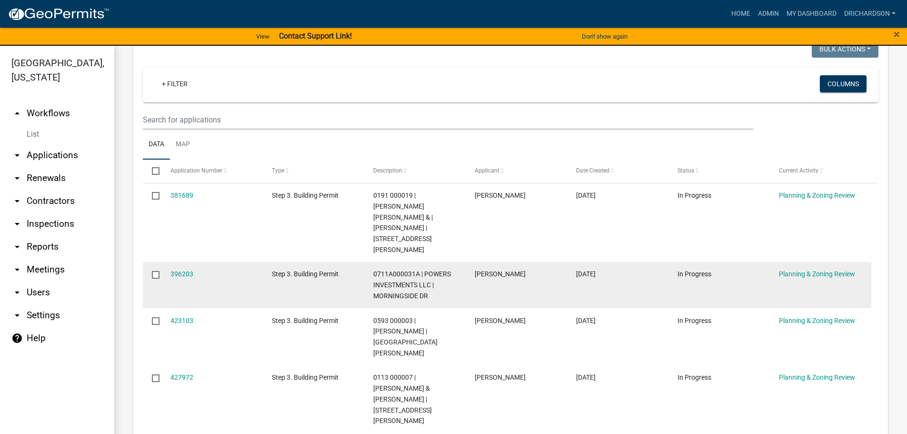
scroll to position [191, 0]
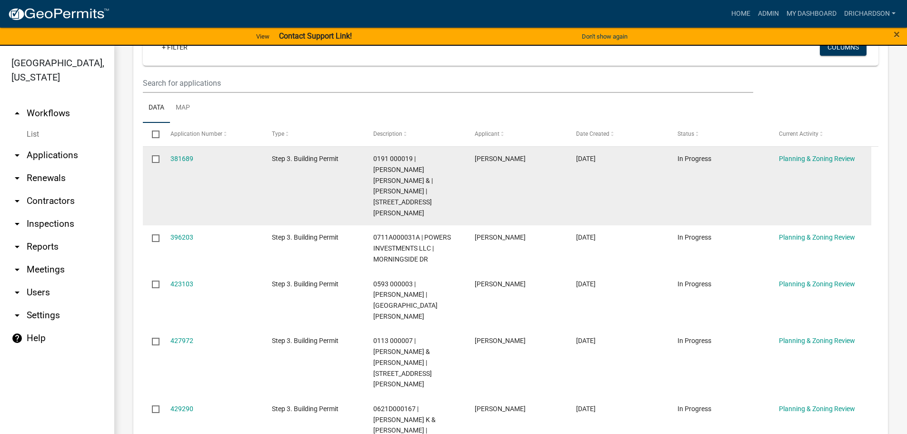
click at [157, 161] on input "checkbox" at bounding box center [155, 158] width 6 height 6
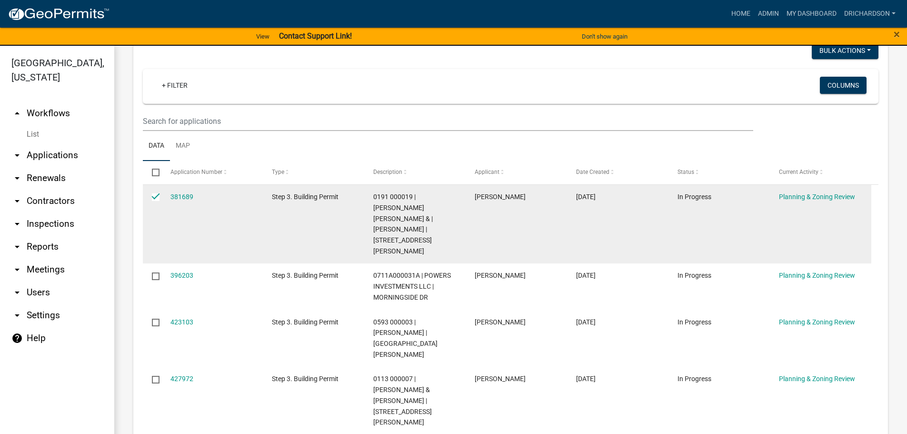
scroll to position [48, 0]
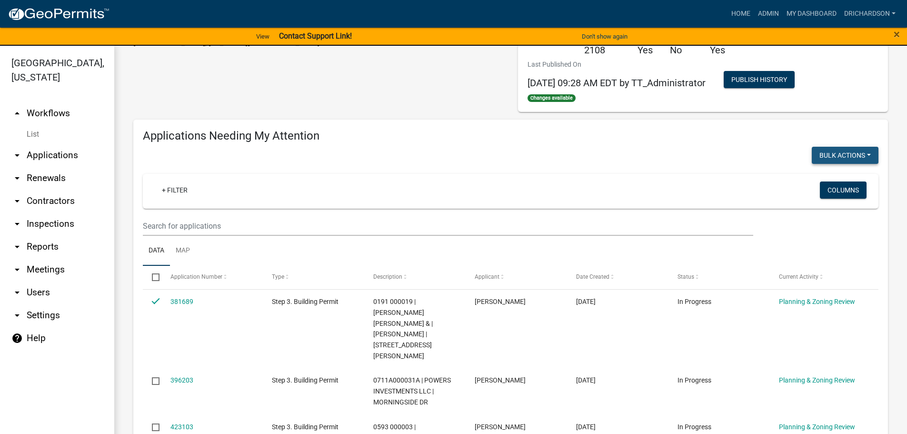
click at [851, 158] on button "Bulk Actions" at bounding box center [845, 155] width 67 height 17
click at [830, 181] on button "Void" at bounding box center [841, 180] width 76 height 23
checkbox input "false"
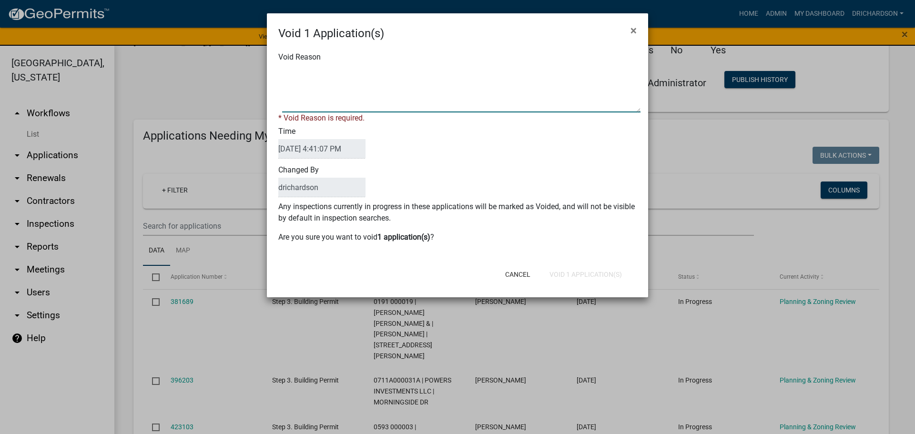
click at [312, 95] on textarea "Void Reason" at bounding box center [461, 89] width 358 height 48
type textarea "Outside of 100"
click at [634, 32] on span "×" at bounding box center [633, 30] width 6 height 13
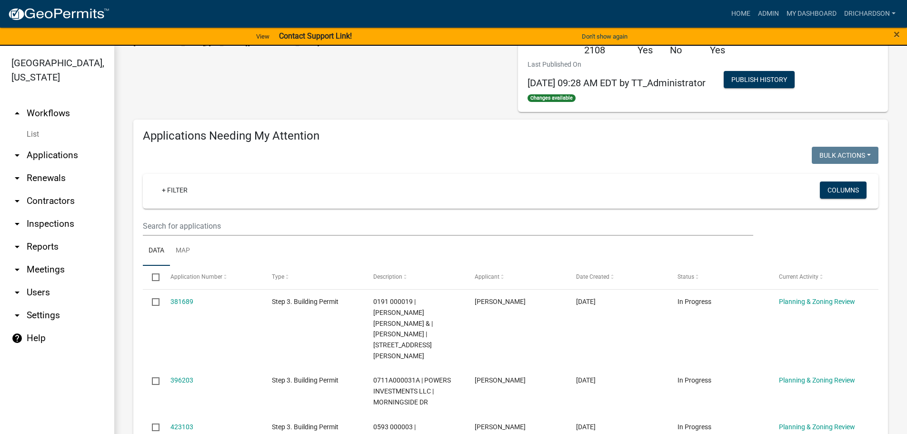
drag, startPoint x: 586, startPoint y: 154, endPoint x: 555, endPoint y: 161, distance: 31.9
click at [579, 155] on div "Bulk Actions Void Expire Lock Withdraw" at bounding box center [698, 157] width 375 height 20
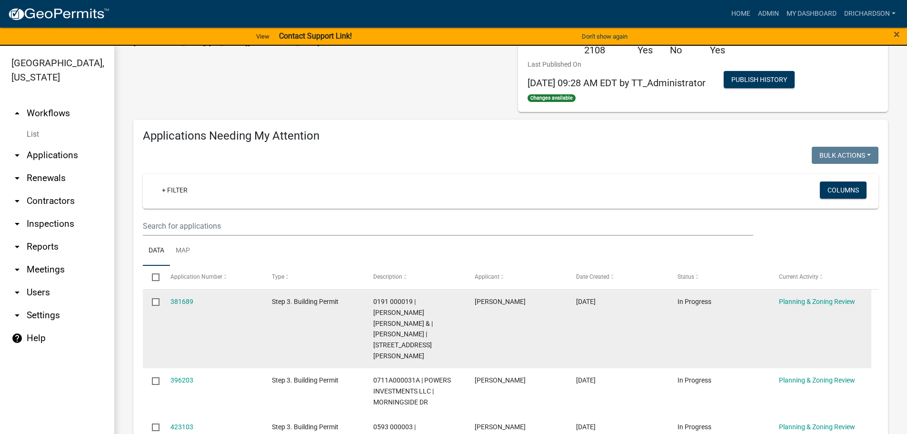
click at [155, 302] on input "checkbox" at bounding box center [155, 301] width 6 height 6
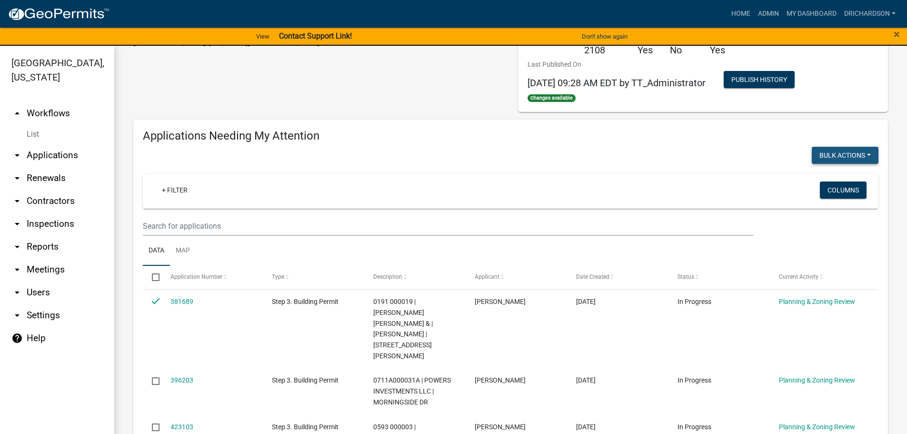
click at [853, 153] on button "Bulk Actions" at bounding box center [845, 155] width 67 height 17
click at [826, 248] on button "Withdraw" at bounding box center [841, 248] width 76 height 23
checkbox input "false"
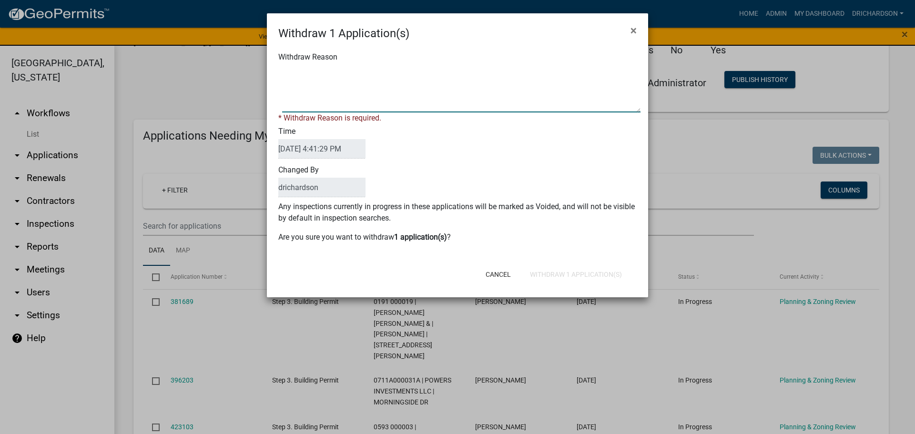
click at [319, 80] on textarea "Withdraw Reason" at bounding box center [461, 89] width 358 height 48
click at [285, 72] on textarea "Withdraw Reason" at bounding box center [461, 89] width 358 height 48
click at [410, 74] on textarea "Withdraw Reason" at bounding box center [461, 89] width 358 height 48
drag, startPoint x: 477, startPoint y: 73, endPoint x: 433, endPoint y: 81, distance: 44.0
click at [433, 81] on textarea "Withdraw Reason" at bounding box center [461, 89] width 358 height 48
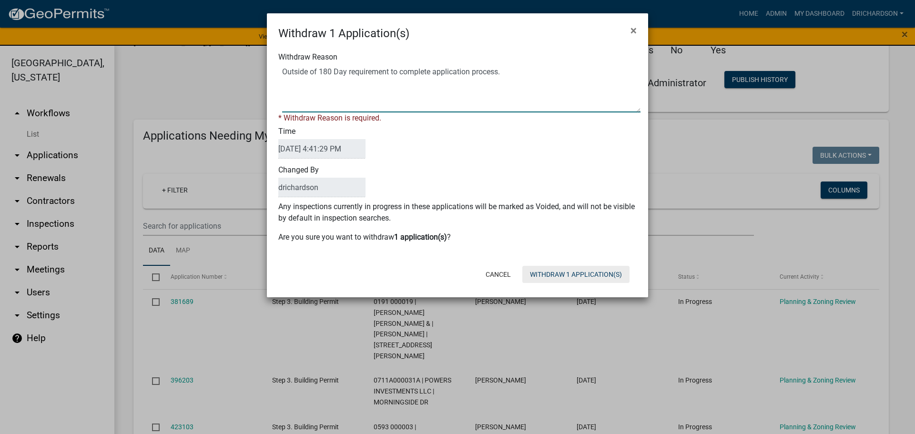
type textarea "Outside of 180 Day requirement to complete application process."
click at [561, 276] on form "Withdraw 1 Application(s) × Withdraw Reason * Withdraw Reason is required. Time…" at bounding box center [457, 150] width 381 height 275
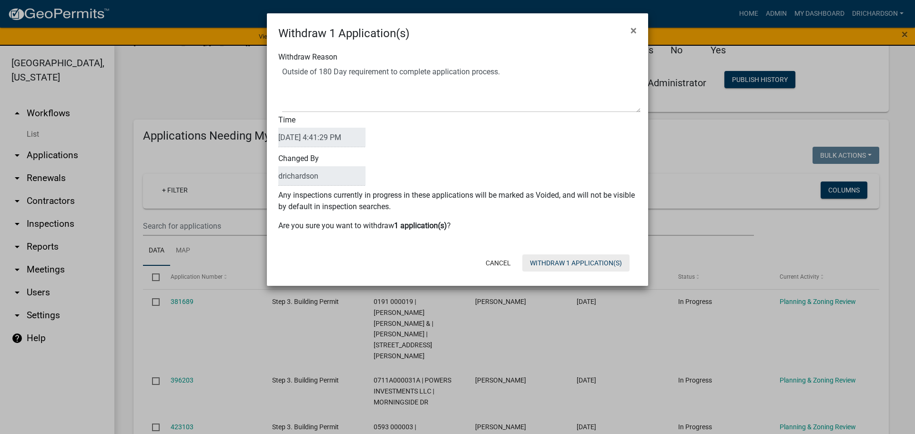
click at [568, 263] on button "Withdraw 1 Application(s)" at bounding box center [575, 262] width 107 height 17
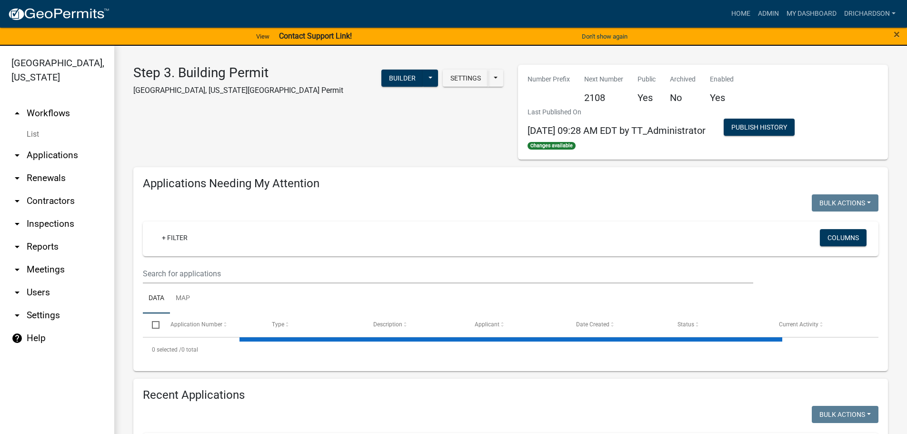
select select "1: 25"
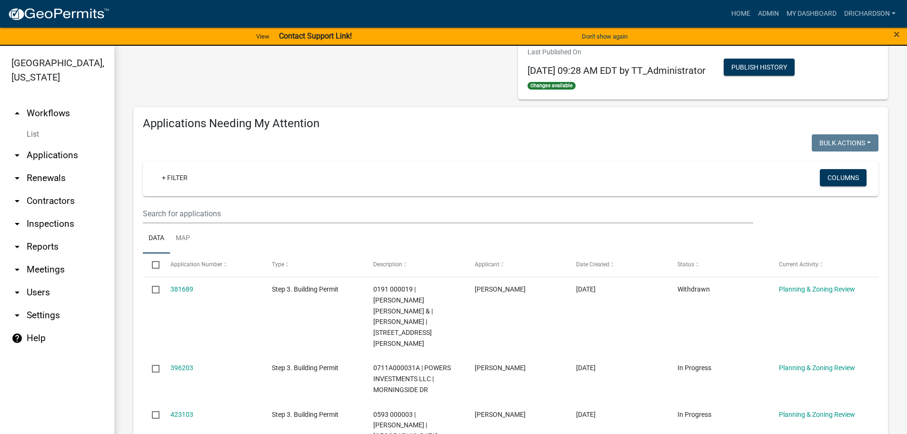
scroll to position [48, 0]
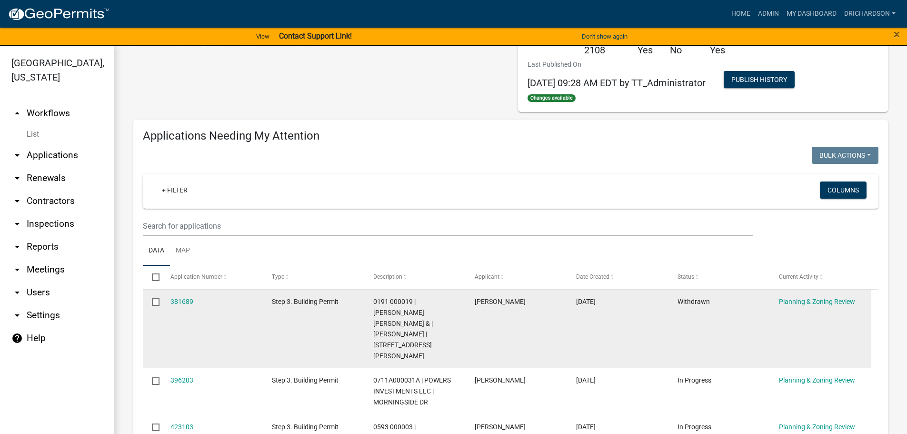
click at [155, 303] on input "checkbox" at bounding box center [155, 301] width 6 height 6
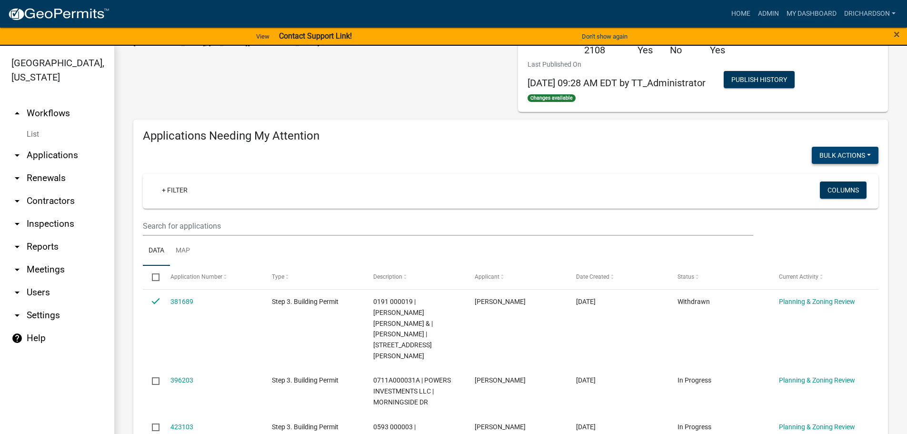
click at [829, 161] on button "Bulk Actions" at bounding box center [845, 155] width 67 height 17
click at [824, 203] on button "Expire" at bounding box center [841, 202] width 76 height 23
checkbox input "false"
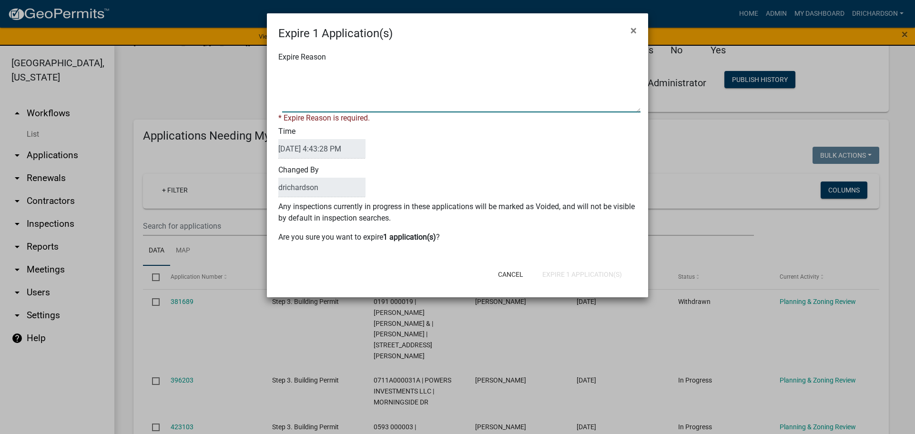
click at [311, 79] on textarea "Expire Reason" at bounding box center [461, 89] width 358 height 48
type textarea "Outside of 180 day requirement to complete permit process."
click at [584, 270] on button "Expire 1 Application(s)" at bounding box center [581, 274] width 95 height 17
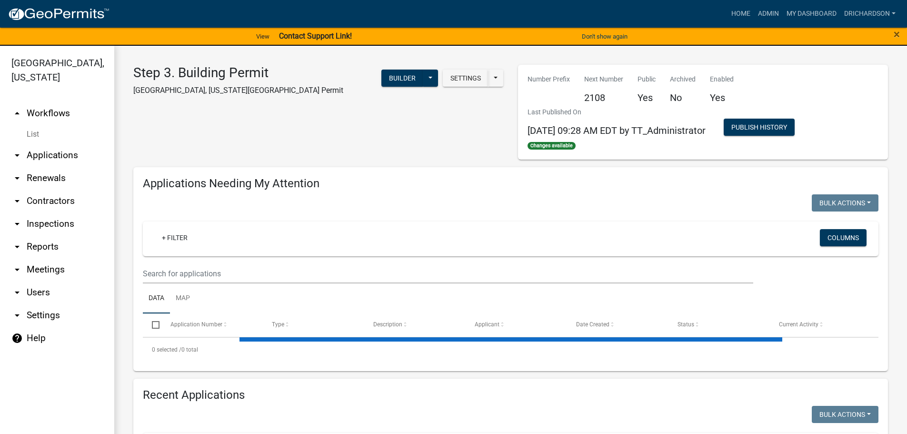
select select "1: 25"
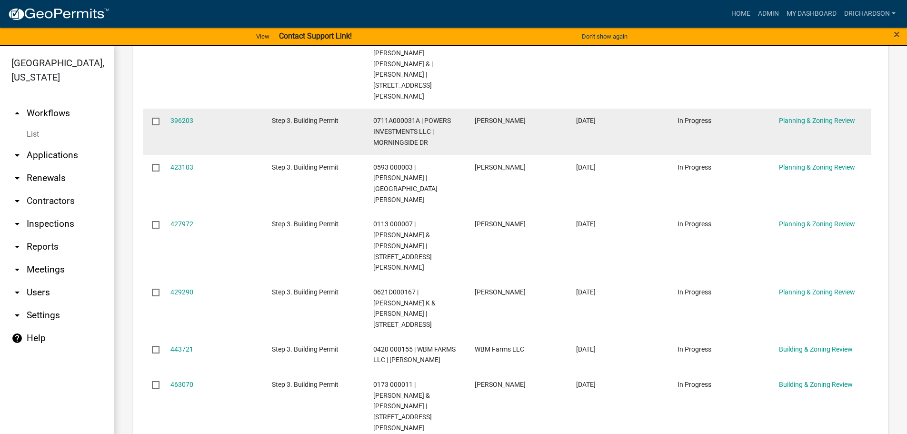
scroll to position [143, 0]
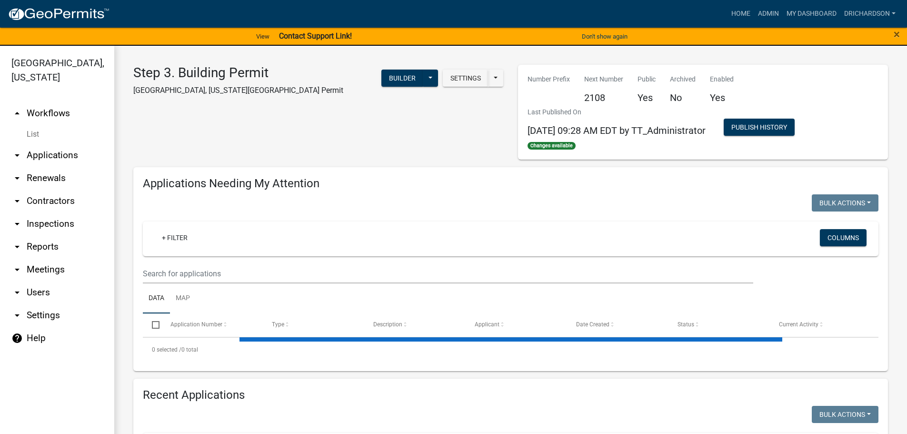
select select "1: 25"
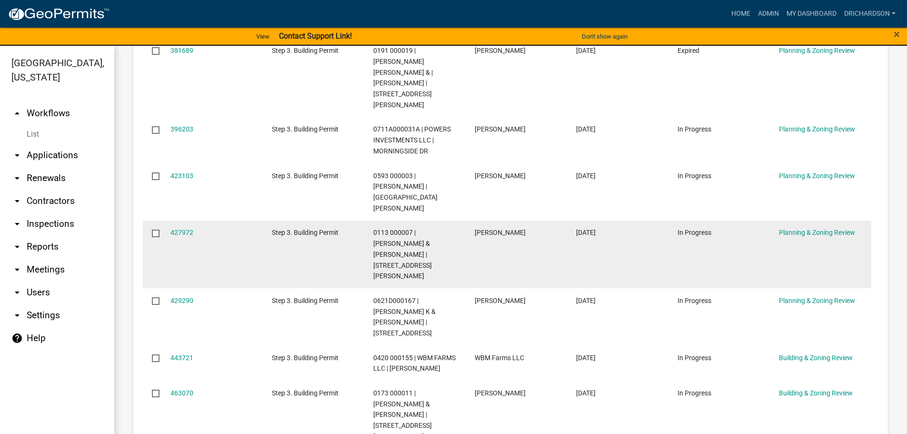
scroll to position [238, 0]
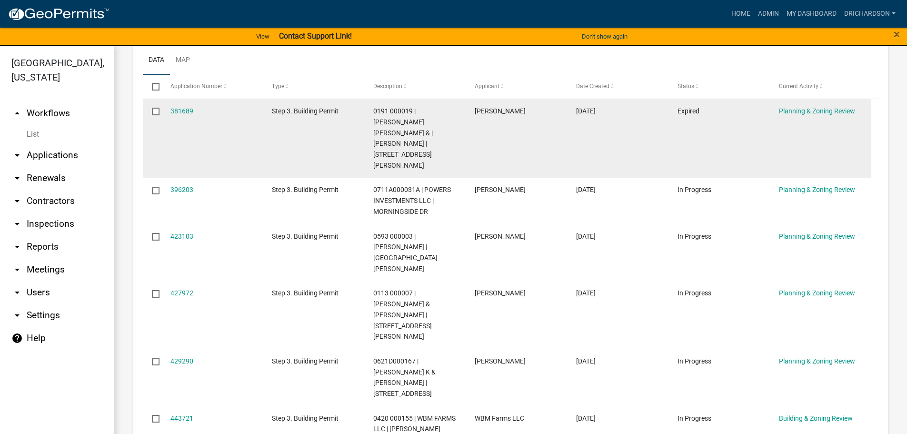
click at [156, 112] on input "checkbox" at bounding box center [155, 111] width 6 height 6
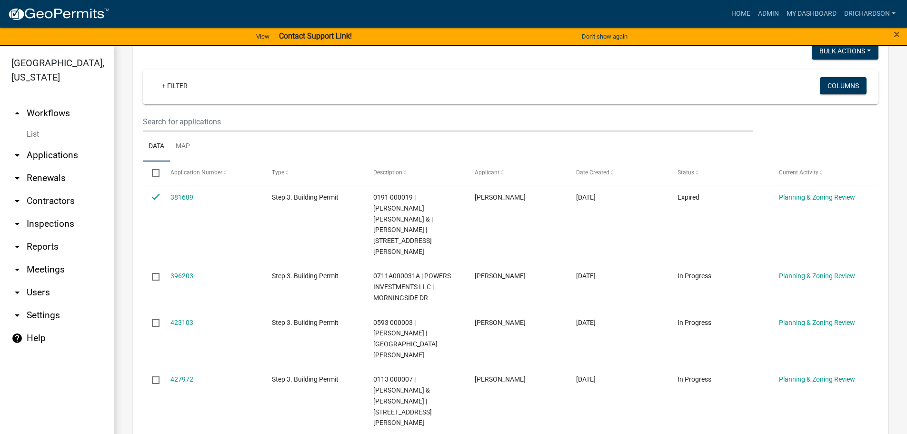
scroll to position [0, 0]
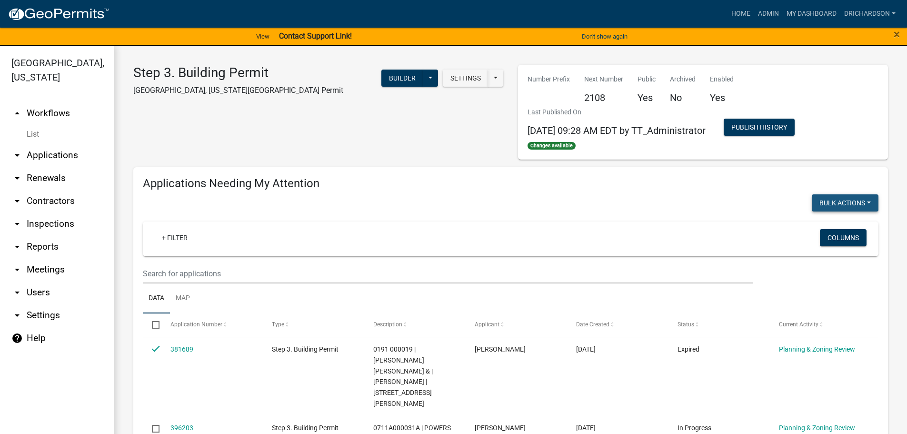
click at [846, 207] on button "Bulk Actions" at bounding box center [845, 202] width 67 height 17
click at [814, 225] on button "Void" at bounding box center [841, 227] width 76 height 23
checkbox input "false"
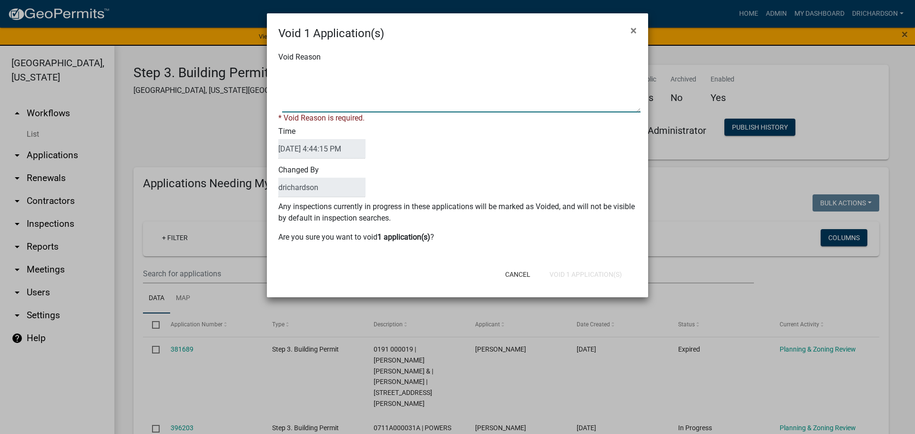
click at [325, 89] on textarea "Void Reason" at bounding box center [461, 89] width 358 height 48
type textarea "o"
click at [363, 70] on textarea "Void Reason" at bounding box center [461, 89] width 358 height 48
type textarea "Outside of 180 day requirement to complete application process."
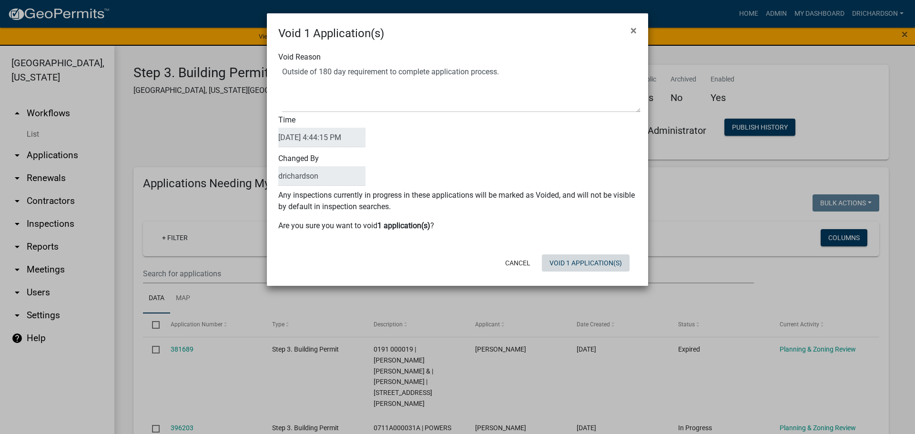
click at [591, 271] on button "Void 1 Application(s)" at bounding box center [586, 262] width 88 height 17
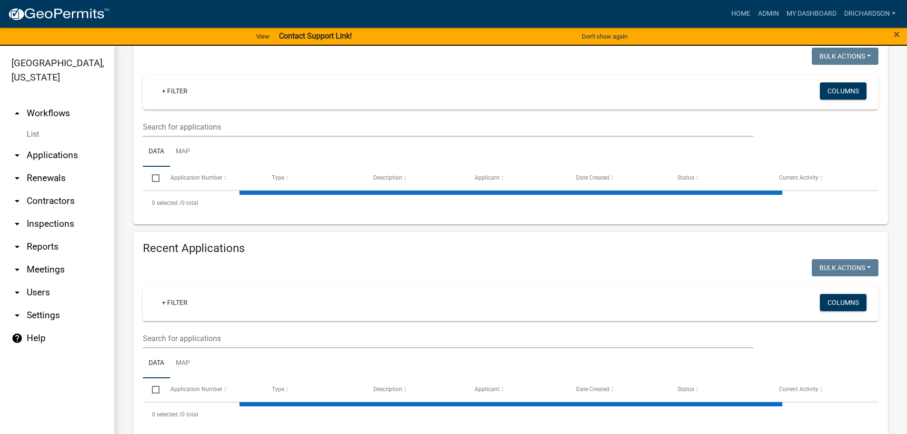
select select "1: 25"
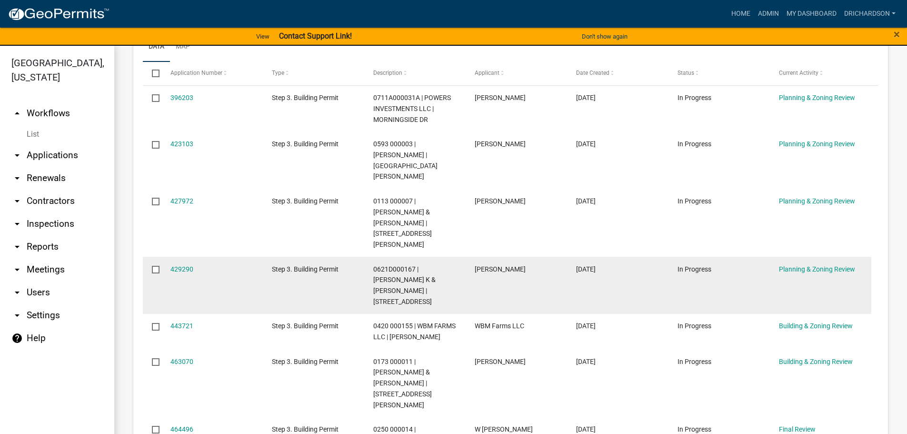
scroll to position [13, 0]
